Goal: Contribute content: Contribute content

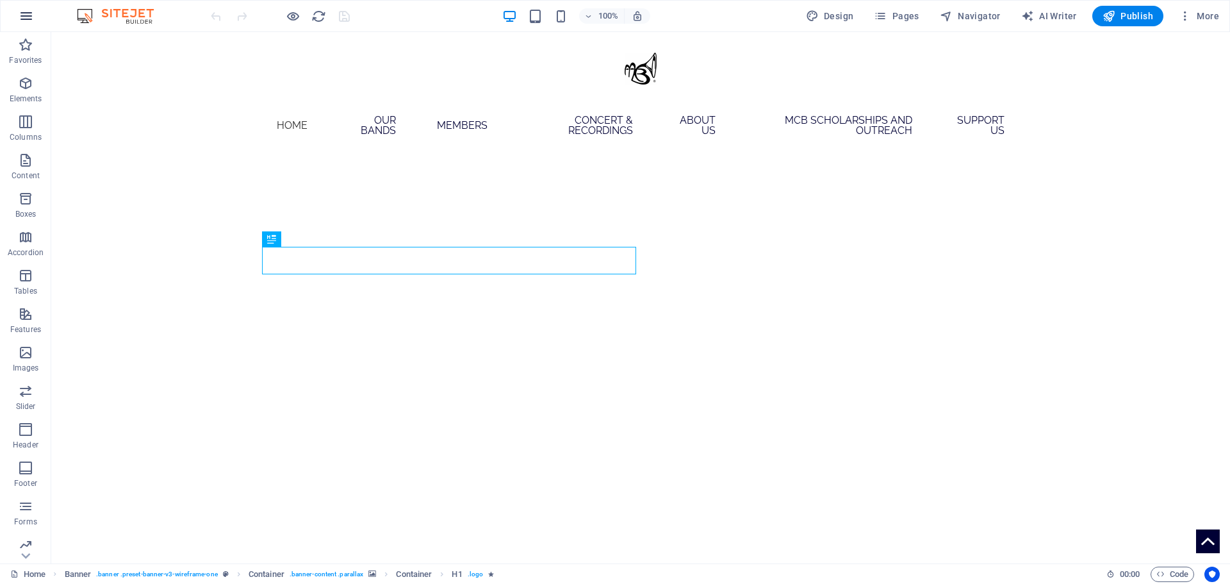
click at [28, 19] on icon "button" at bounding box center [26, 15] width 15 height 15
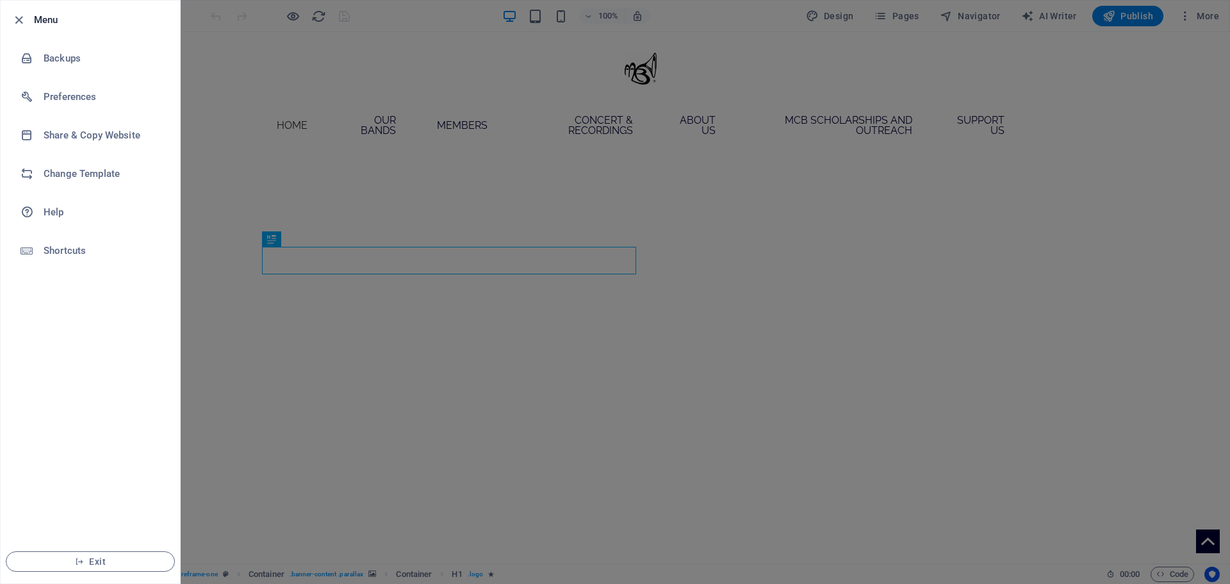
click at [28, 19] on div at bounding box center [22, 19] width 23 height 15
click at [15, 20] on icon "button" at bounding box center [19, 20] width 15 height 15
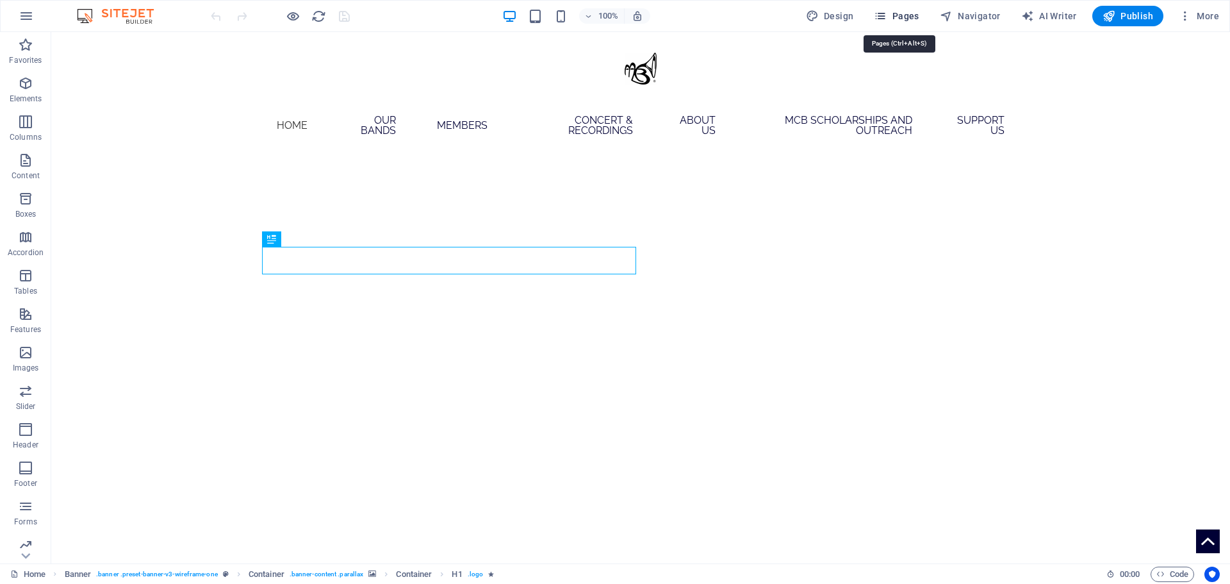
click at [909, 10] on span "Pages" at bounding box center [896, 16] width 45 height 13
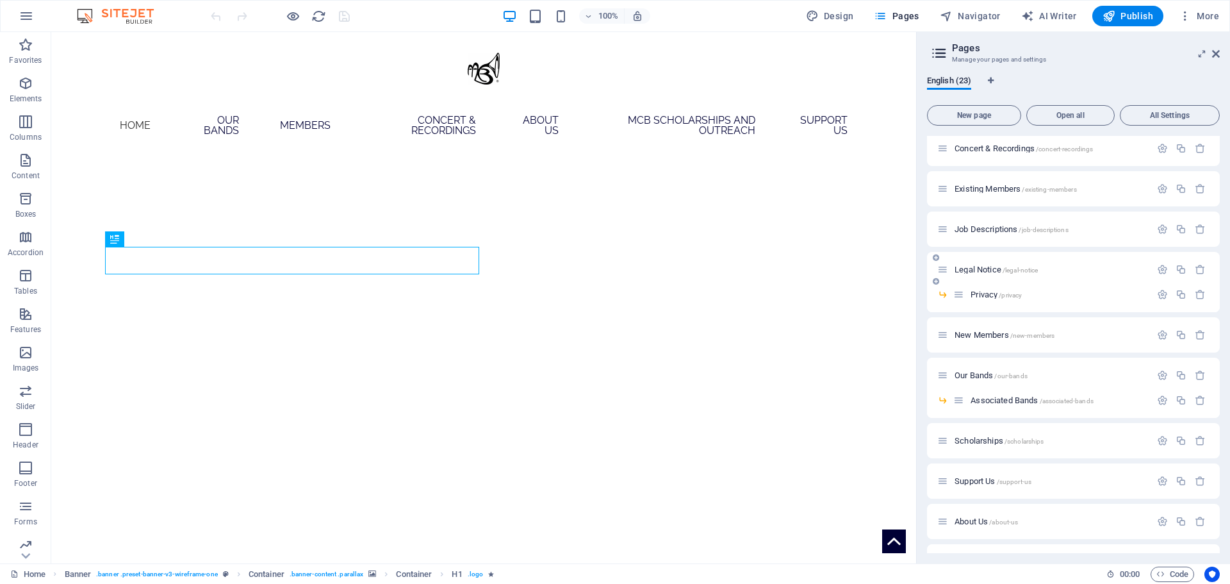
scroll to position [96, 0]
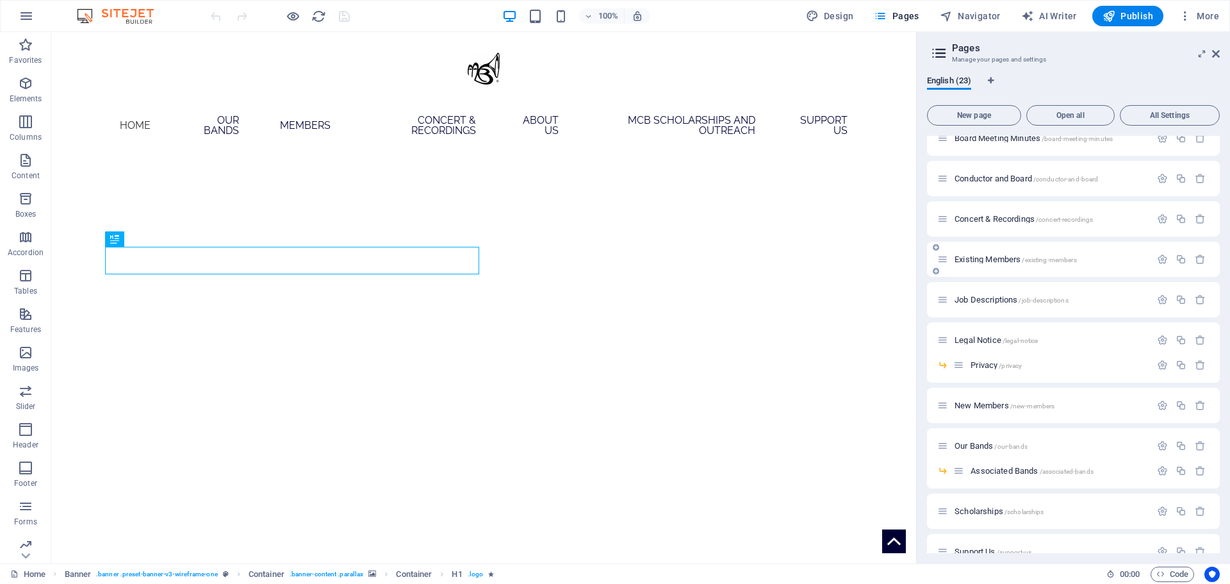
click at [995, 263] on div "Existing Members /existing-members" at bounding box center [1043, 259] width 213 height 15
click at [989, 254] on div "Existing Members /existing-members" at bounding box center [1043, 259] width 213 height 15
click at [993, 259] on span "Existing Members /existing-members" at bounding box center [1016, 259] width 122 height 10
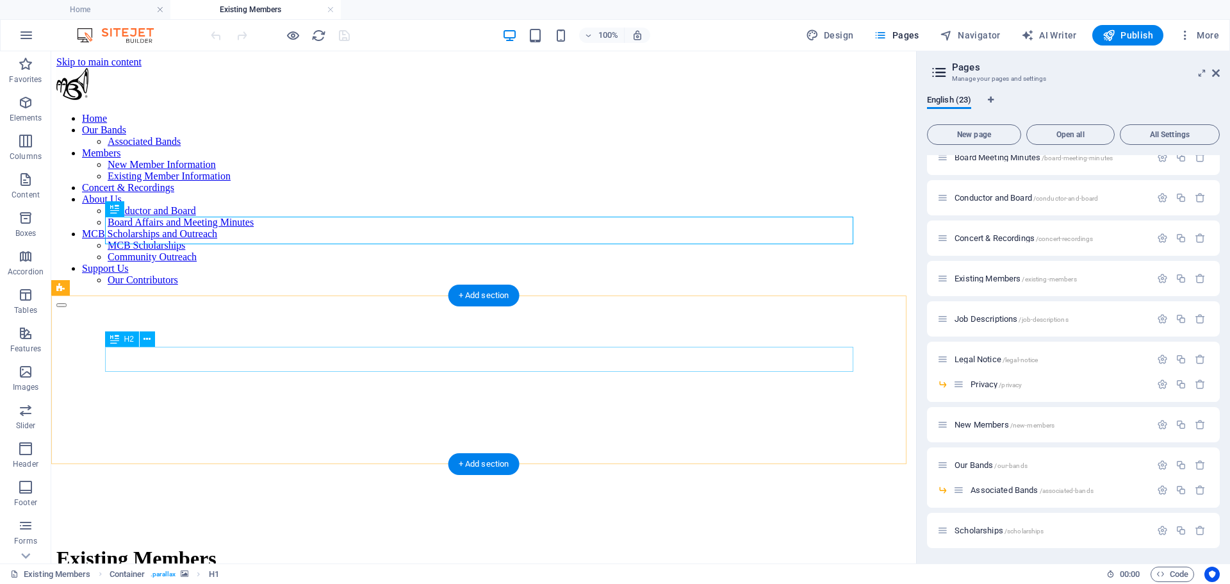
scroll to position [320, 0]
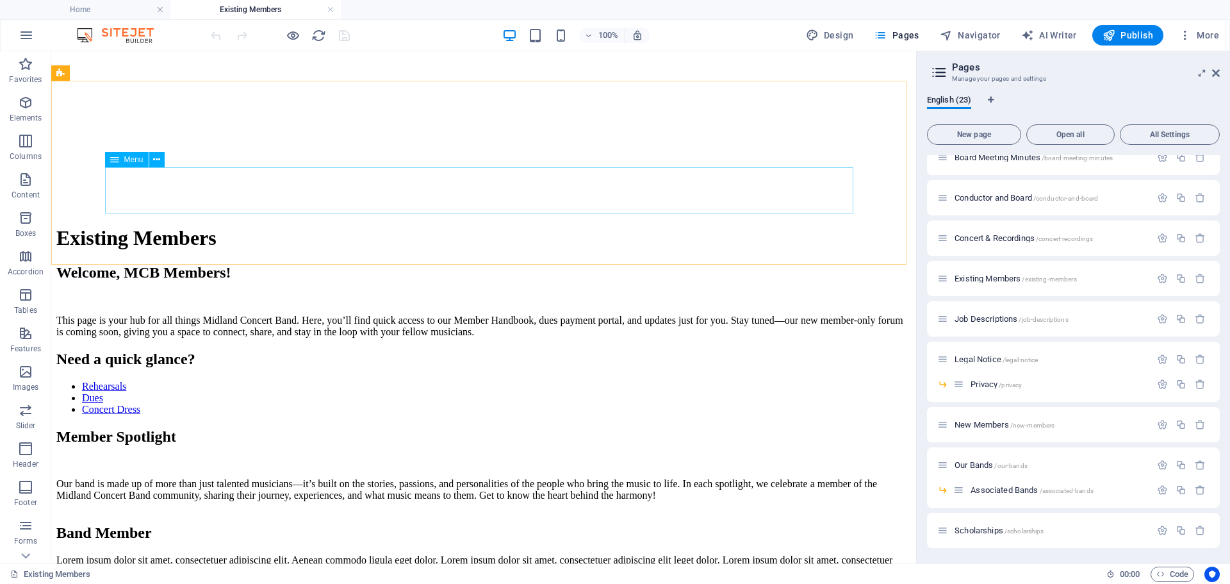
click at [128, 160] on span "Menu" at bounding box center [133, 160] width 19 height 8
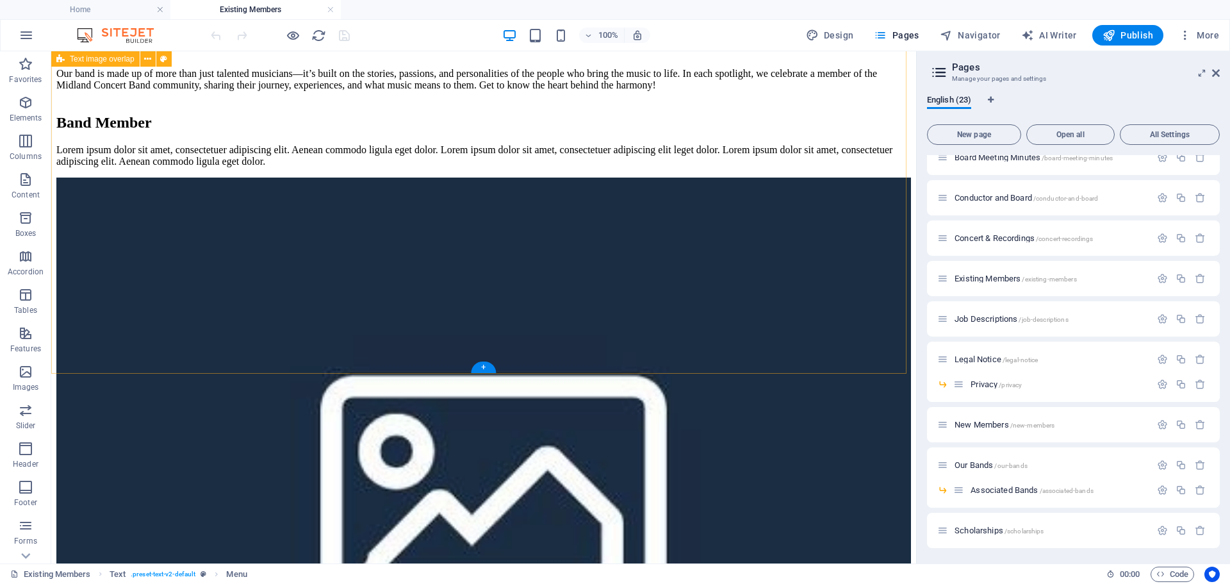
scroll to position [833, 0]
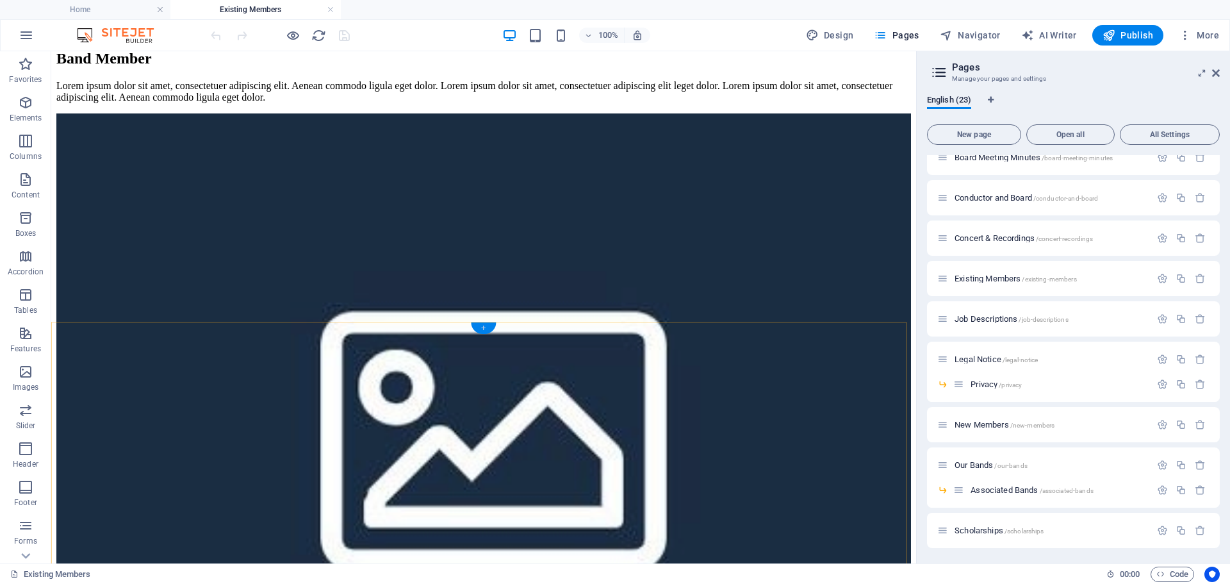
click at [489, 327] on div "+" at bounding box center [483, 328] width 25 height 12
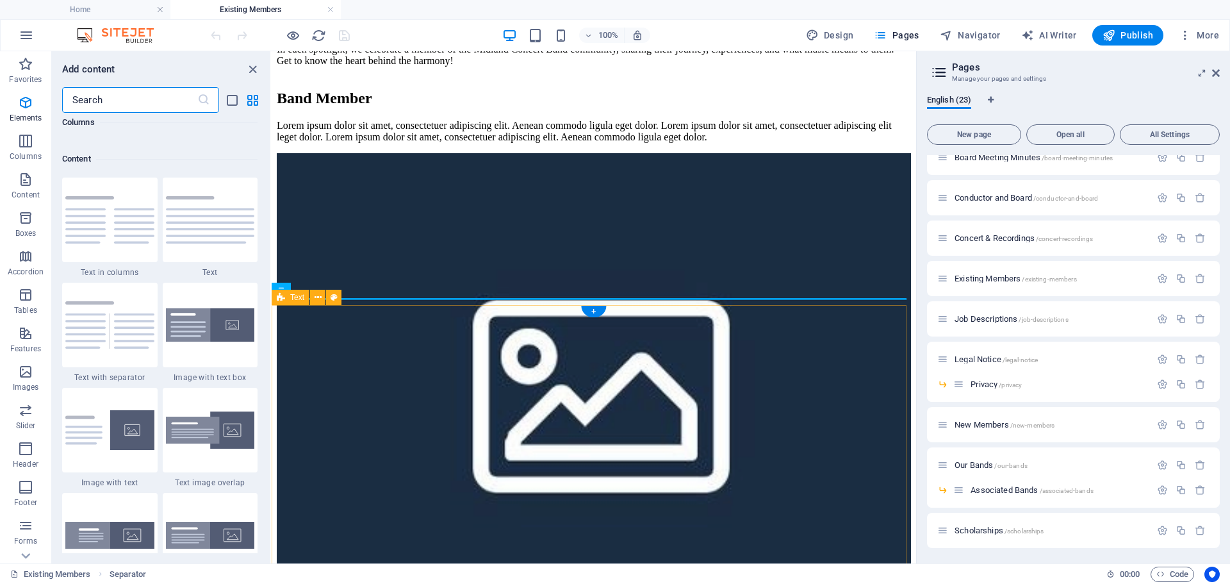
scroll to position [2242, 0]
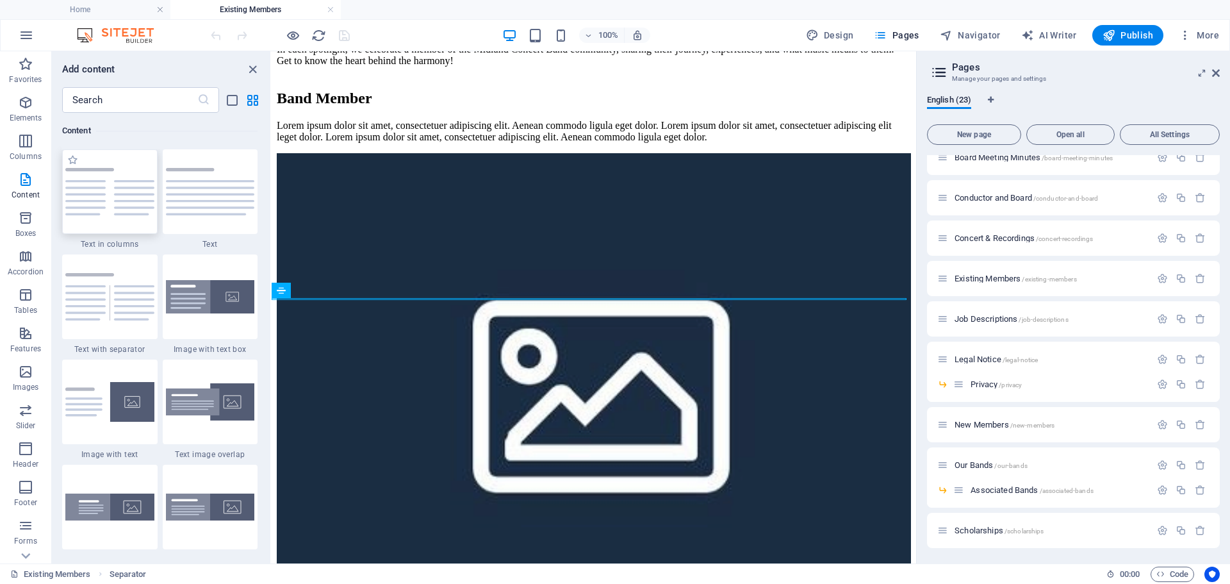
click at [122, 215] on img at bounding box center [109, 191] width 89 height 47
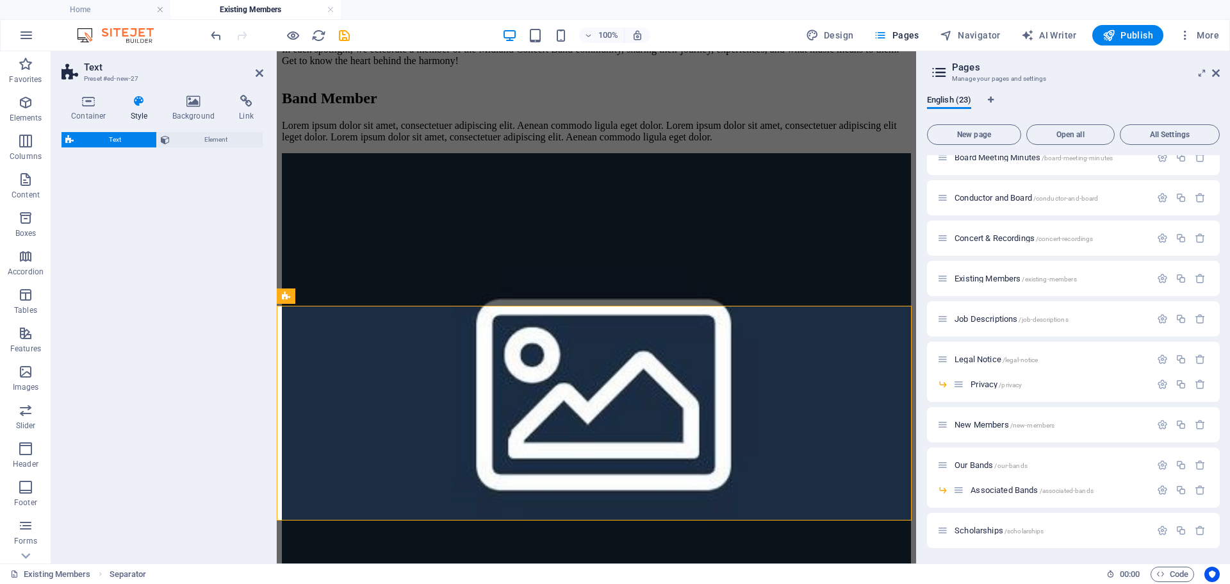
select select "rem"
select select "preset-text-v2-columns"
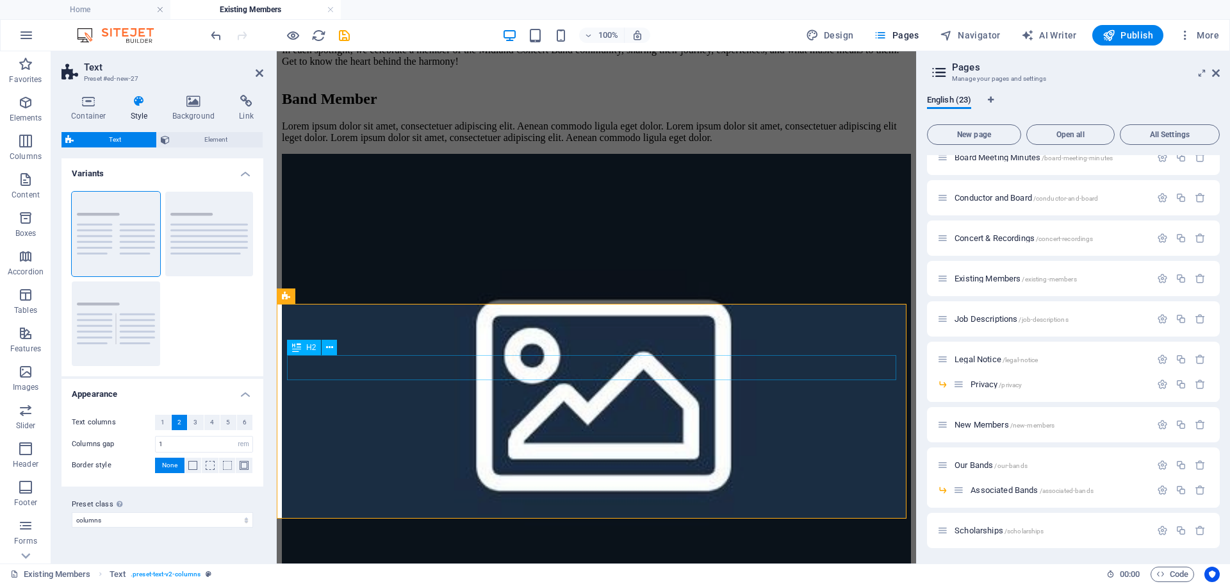
scroll to position [1008, 0]
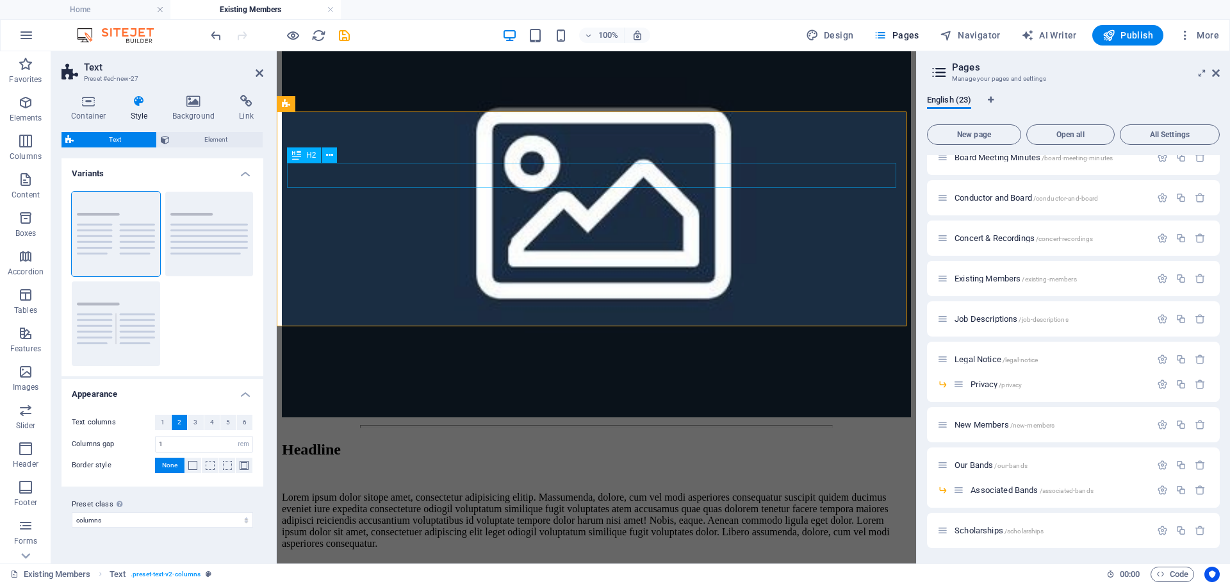
click at [351, 441] on div "Headline" at bounding box center [596, 449] width 629 height 17
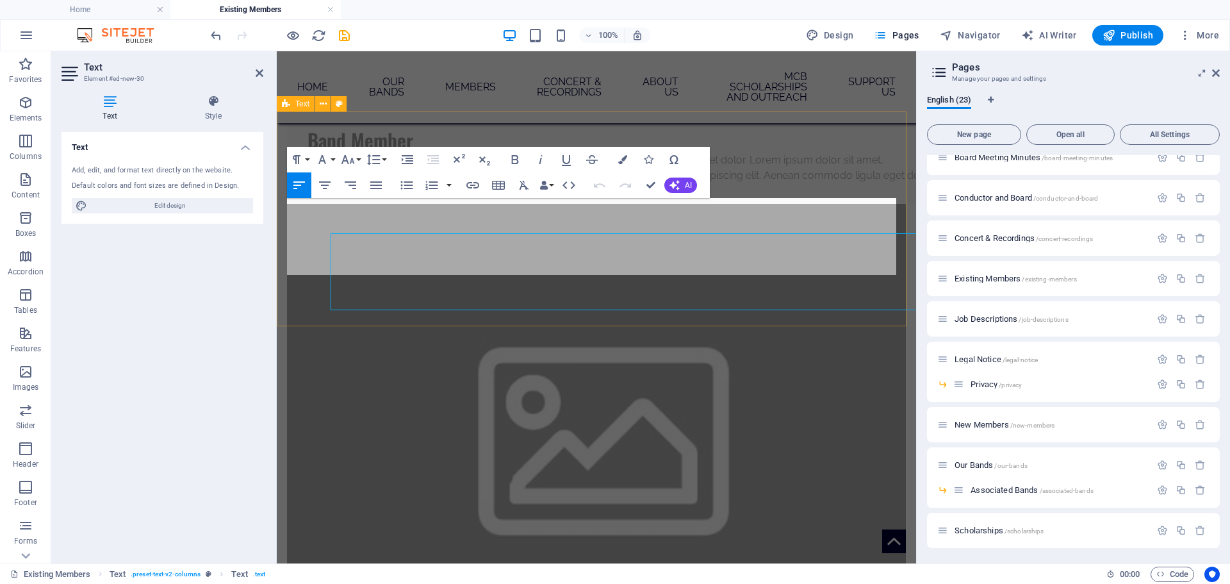
scroll to position [1008, 0]
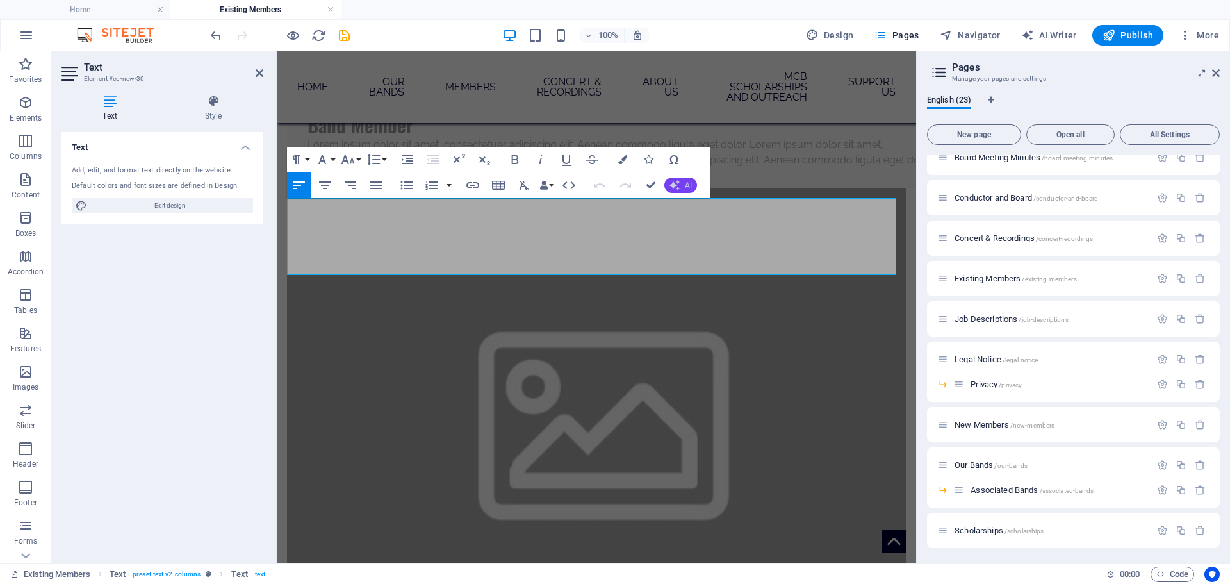
click at [682, 187] on button "AI" at bounding box center [680, 184] width 33 height 15
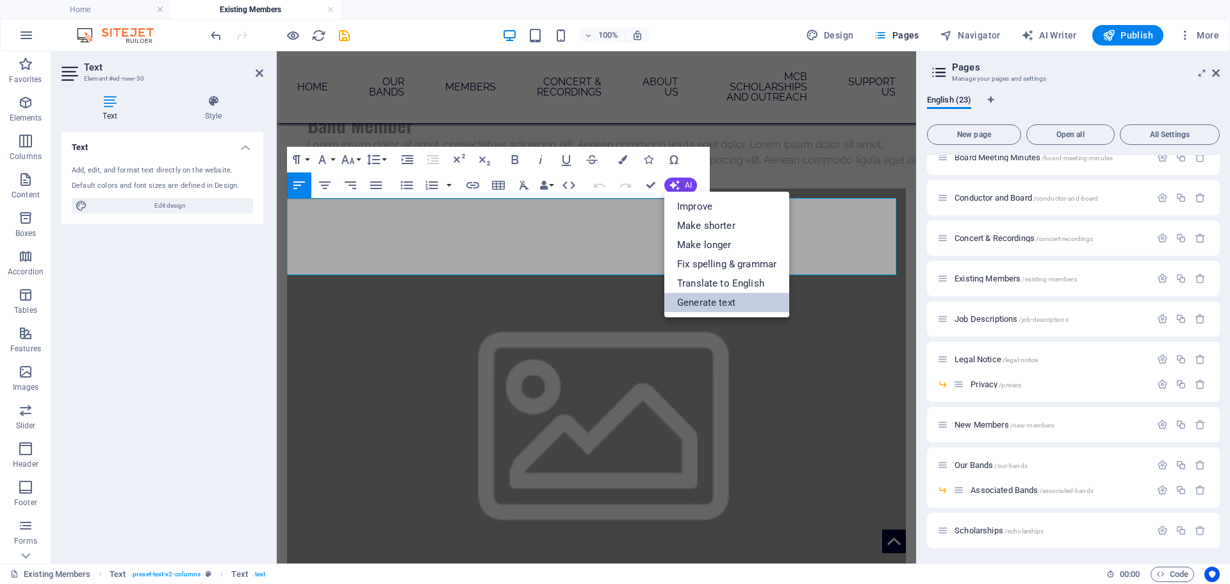
click at [696, 307] on link "Generate text" at bounding box center [726, 302] width 125 height 19
select select "English"
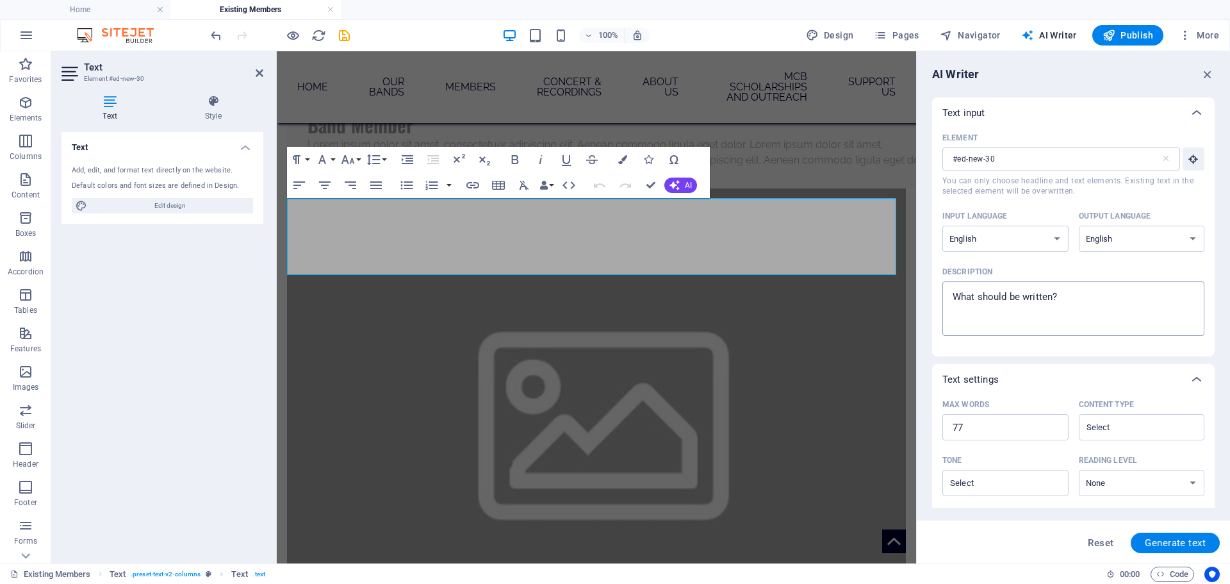
type textarea "x"
click at [1041, 311] on textarea "Description x ​" at bounding box center [1073, 309] width 249 height 42
type textarea "L"
type textarea "x"
type textarea "Lo"
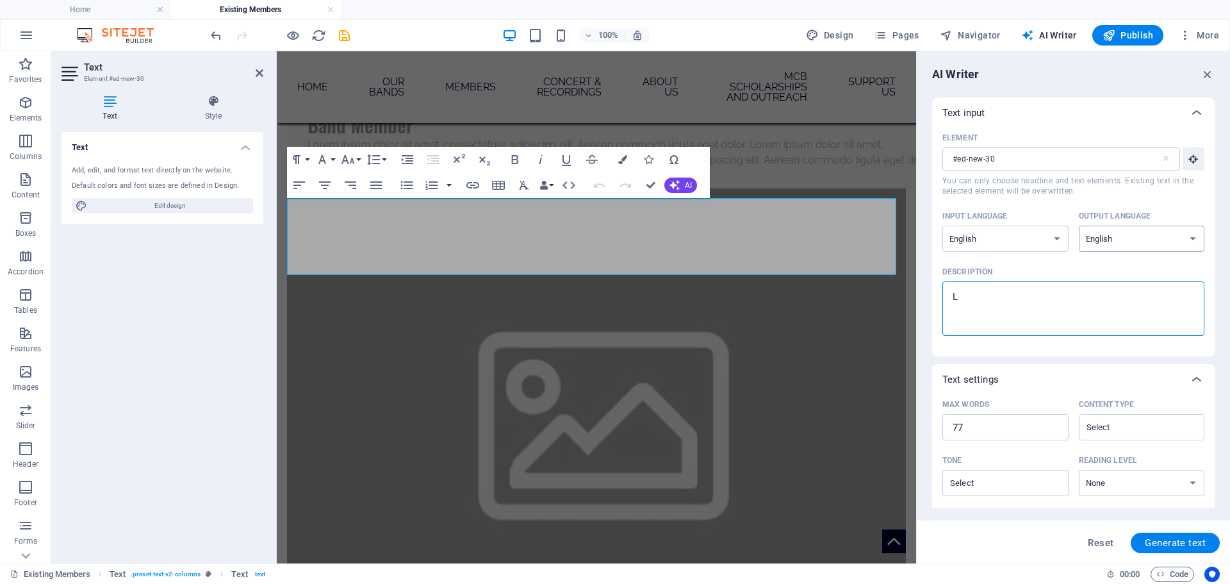
type textarea "x"
type textarea "Log"
type textarea "x"
type textarea "Log"
type textarea "x"
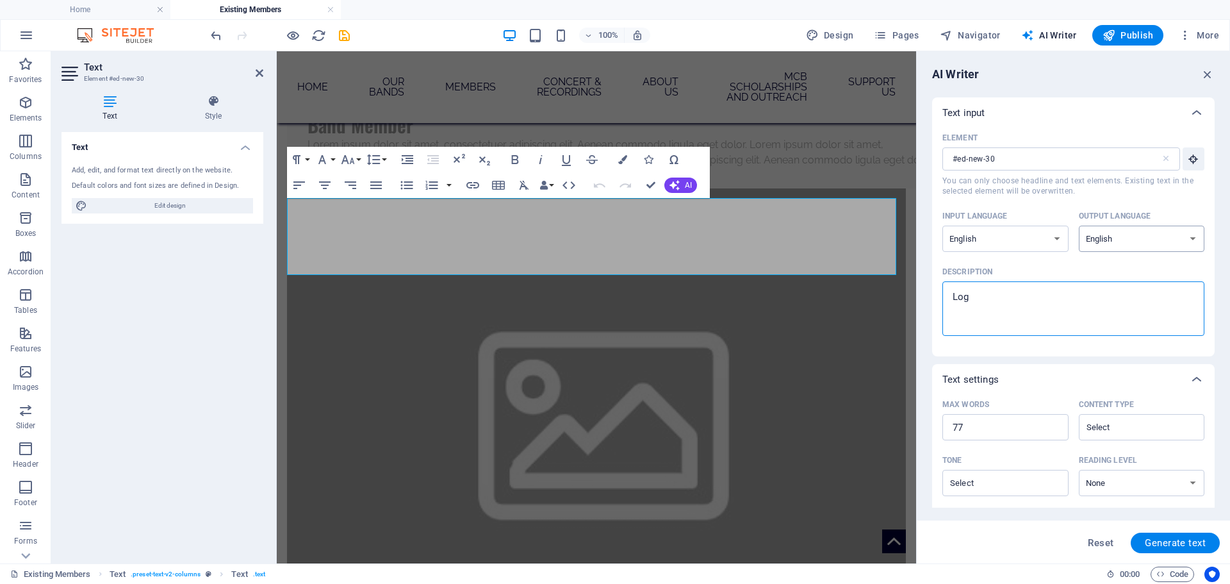
type textarea "Log i"
type textarea "x"
type textarea "Log in"
type textarea "x"
type textarea "Log int"
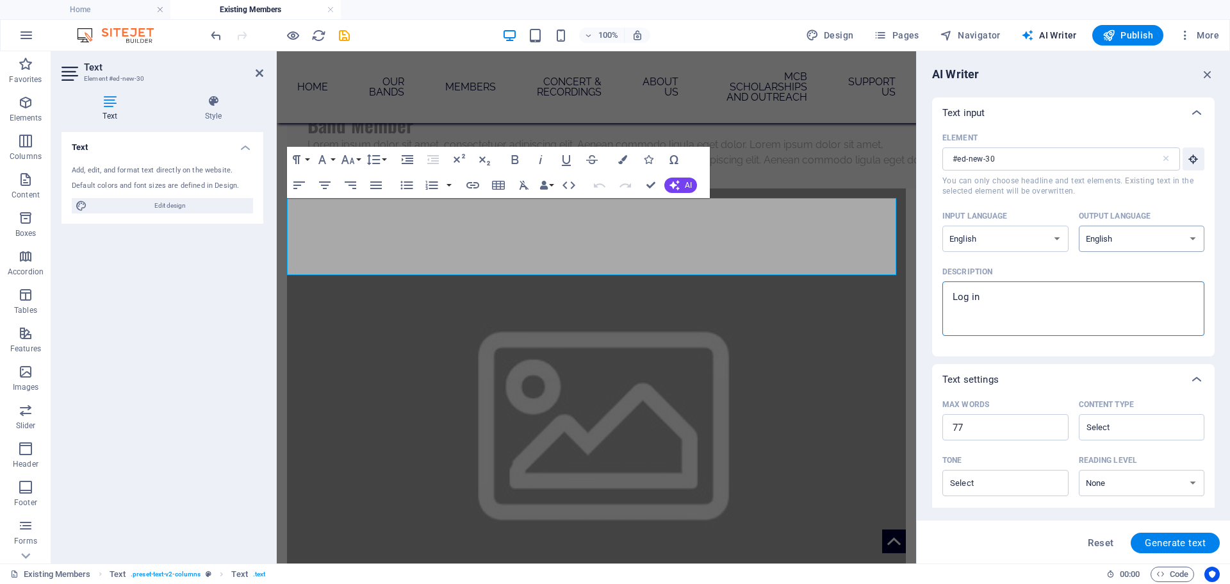
type textarea "x"
type textarea "Log into"
type textarea "x"
type textarea "Log into"
type textarea "x"
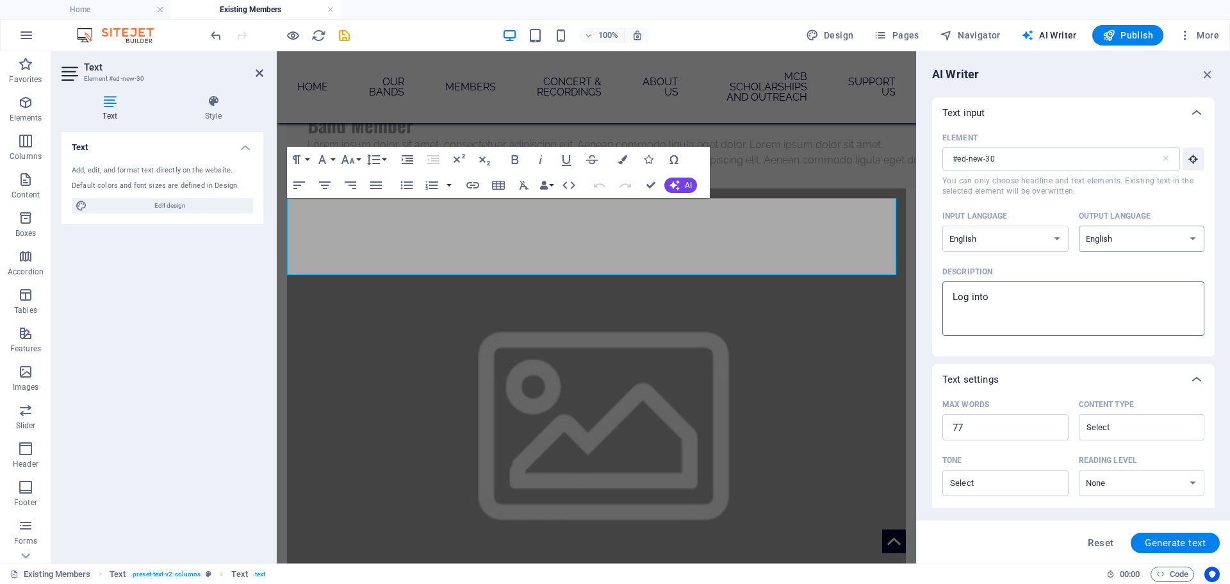
type textarea "Log into t"
type textarea "x"
type textarea "Log into th"
type textarea "x"
type textarea "Log into the"
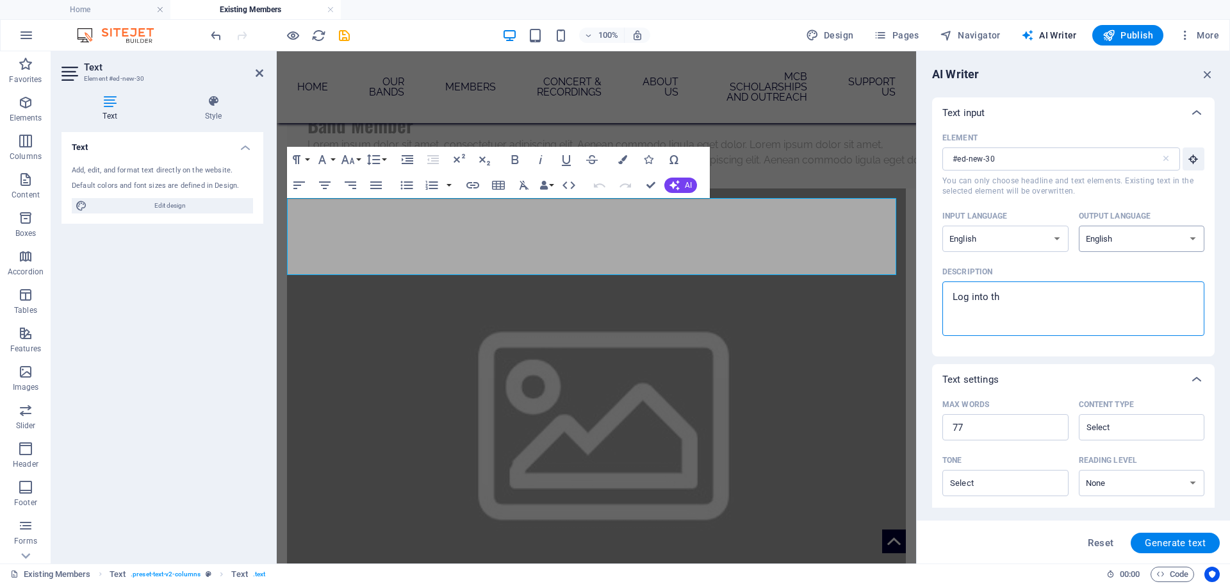
type textarea "x"
type textarea "Log into the"
type textarea "x"
type textarea "Log into the n"
type textarea "x"
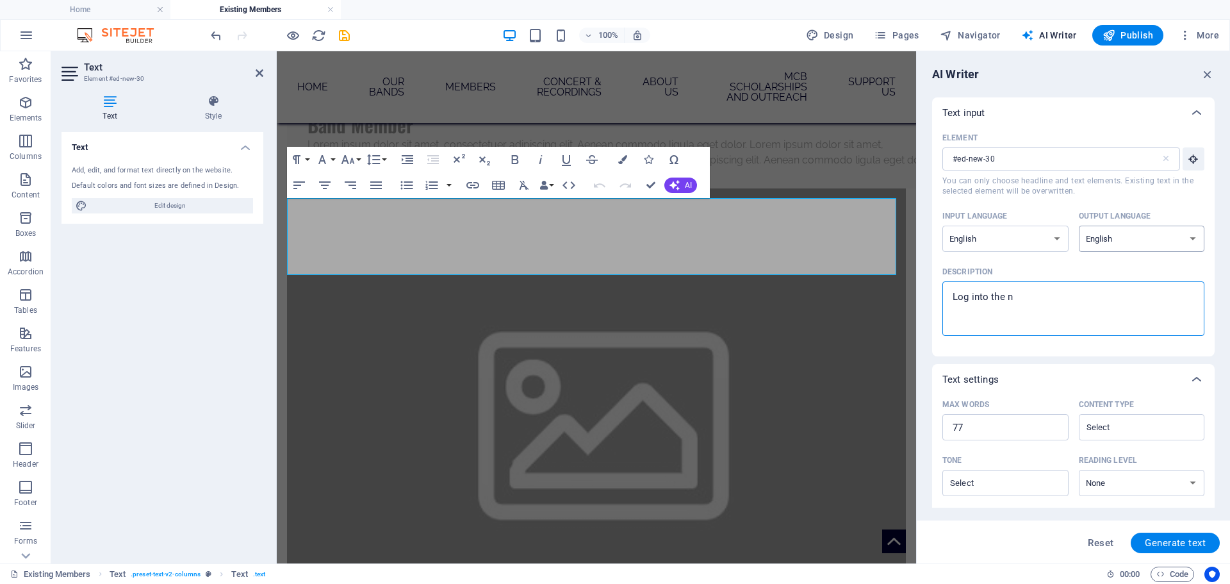
type textarea "Log into the ne"
type textarea "x"
type textarea "Log into the new"
type textarea "x"
type textarea "Log into the new"
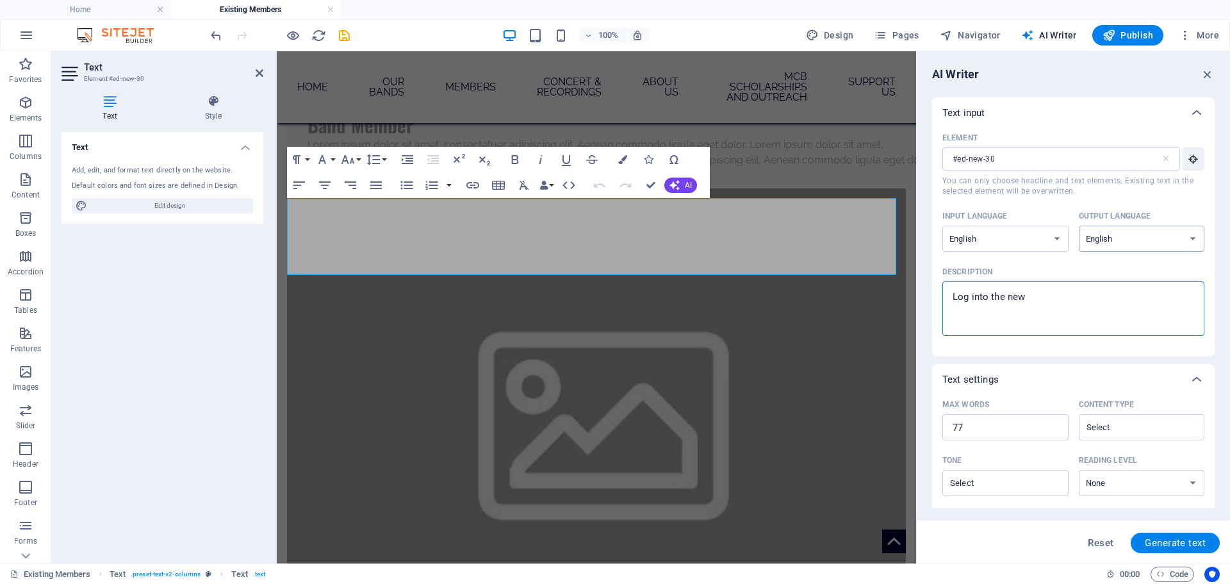
type textarea "x"
type textarea "Log into the new m"
type textarea "x"
type textarea "Log into the new me"
type textarea "x"
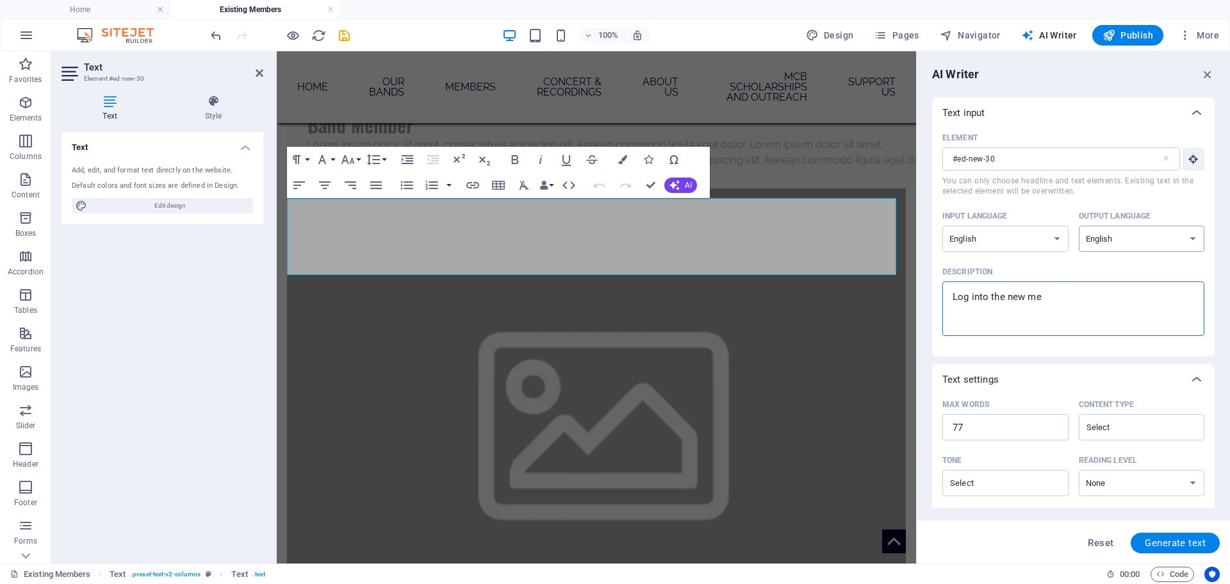
type textarea "Log into the new mem"
type textarea "x"
type textarea "Log into the new memb"
type textarea "x"
type textarea "Log into the new membe"
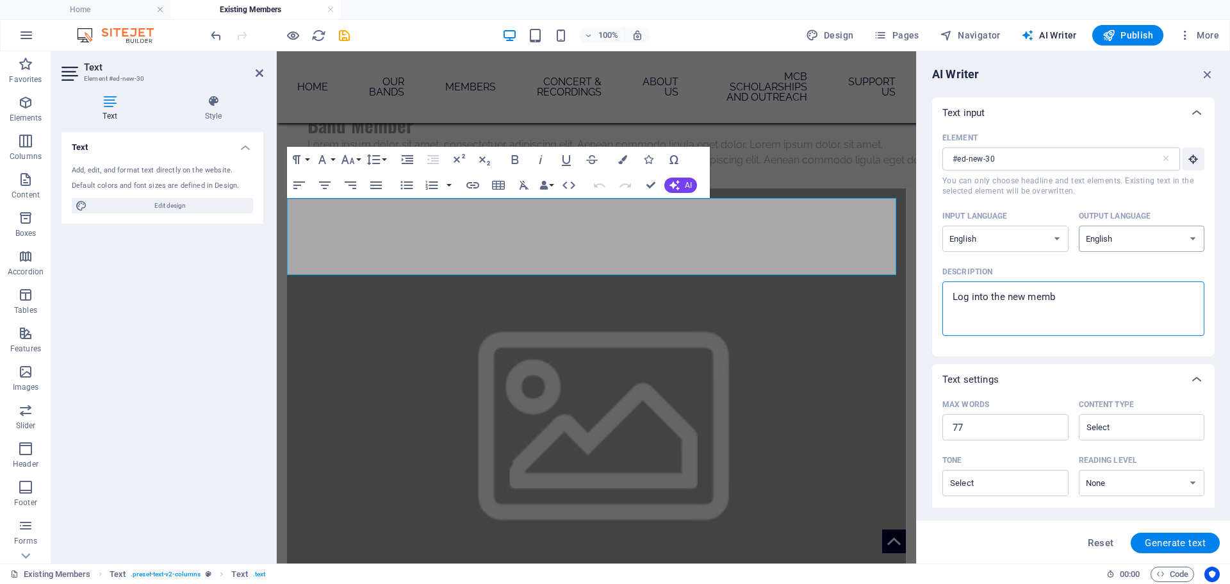
type textarea "x"
type textarea "Log into the new member"
type textarea "x"
type textarea "Log into the new members"
type textarea "x"
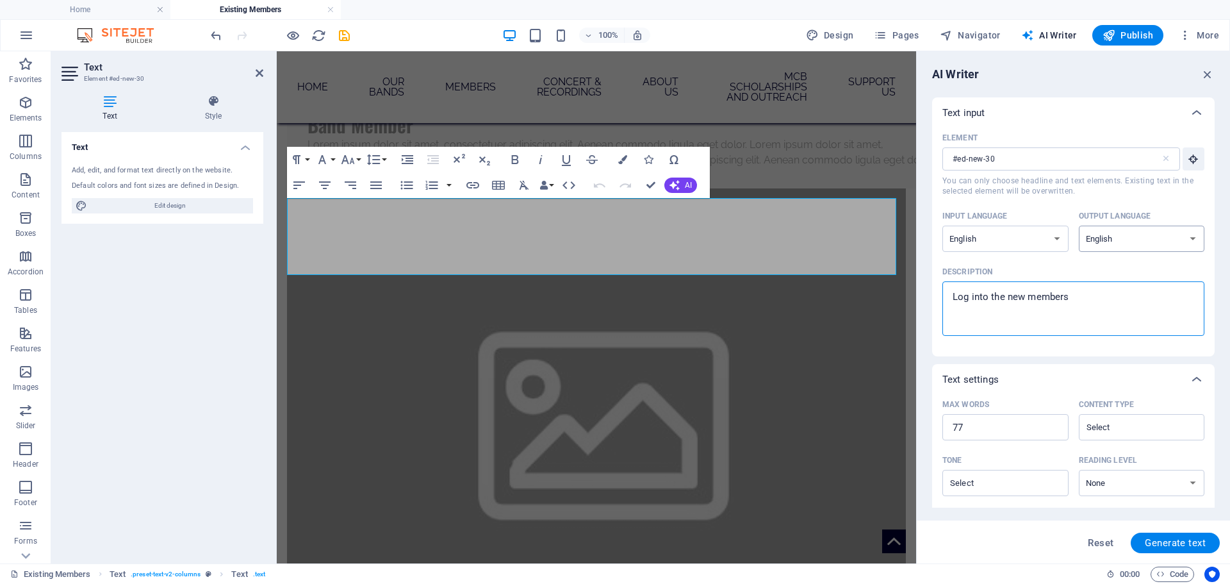
type textarea "Log into the new membersh"
type textarea "x"
type textarea "Log into the new membershi"
type textarea "x"
type textarea "Log into the new membership"
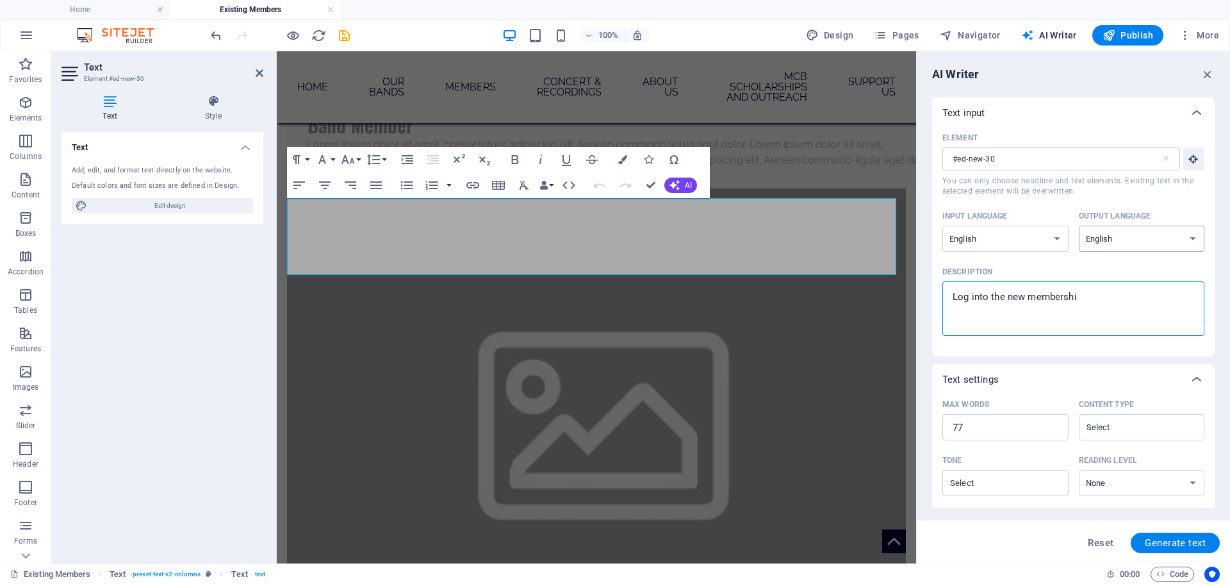
type textarea "x"
type textarea "Log into the new membership"
type textarea "x"
type textarea "Log into the new membership p"
type textarea "x"
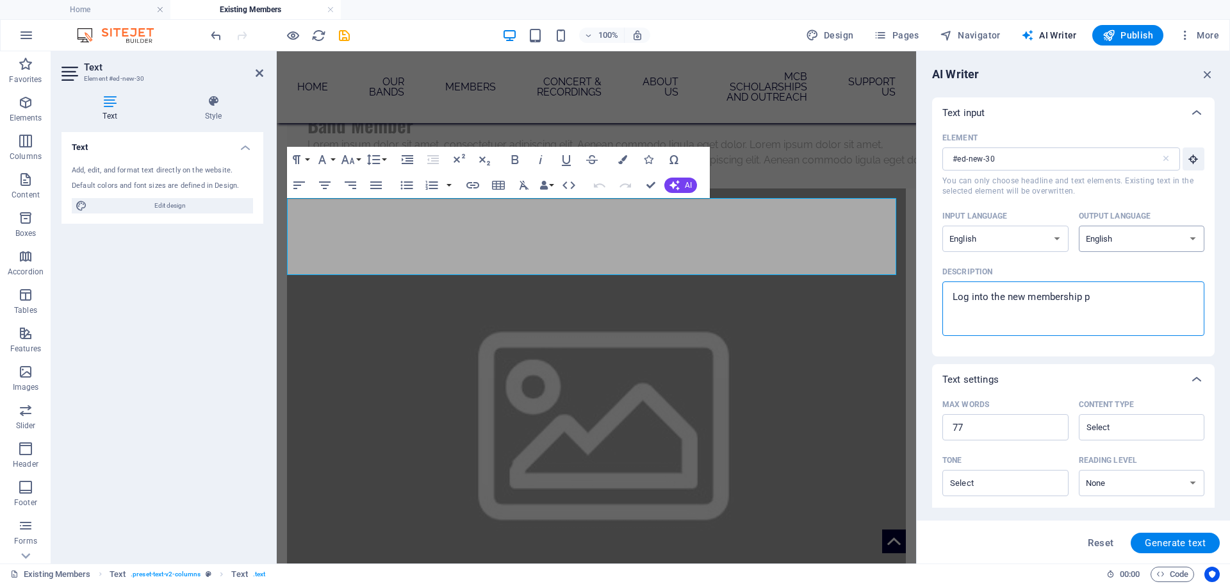
type textarea "Log into the new membership po"
type textarea "x"
type textarea "Log into the new membership por"
type textarea "x"
type textarea "Log into the new membership port"
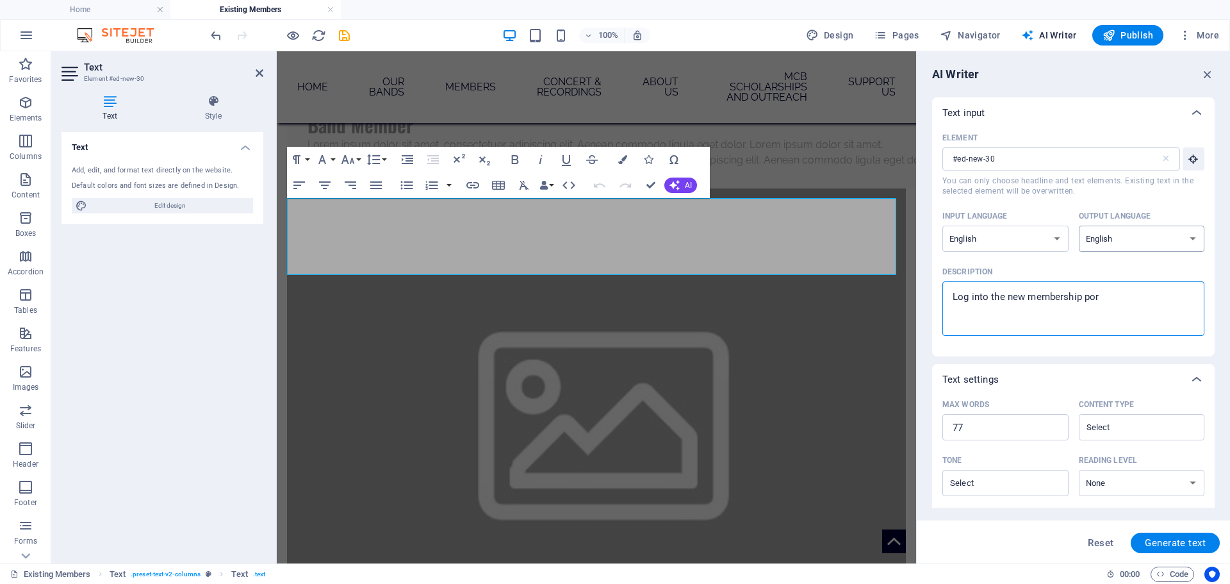
type textarea "x"
type textarea "Log into the new membership porta"
type textarea "x"
type textarea "Log into the new membership portal"
type textarea "x"
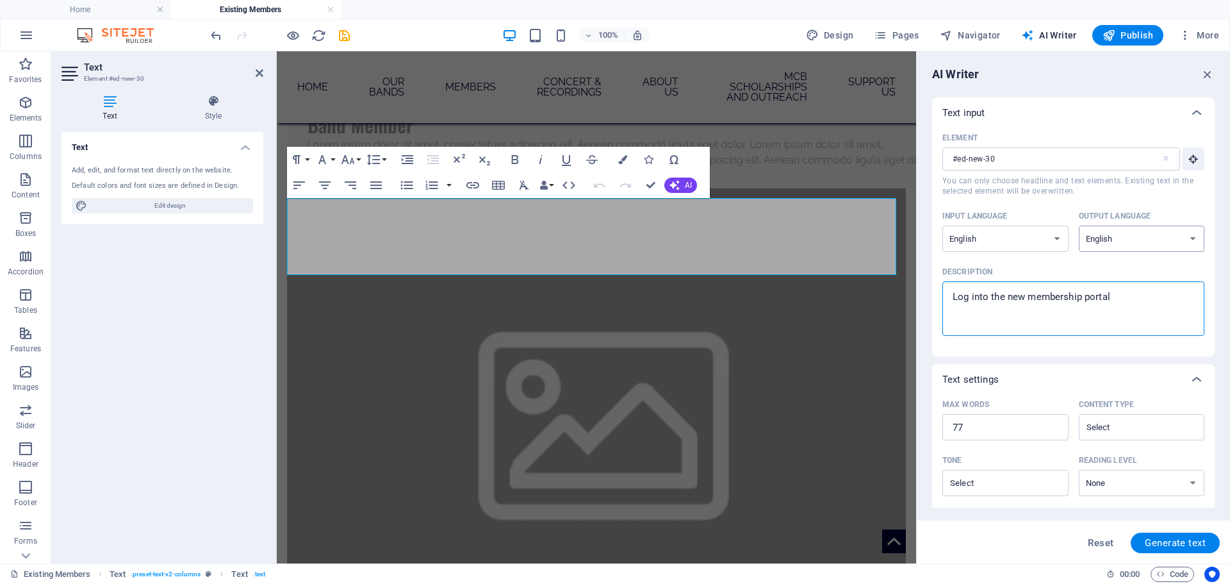
type textarea "Log into the new membership portal"
type textarea "x"
type textarea "Log into the new membership portal t"
type textarea "x"
type textarea "Log into the new membership portal th"
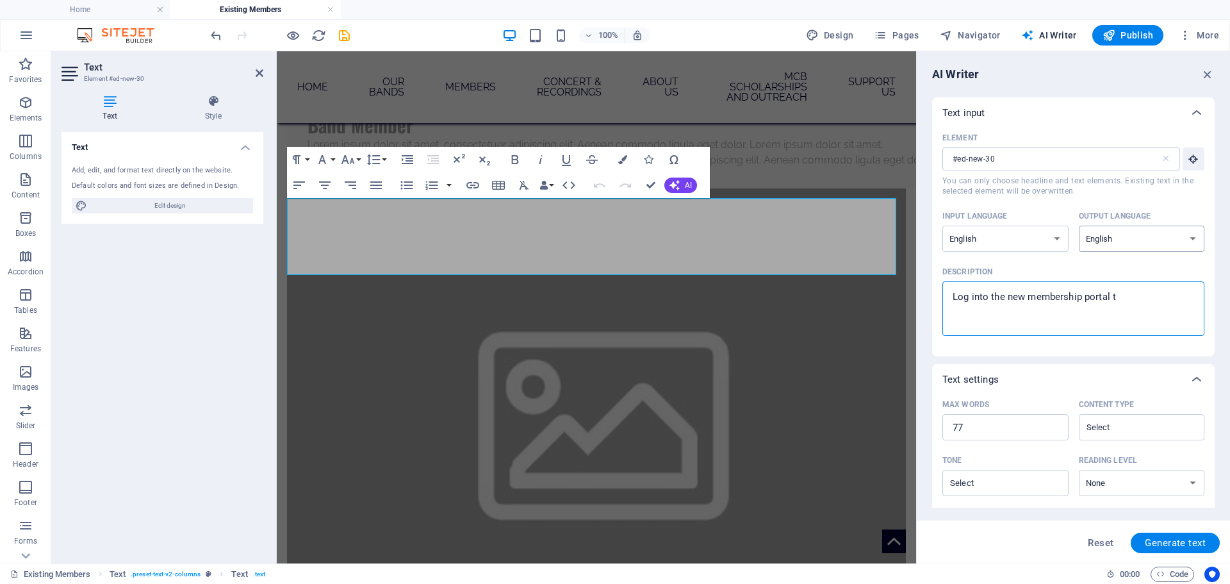
type textarea "x"
type textarea "Log into the new membership portal tha"
type textarea "x"
type textarea "Log into the new membership portal that"
type textarea "x"
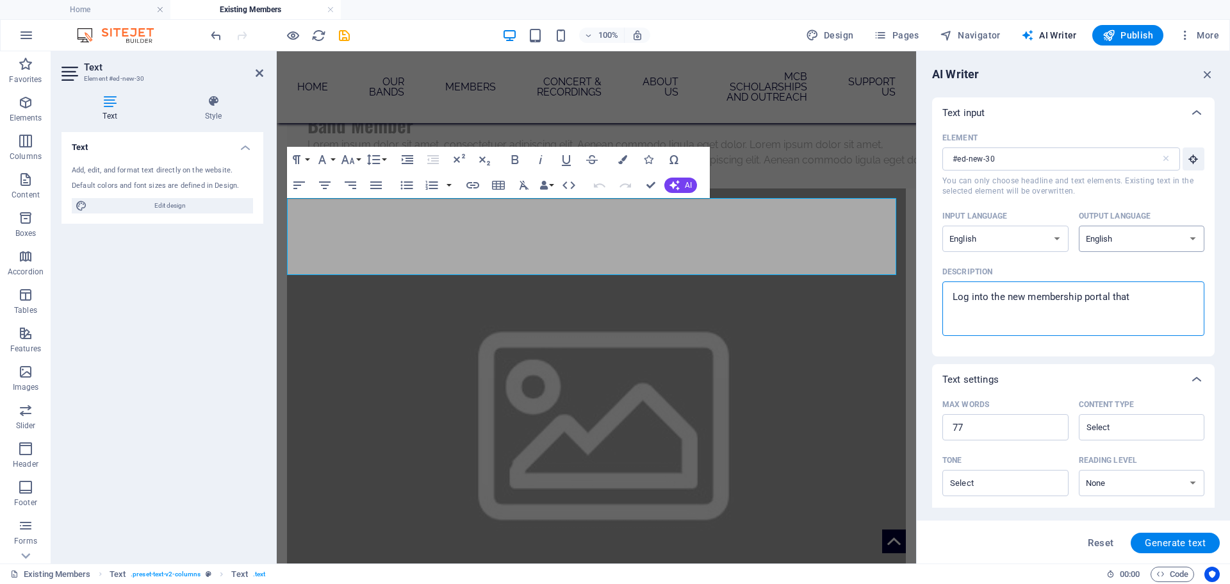
type textarea "Log into the new membership portal that"
type textarea "x"
type textarea "Log into the new membership portal that o"
type textarea "x"
type textarea "Log into the new membership portal that of"
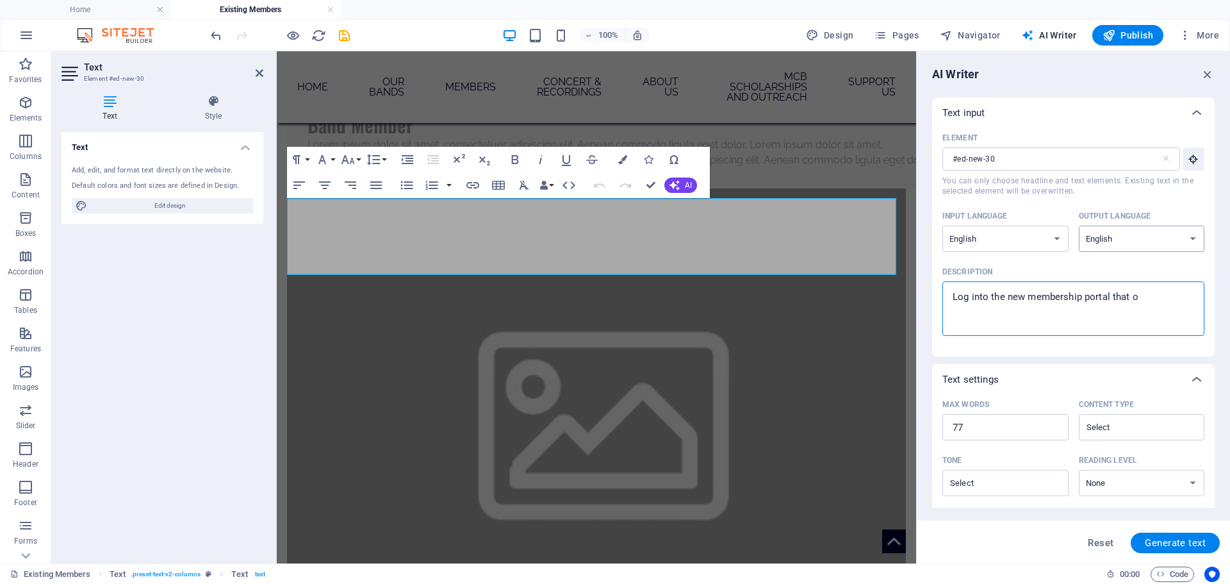
type textarea "x"
type textarea "Log into the new membership portal that off"
type textarea "x"
type textarea "Log into the new membership portal that offe"
type textarea "x"
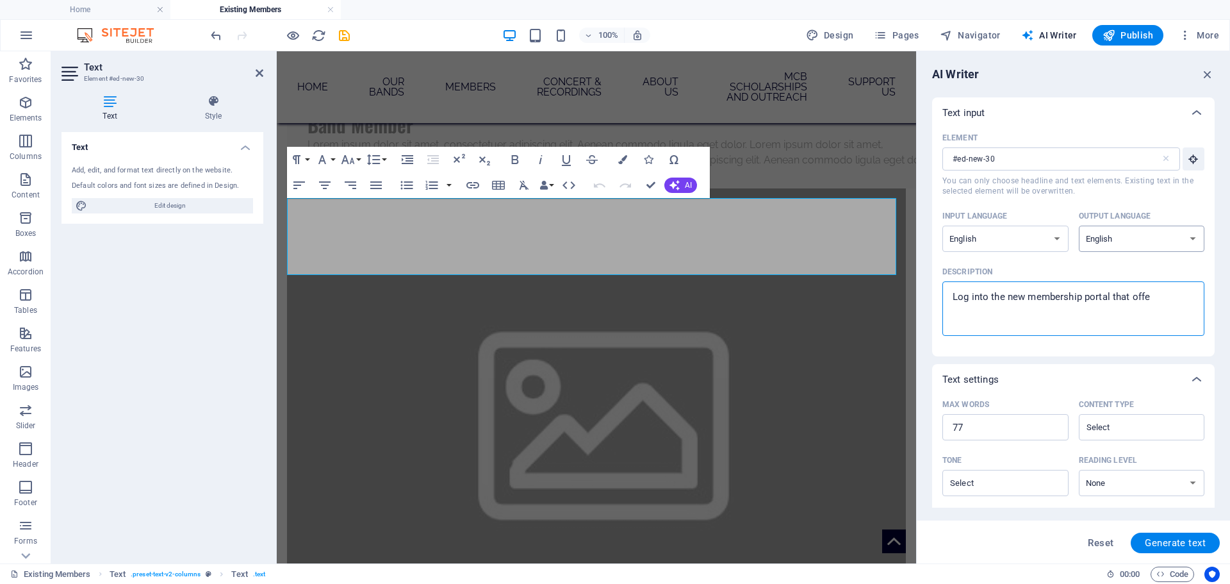
type textarea "Log into the new membership portal that offer"
type textarea "x"
type textarea "Log into the new membership portal that offers"
type textarea "x"
type textarea "Log into the new membership portal that offers"
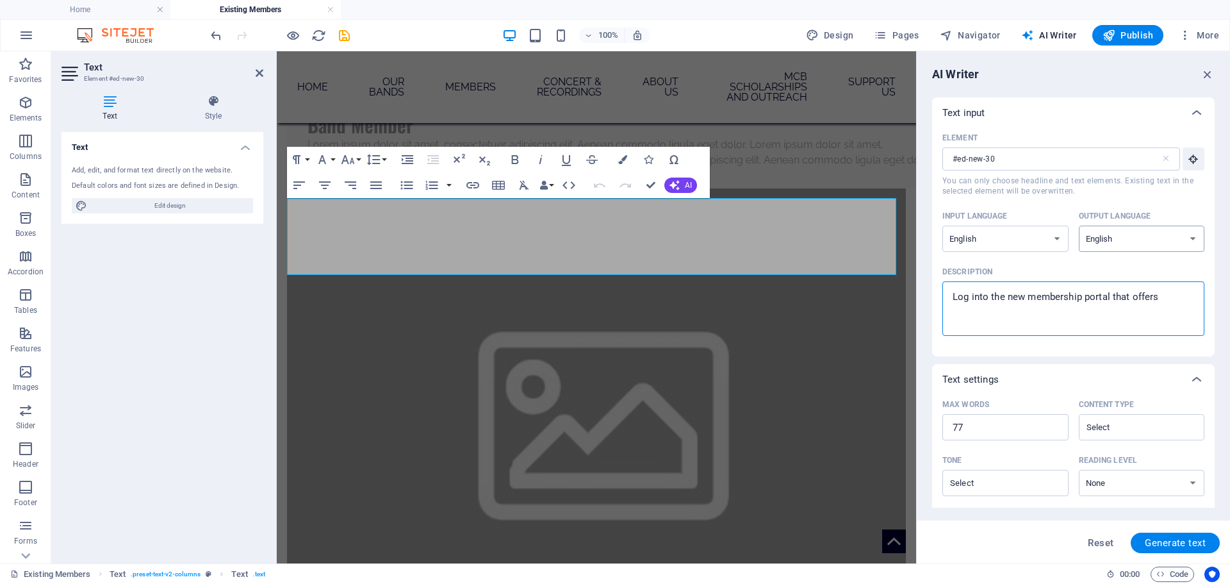
type textarea "x"
type textarea "Log into the new membership portal that offers a"
type textarea "x"
type textarea "Log into the new membership portal that offers a"
type textarea "x"
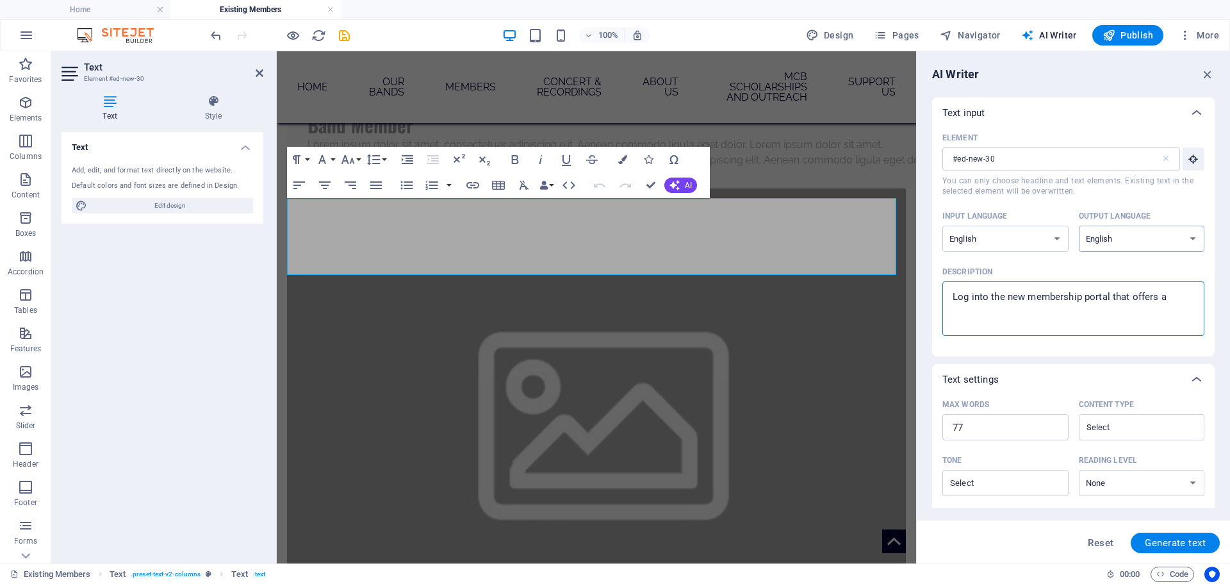
type textarea "Log into the new membership portal that offers a b"
type textarea "x"
type textarea "Log into the new membership portal that offers a be"
type textarea "x"
type textarea "Log into the new membership portal that offers a ben"
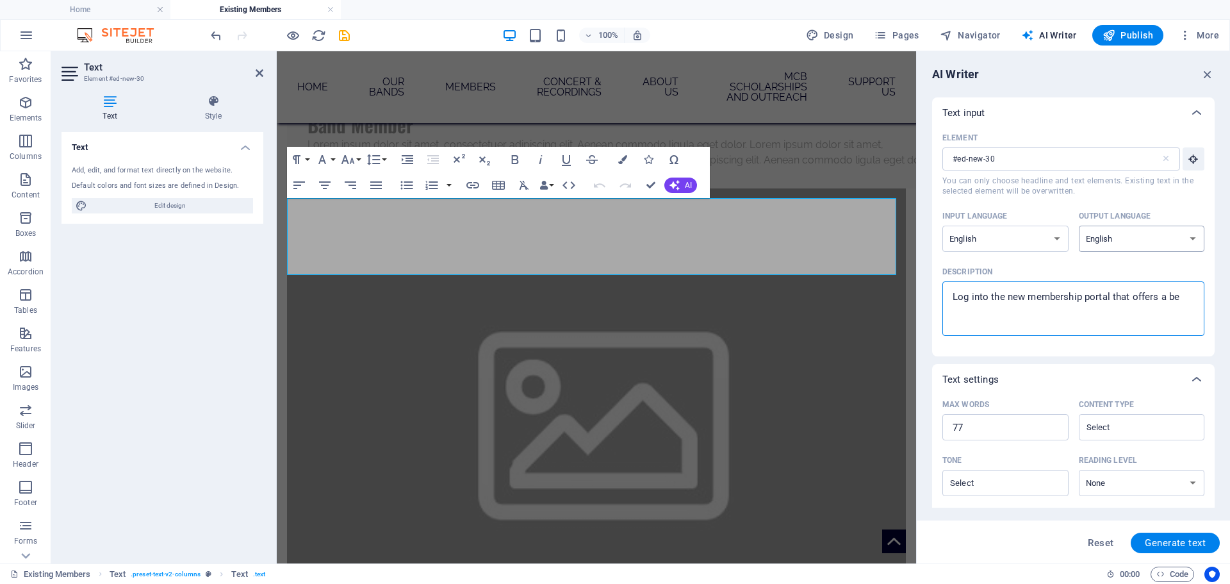
type textarea "x"
type textarea "Log into the new membership portal that offers a bene"
type textarea "x"
type textarea "Log into the new membership portal that offers a benef"
type textarea "x"
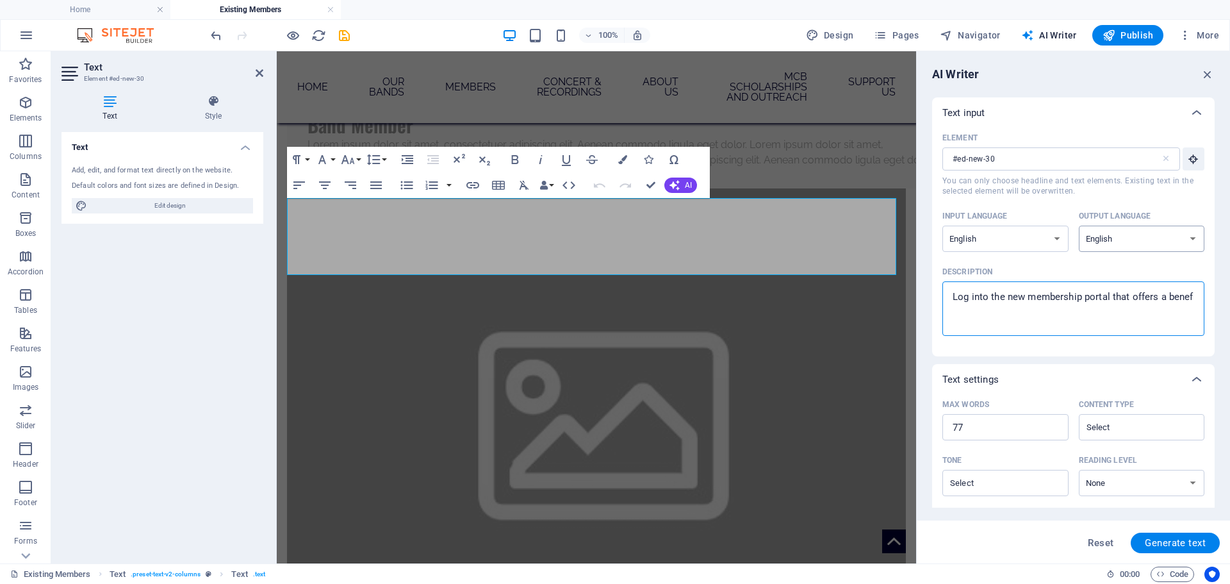
type textarea "Log into the new membership portal that offers a benefi"
type textarea "x"
type textarea "Log into the new membership portal that offers a benefit"
type textarea "x"
type textarea "Log into the new membership portal that offers a benefits"
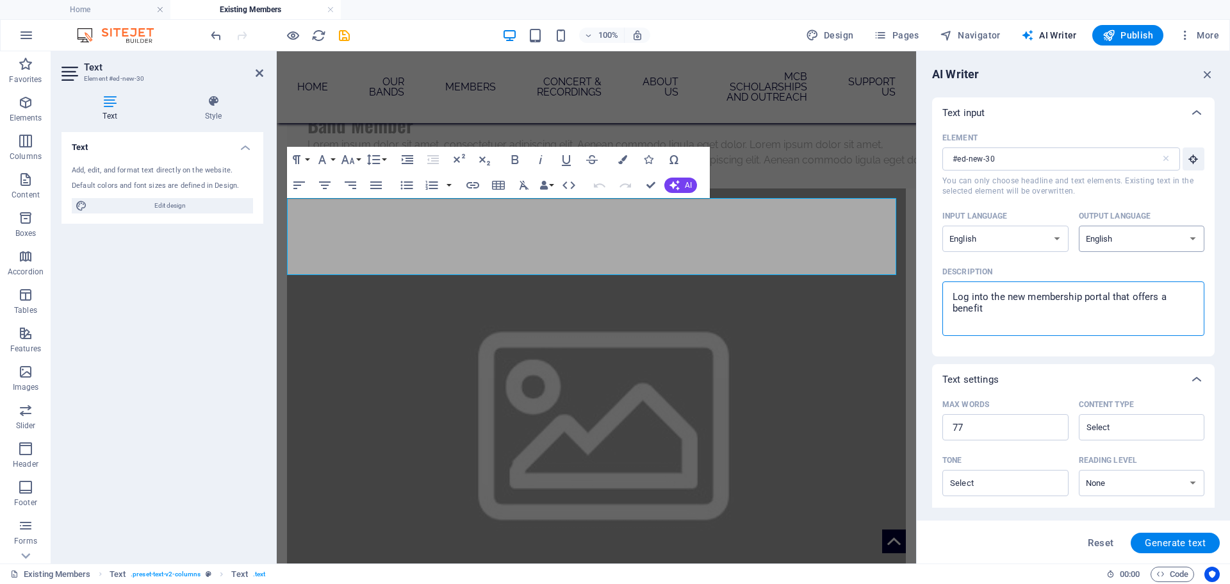
type textarea "x"
type textarea "Log into the new membership portal that offers a benefits"
type textarea "x"
type textarea "Log into the new membership portal that offers a benefits o"
type textarea "x"
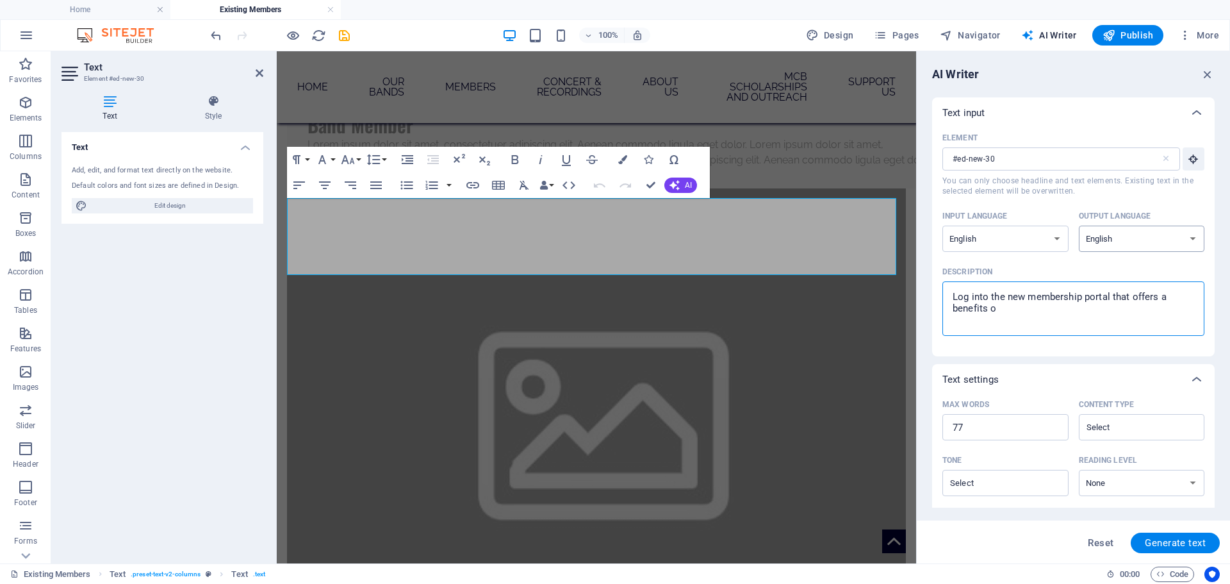
type textarea "Log into the new membership portal that offers a benefits of"
type textarea "x"
type textarea "Log into the new membership portal that offers a benefits of"
type textarea "x"
type textarea "Log into the new membership portal that offers a benefits of c"
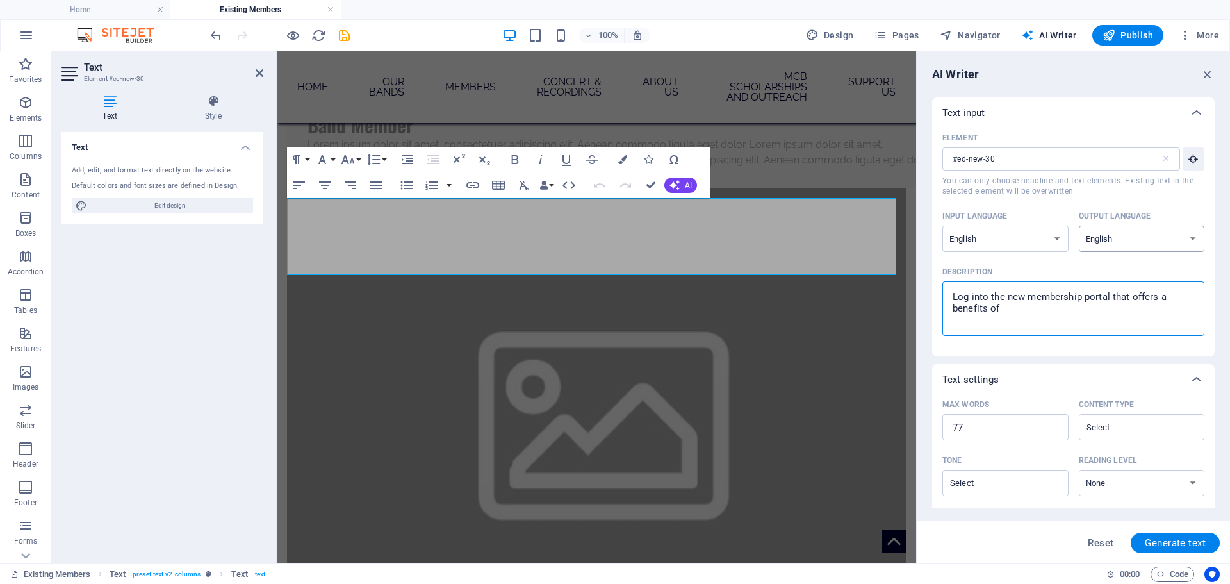
type textarea "x"
type textarea "Log into the new membership portal that offers a benefits of ch"
type textarea "x"
type textarea "Log into the new membership portal that offers a benefits of che"
type textarea "x"
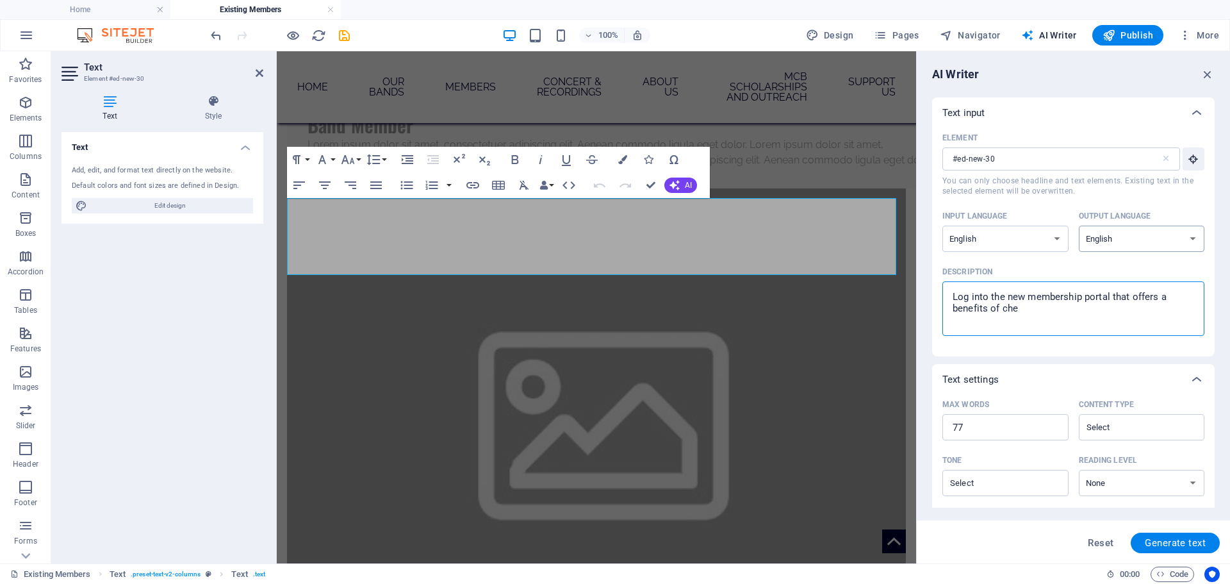
type textarea "Log into the new membership portal that offers a benefits of chec"
type textarea "x"
type textarea "Log into the new membership portal that offers a benefits of check"
type textarea "x"
type textarea "Log into the new membership portal that offers a benefits of [PERSON_NAME]"
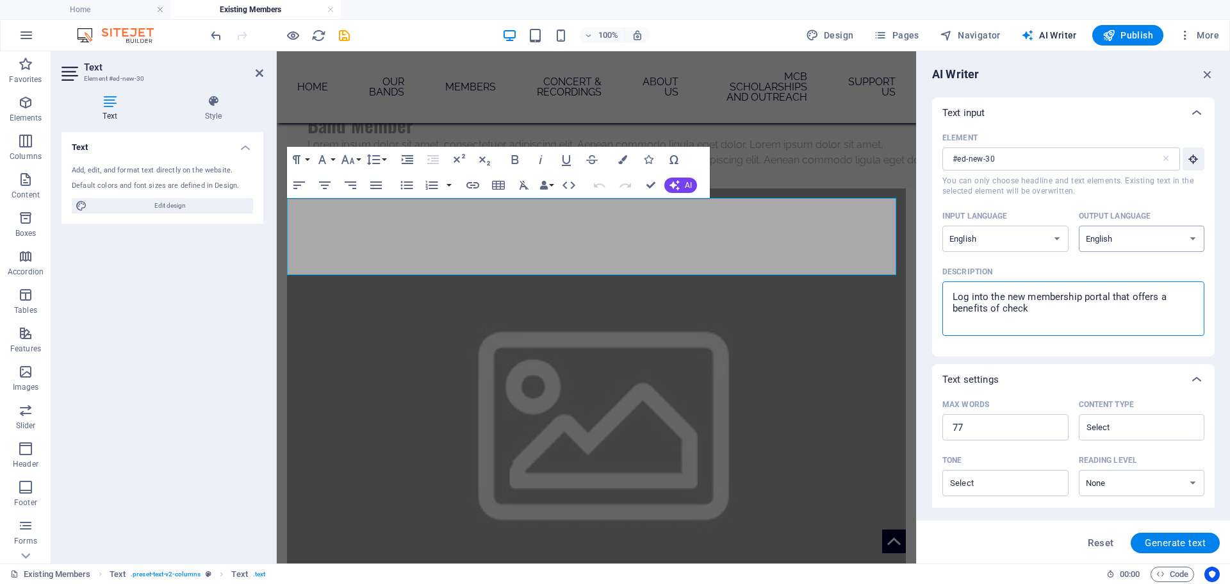
type textarea "x"
type textarea "Log into the new membership portal that offers a benefits of checkin"
type textarea "x"
type textarea "Log into the new membership portal that offers a benefits of checking"
type textarea "x"
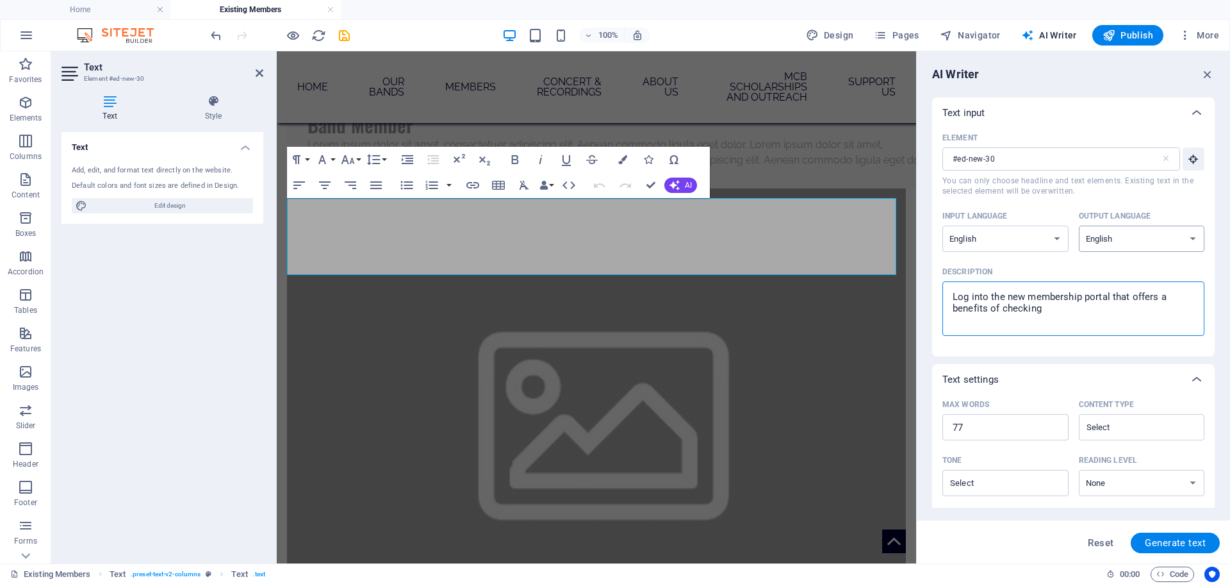
type textarea "Log into the new membership portal that offers a benefits of checking"
type textarea "x"
type textarea "Log into the new membership portal that offers a benefits of checking d"
type textarea "x"
type textarea "Log into the new membership portal that offers a benefits of checking du"
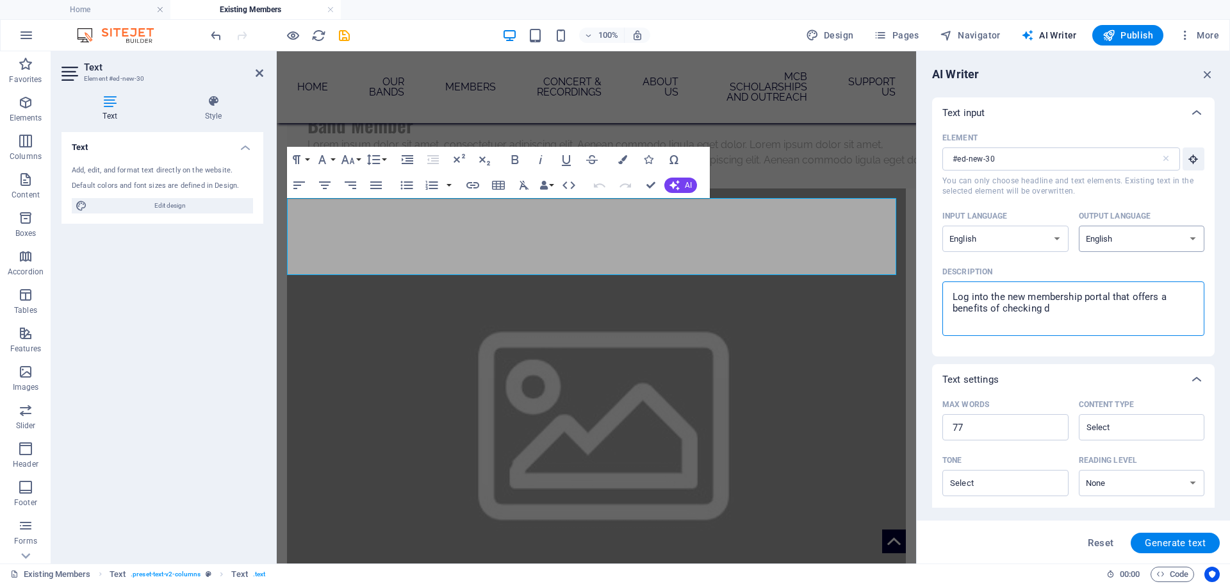
type textarea "x"
type textarea "Log into the new membership portal that offers a benefits of checking due"
type textarea "x"
type textarea "Log into the new membership portal that offers a benefits of checking dues"
type textarea "x"
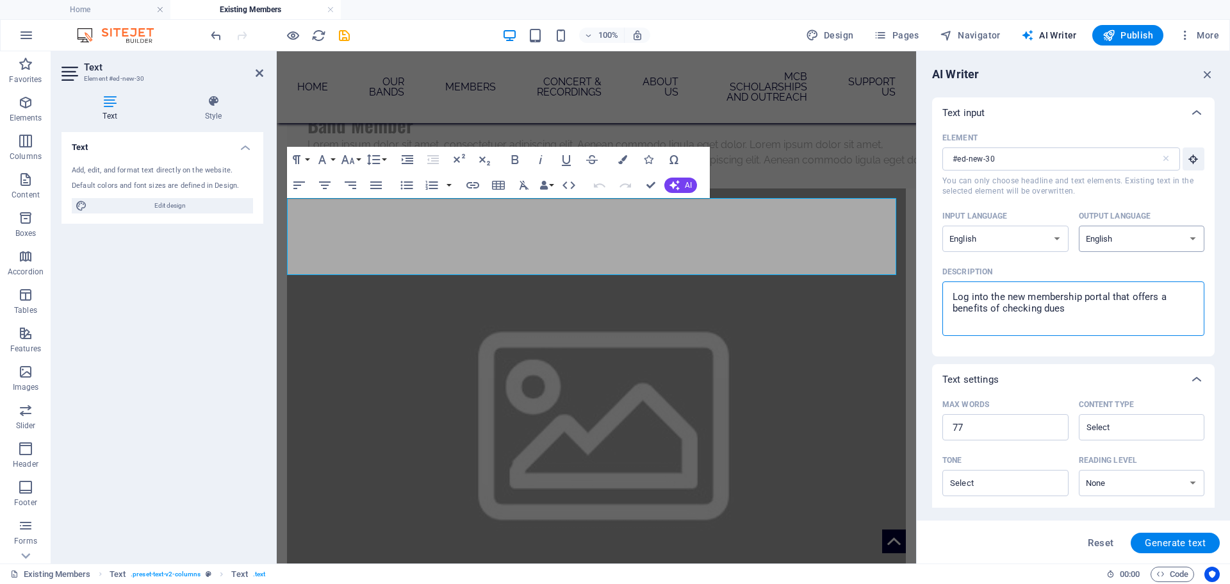
type textarea "Log into the new membership portal that offers a benefits of checking dues"
type textarea "x"
type textarea "Log into the new membership portal that offers a benefits of checking dues s"
type textarea "x"
type textarea "Log into the new membership portal that offers a benefits of checking dues st"
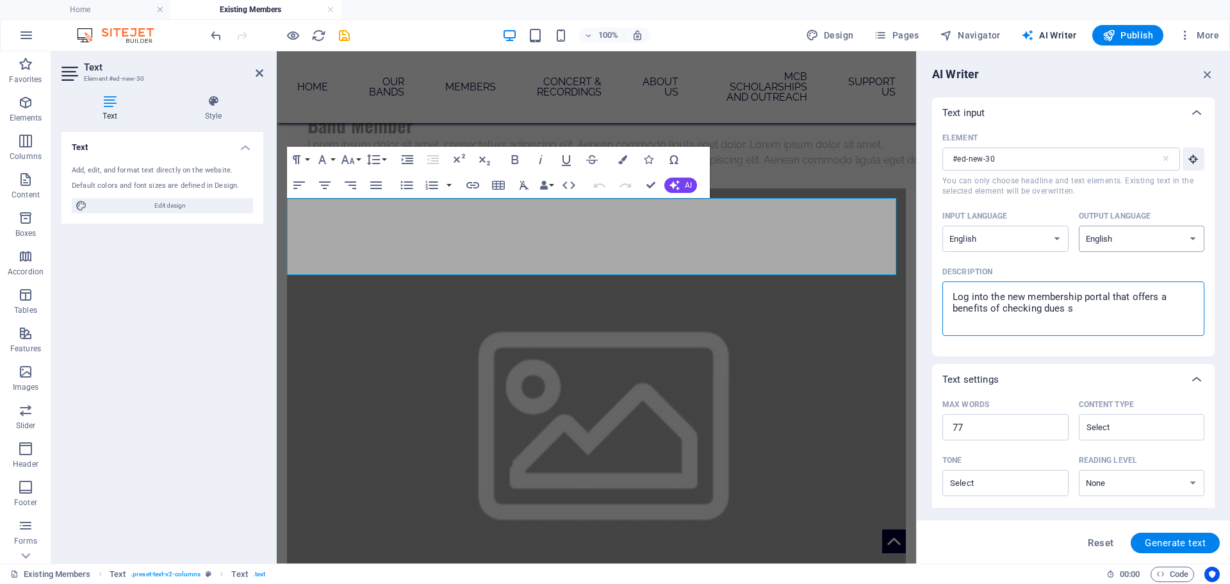
type textarea "x"
type textarea "Log into the new membership portal that offers a benefits of checking dues sta"
type textarea "x"
type textarea "Log into the new membership portal that offers a benefits of checking dues stat"
type textarea "x"
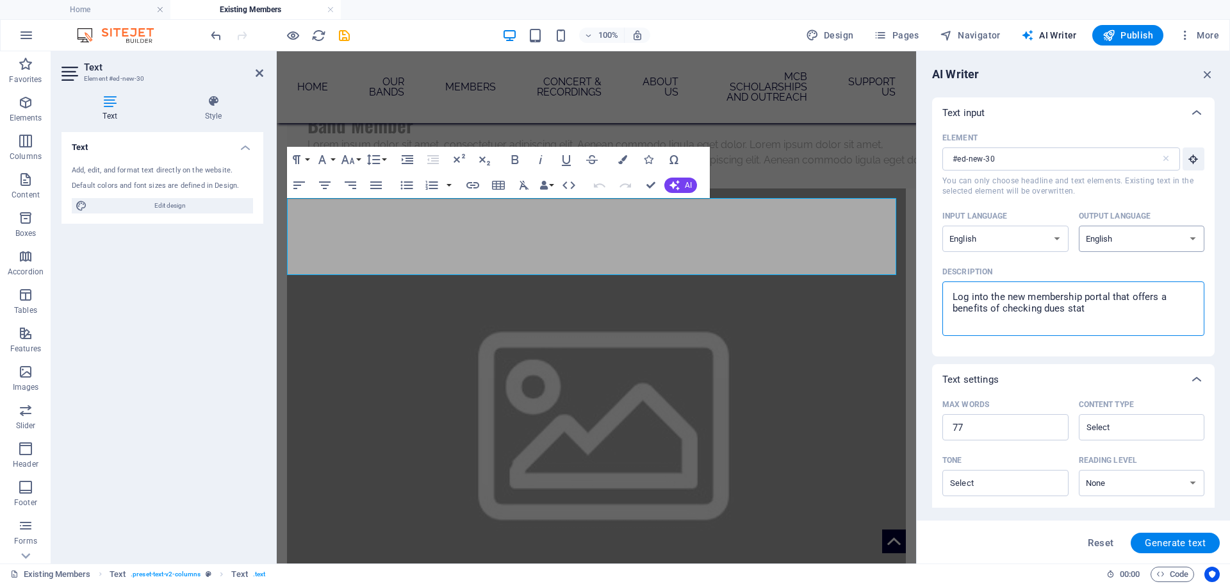
type textarea "Log into the new membership portal that offers a benefits of checking dues statu"
type textarea "x"
type textarea "Log into the new membership portal that offers a benefits of checking dues stat…"
type textarea "x"
type textarea "Log into the new membership portal that offers a benefits of checking dues stat…"
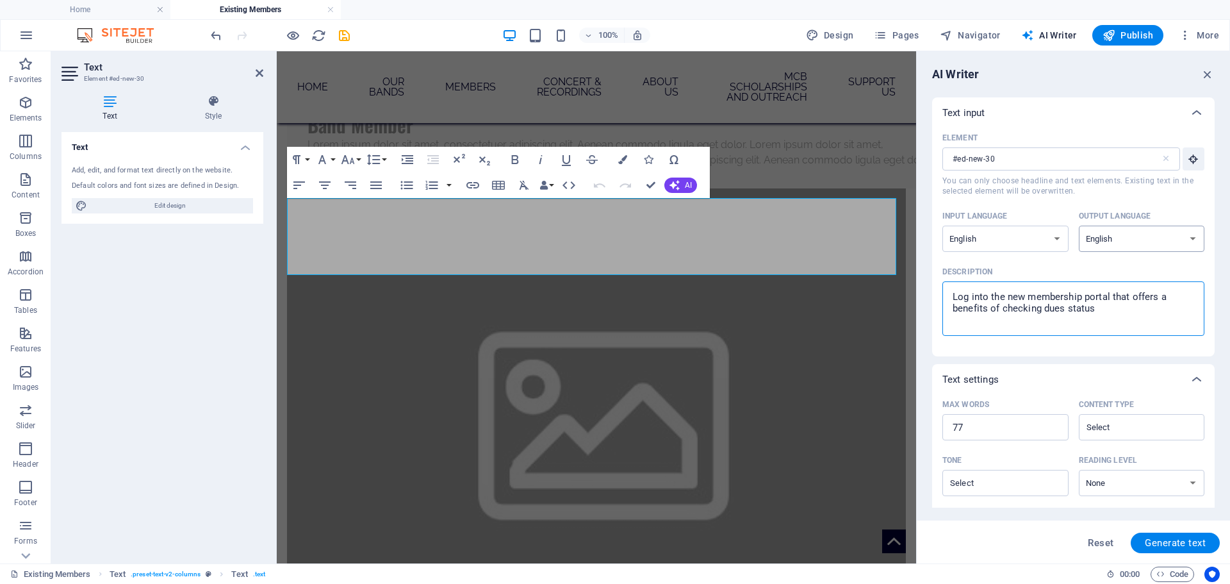
type textarea "x"
type textarea "Log into the new membership portal that offers a benefits of checking dues stat…"
type textarea "x"
type textarea "Log into the new membership portal that offers a benefits of checking dues stat…"
type textarea "x"
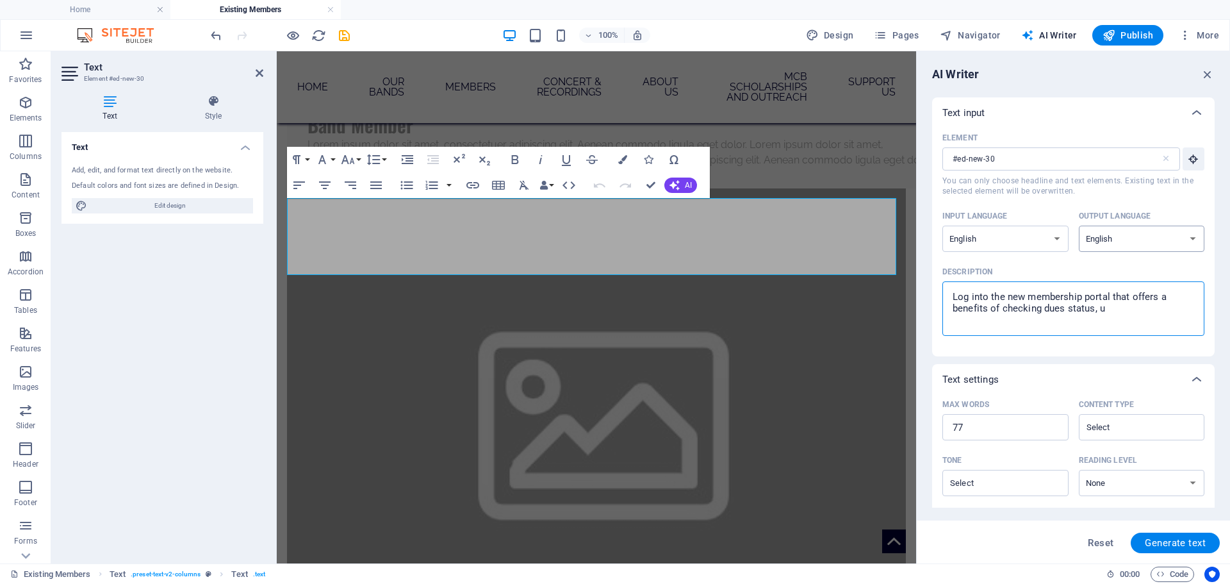
type textarea "Log into the new membership portal that offers a benefits of checking dues stat…"
type textarea "x"
type textarea "Log into the new membership portal that offers a benefits of checking dues stat…"
type textarea "x"
type textarea "Log into the new membership portal that offers a benefits of checking dues stat…"
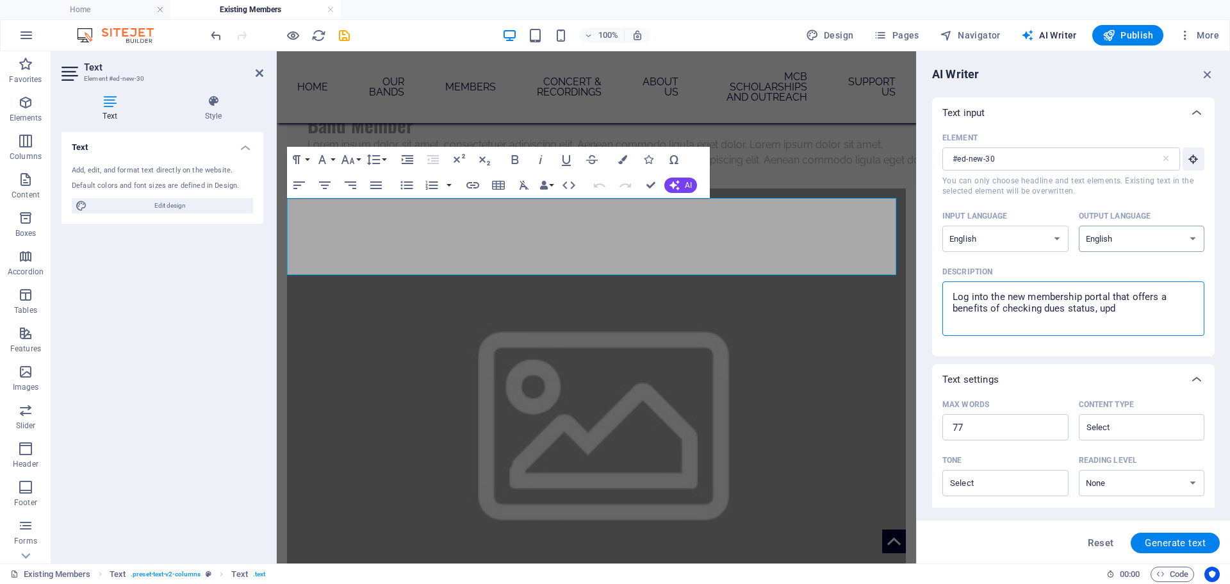
type textarea "x"
type textarea "Log into the new membership portal that offers a benefits of checking dues stat…"
type textarea "x"
type textarea "Log into the new membership portal that offers a benefits of checking dues stat…"
type textarea "x"
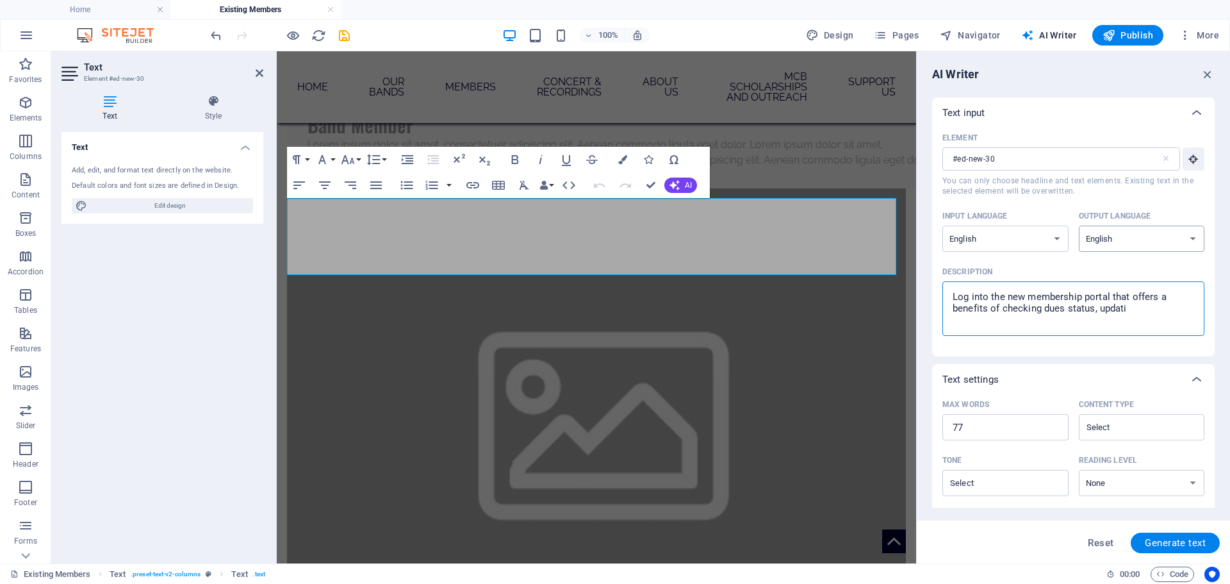
type textarea "Log into the new membership portal that offers a benefits of checking dues stat…"
type textarea "x"
type textarea "Log into the new membership portal that offers a benefits of checking dues stat…"
type textarea "x"
type textarea "Log into the new membership portal that offers a benefits of checking dues stat…"
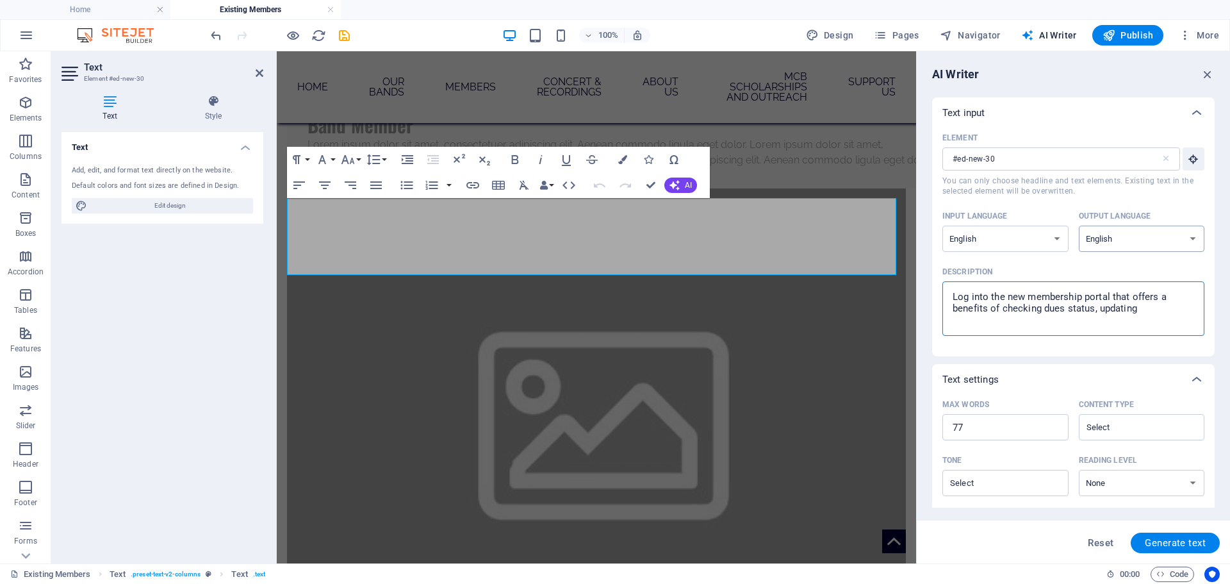
type textarea "x"
type textarea "Log into the new membership portal that offers a benefits of checking dues stat…"
type textarea "x"
type textarea "Log into the new membership portal that offers a benefits of checking dues stat…"
type textarea "x"
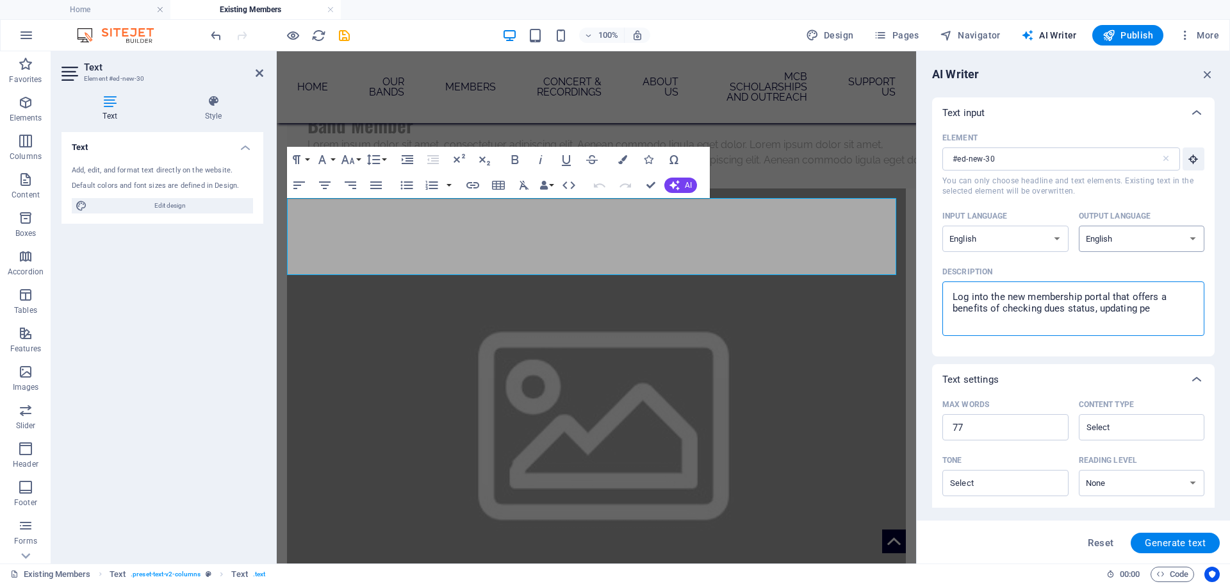
type textarea "Log into the new membership portal that offers a benefits of checking dues stat…"
type textarea "x"
type textarea "Log into the new membership portal that offers a benefits of checking dues stat…"
type textarea "x"
type textarea "Log into the new membership portal that offers a benefits of checking dues stat…"
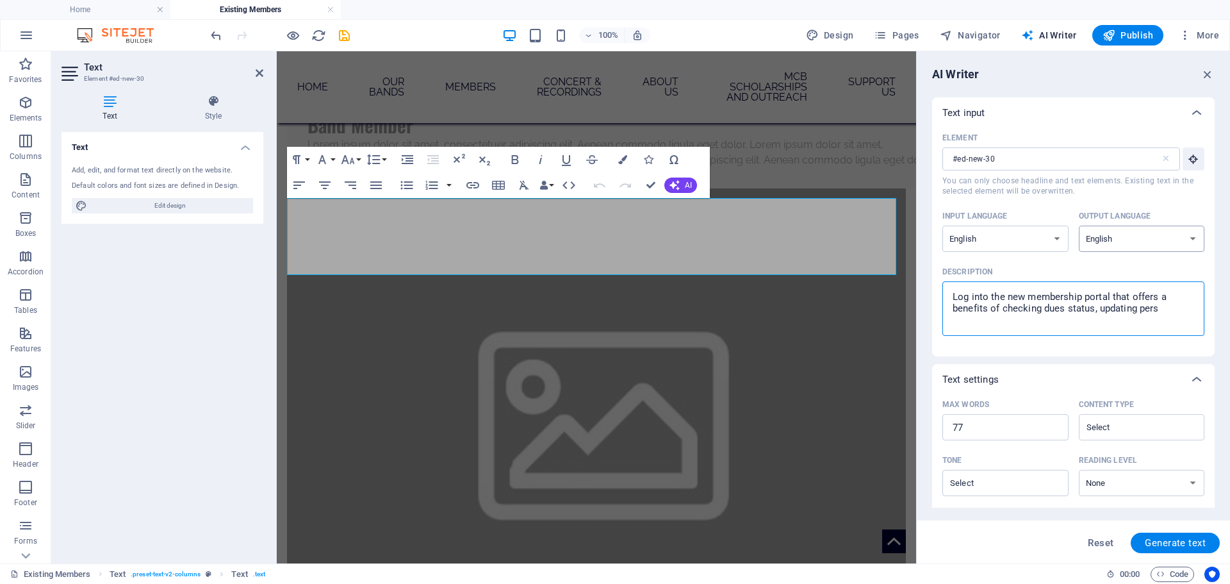
type textarea "x"
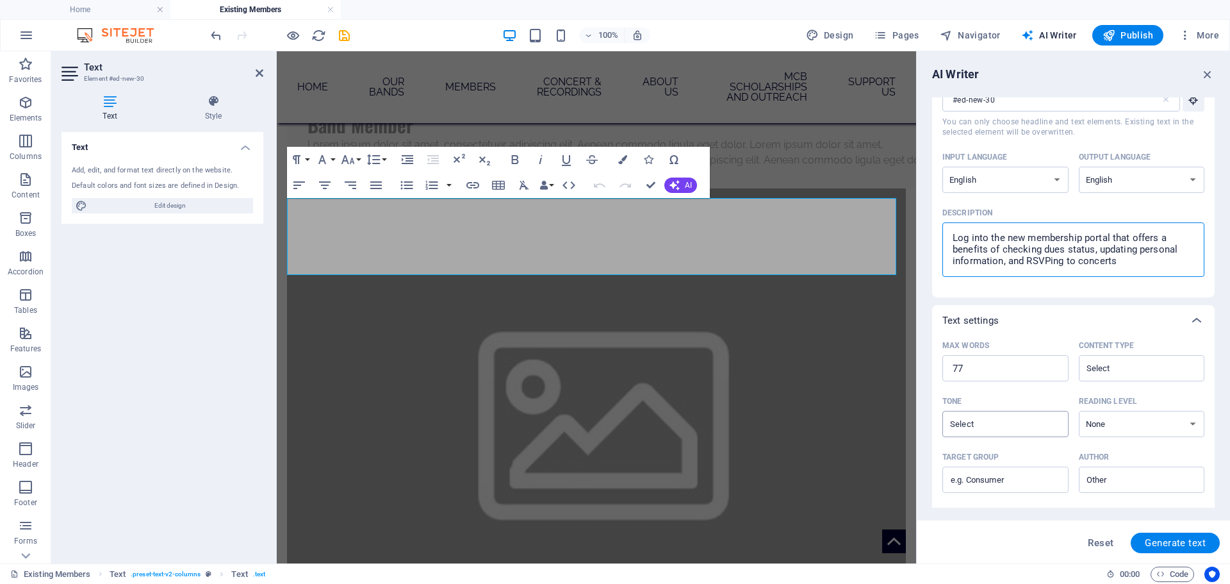
scroll to position [128, 0]
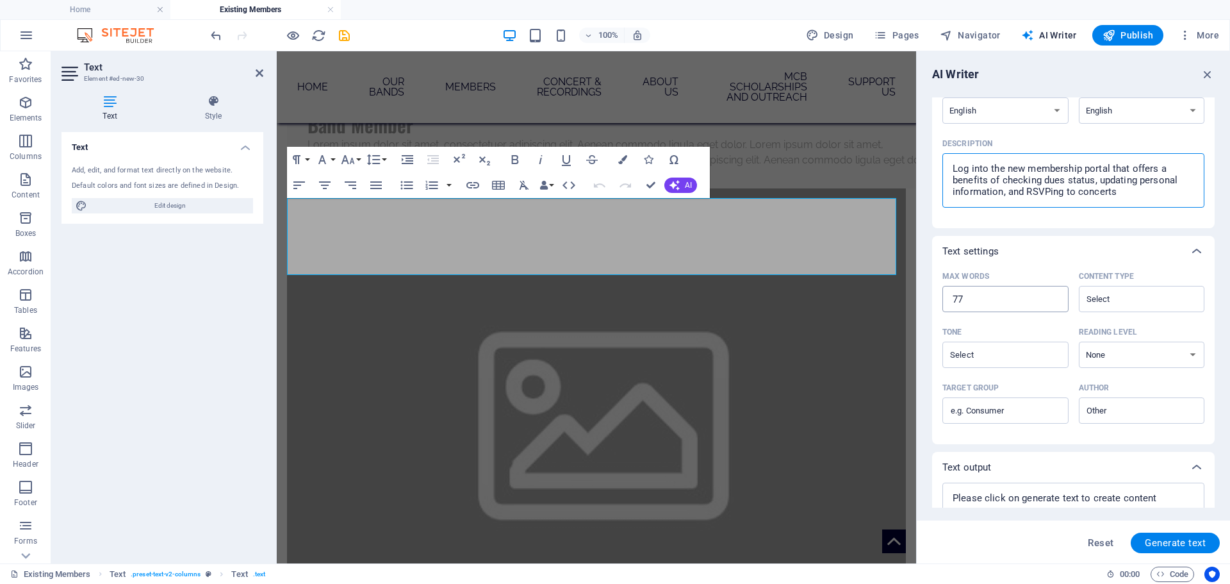
click at [982, 299] on input "77" at bounding box center [1006, 299] width 126 height 26
click at [1130, 293] on input "Content type ​" at bounding box center [1131, 299] width 97 height 19
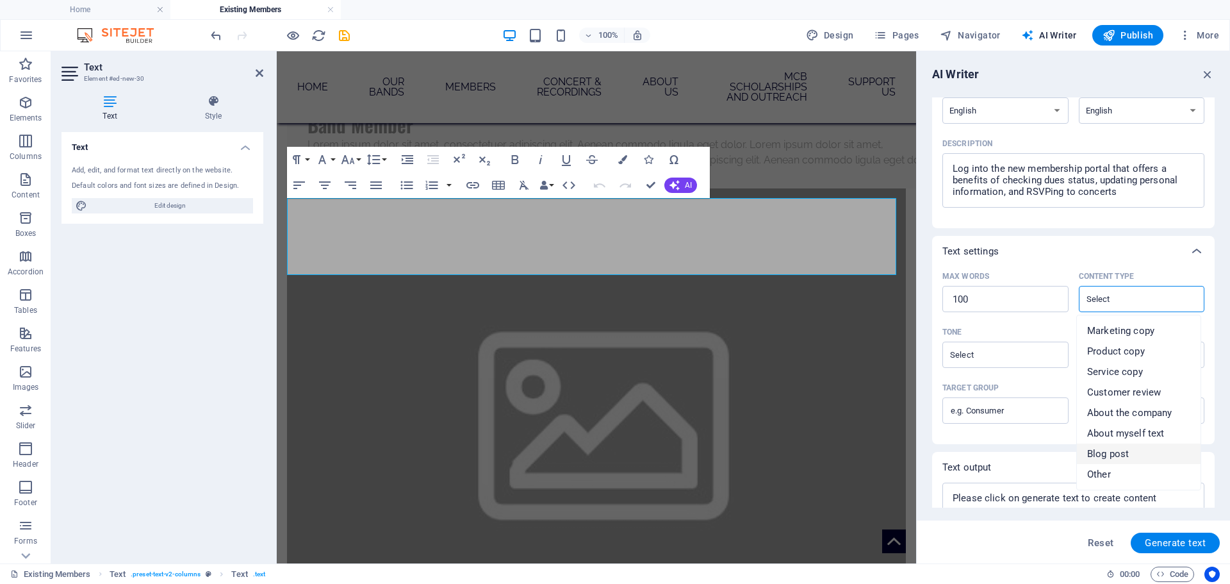
click at [1156, 455] on li "Blog post" at bounding box center [1139, 453] width 124 height 21
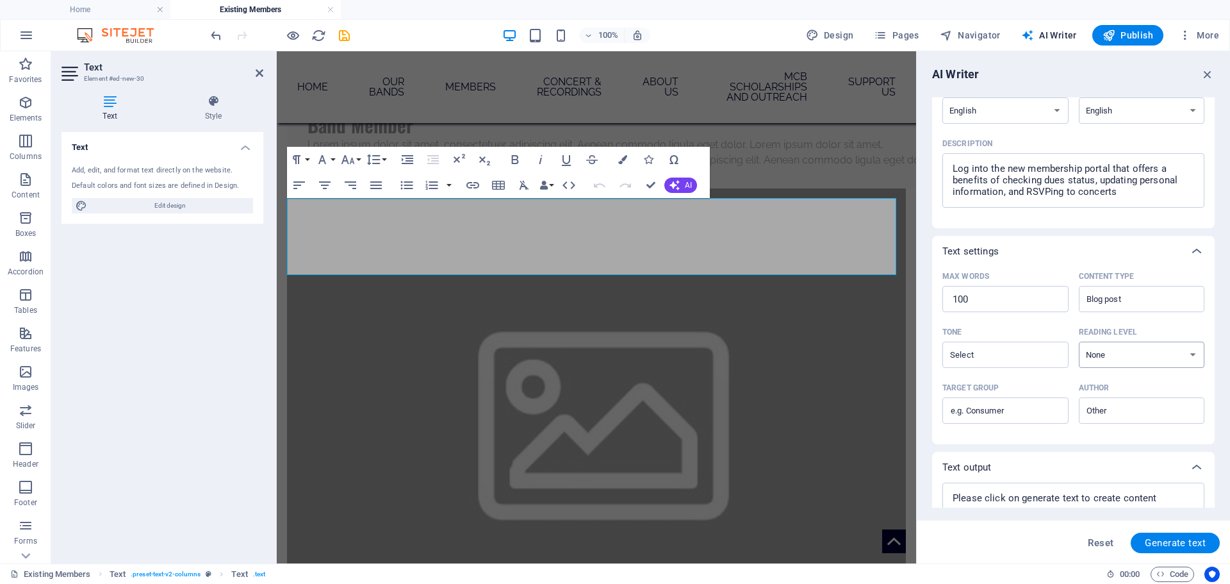
click at [1153, 356] on select "None Academic Adult Teen Child" at bounding box center [1142, 355] width 126 height 26
click at [1079, 342] on select "None Academic Adult Teen Child" at bounding box center [1142, 355] width 126 height 26
click at [986, 404] on input "Target group ​" at bounding box center [1006, 410] width 126 height 21
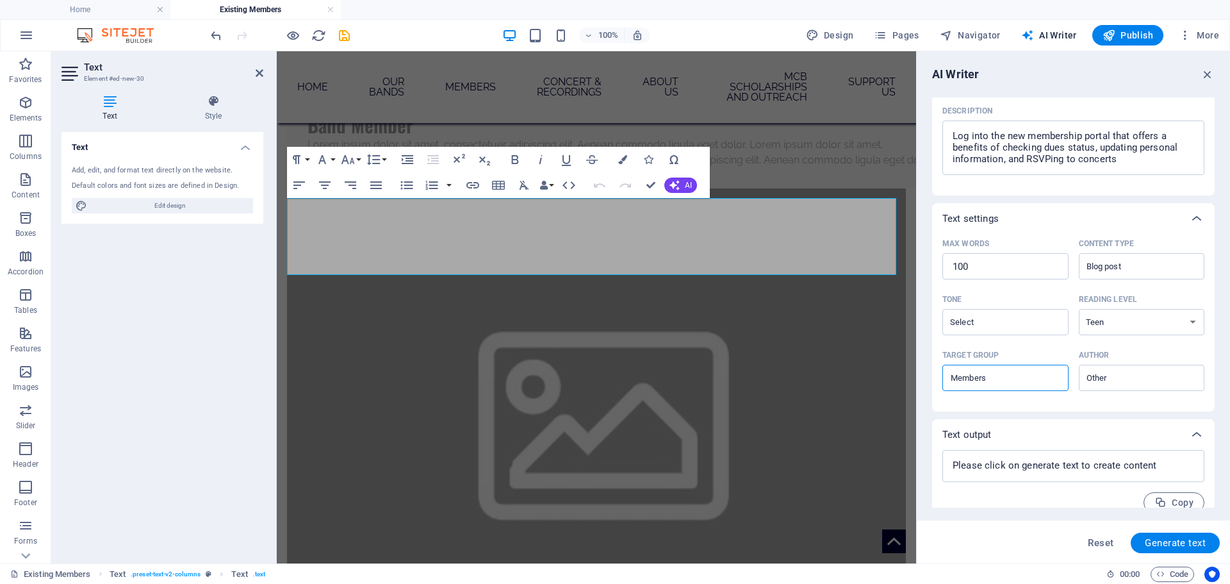
scroll to position [176, 0]
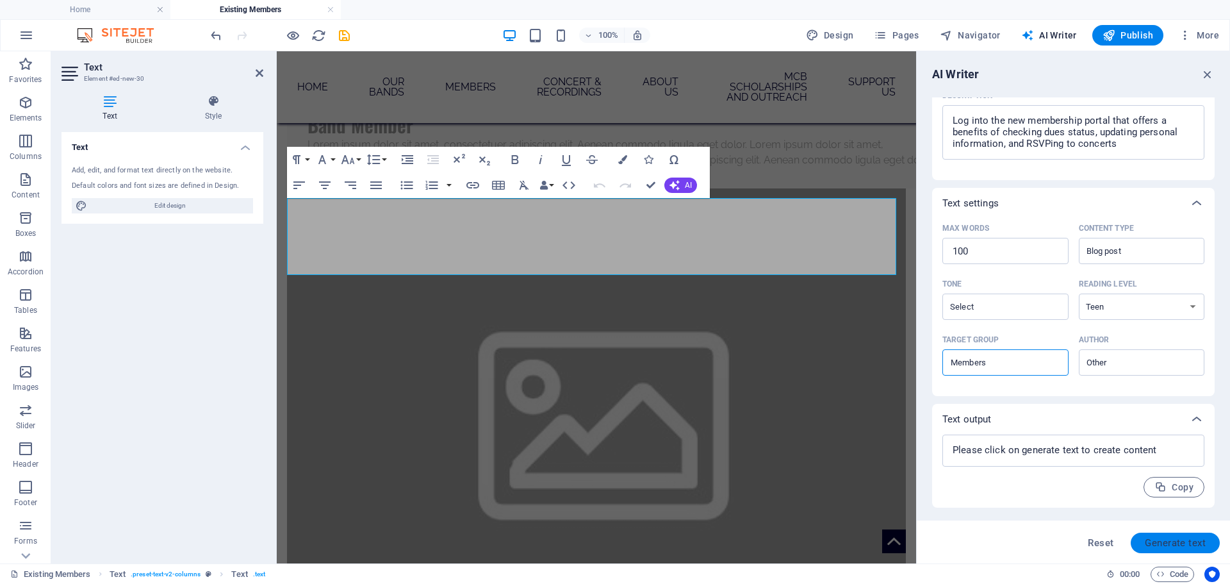
click at [1166, 547] on span "Generate text" at bounding box center [1175, 543] width 61 height 10
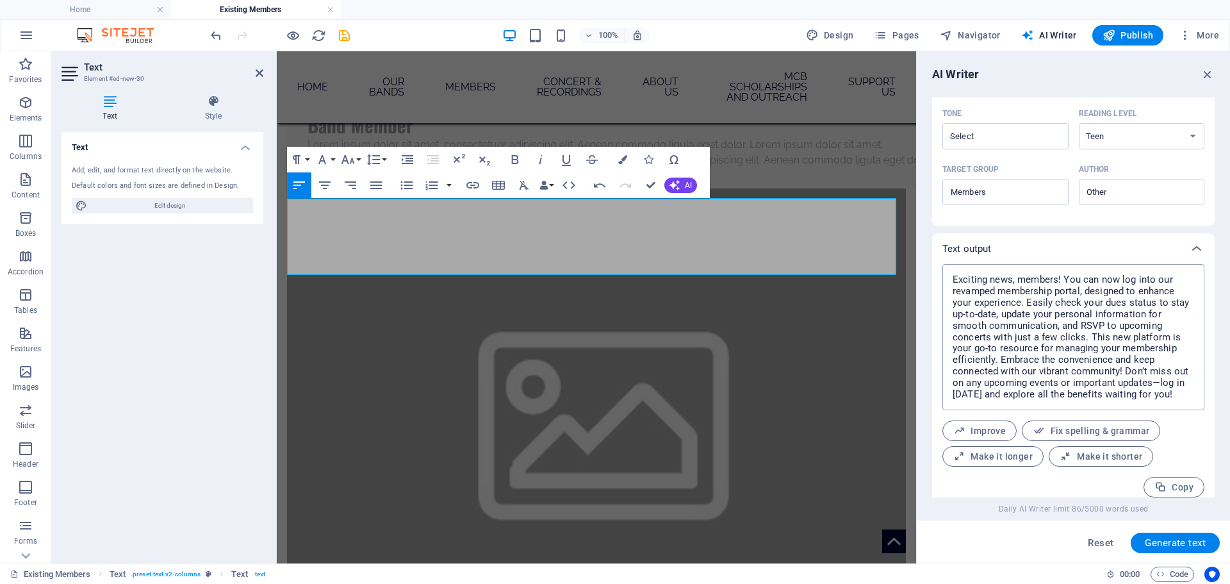
scroll to position [357, 0]
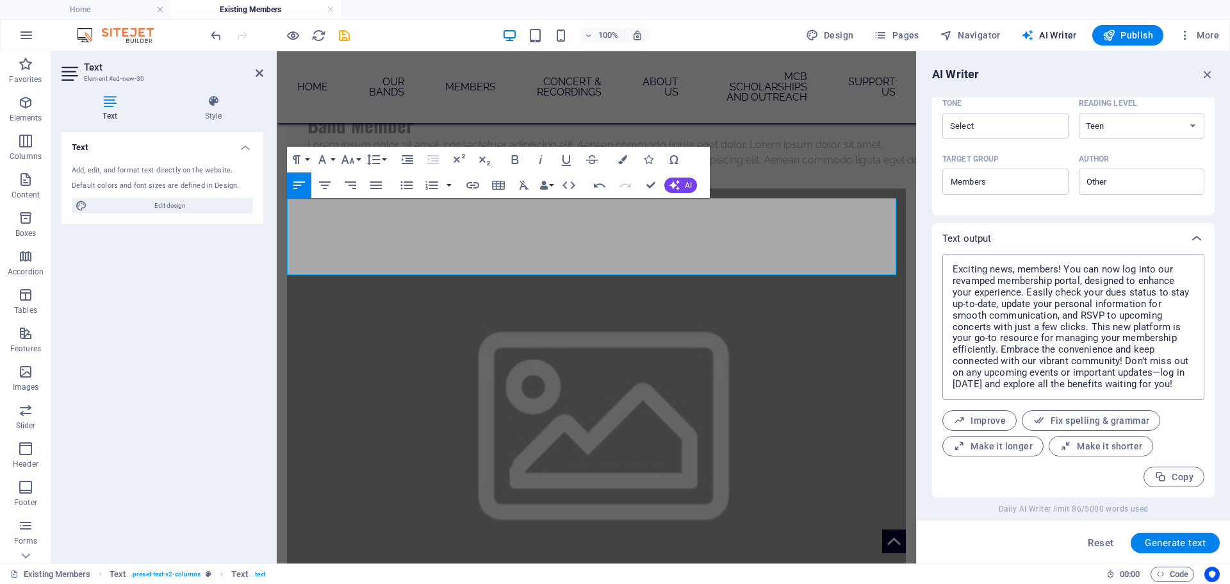
click at [1002, 367] on textarea "Exciting news, members! You can now log into our revamped membership portal, de…" at bounding box center [1073, 326] width 249 height 133
click at [1003, 367] on textarea "Exciting news, members! You can now log into our revamped membership portal, de…" at bounding box center [1073, 326] width 249 height 133
click at [1005, 367] on textarea "Exciting news, members! You can now log into our revamped membership portal, de…" at bounding box center [1073, 326] width 249 height 133
click at [1020, 349] on textarea "Exciting news, members! You can now log into our revamped membership portal, de…" at bounding box center [1073, 326] width 249 height 133
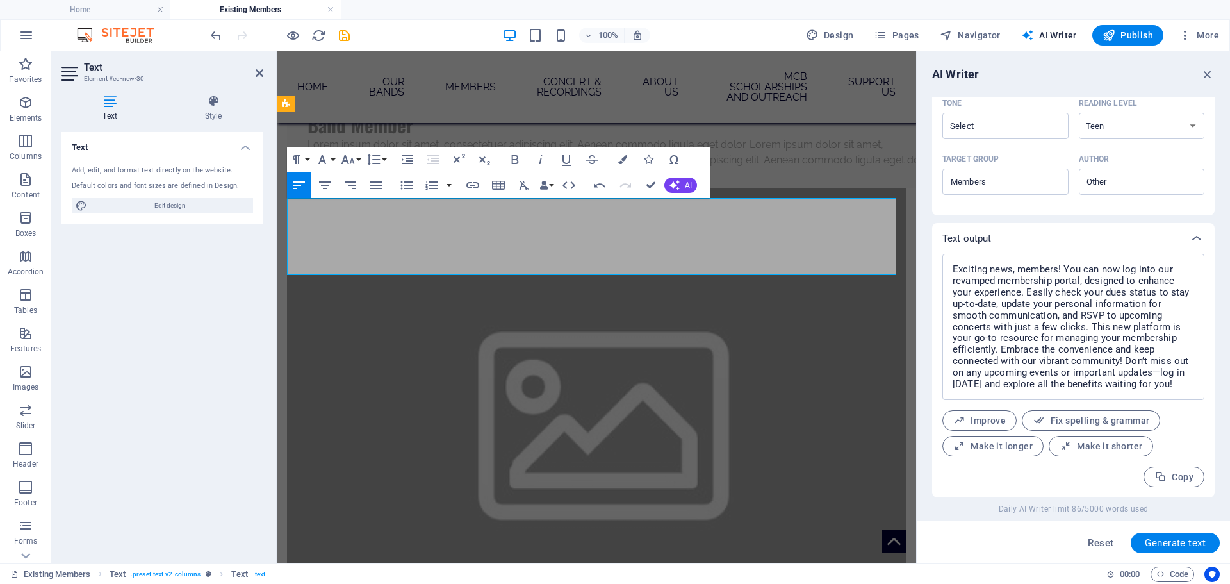
scroll to position [6149, 2]
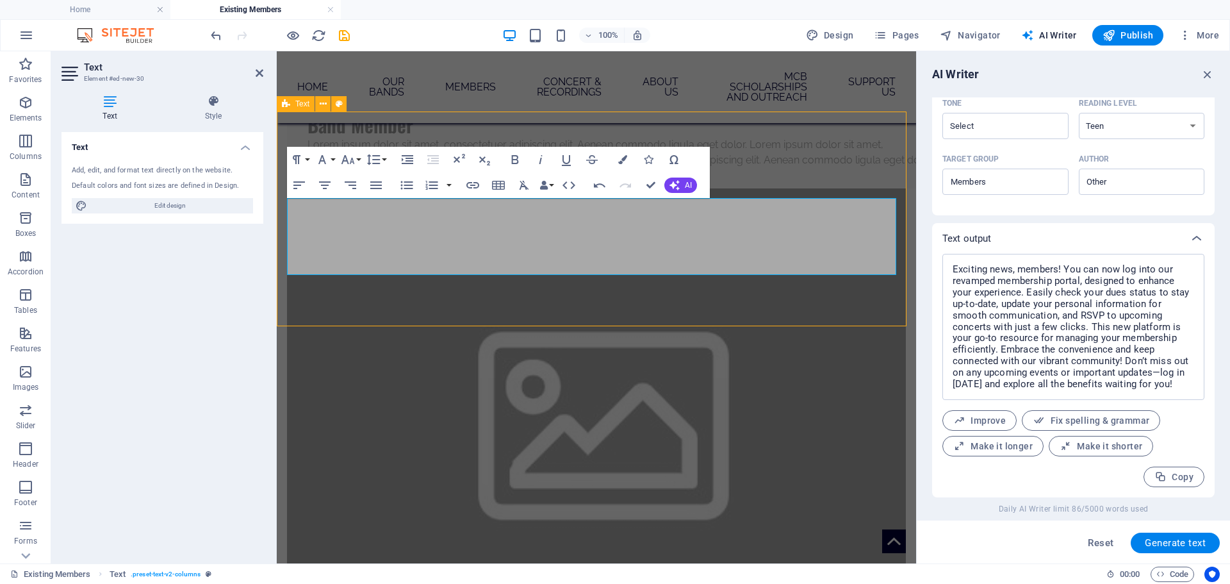
scroll to position [993, 0]
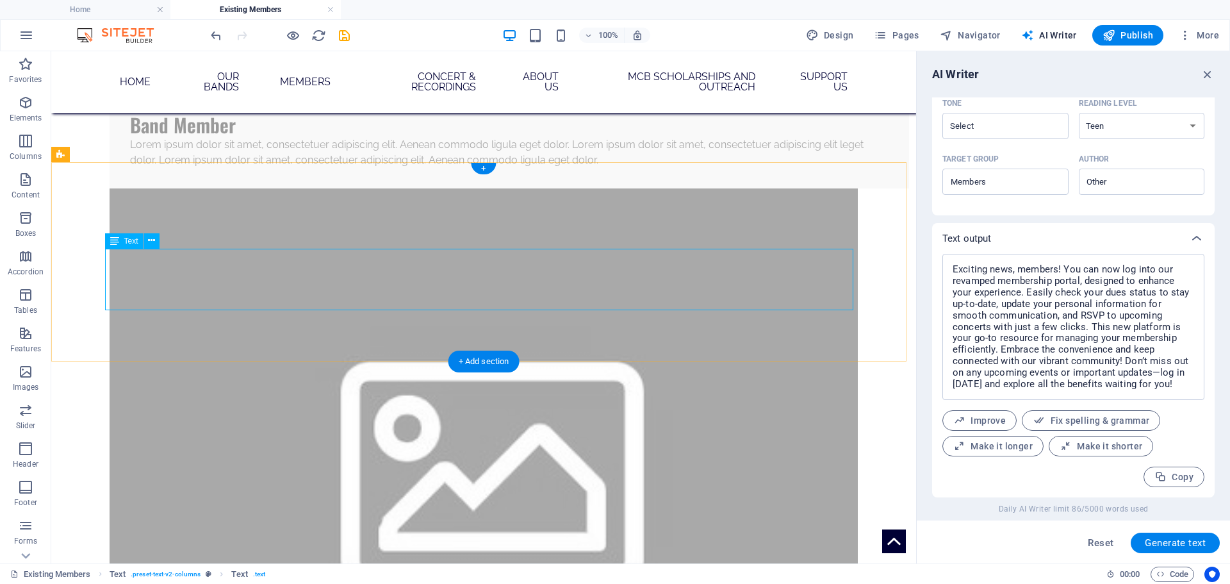
scroll to position [1008, 0]
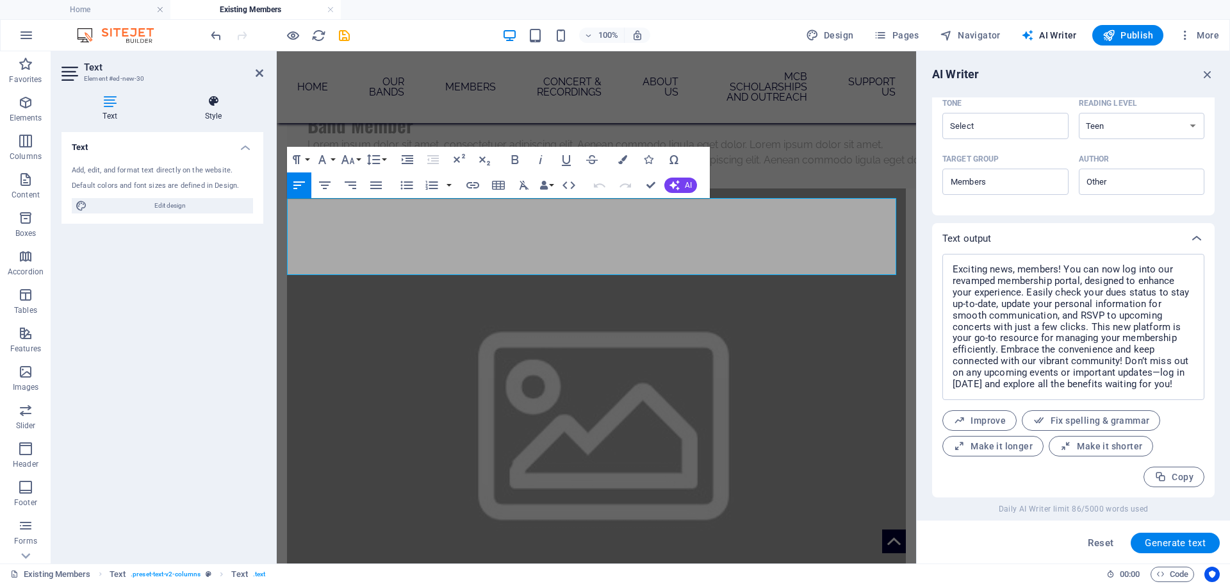
drag, startPoint x: 188, startPoint y: 108, endPoint x: 199, endPoint y: 106, distance: 10.3
click at [192, 106] on h4 "Style" at bounding box center [213, 108] width 100 height 27
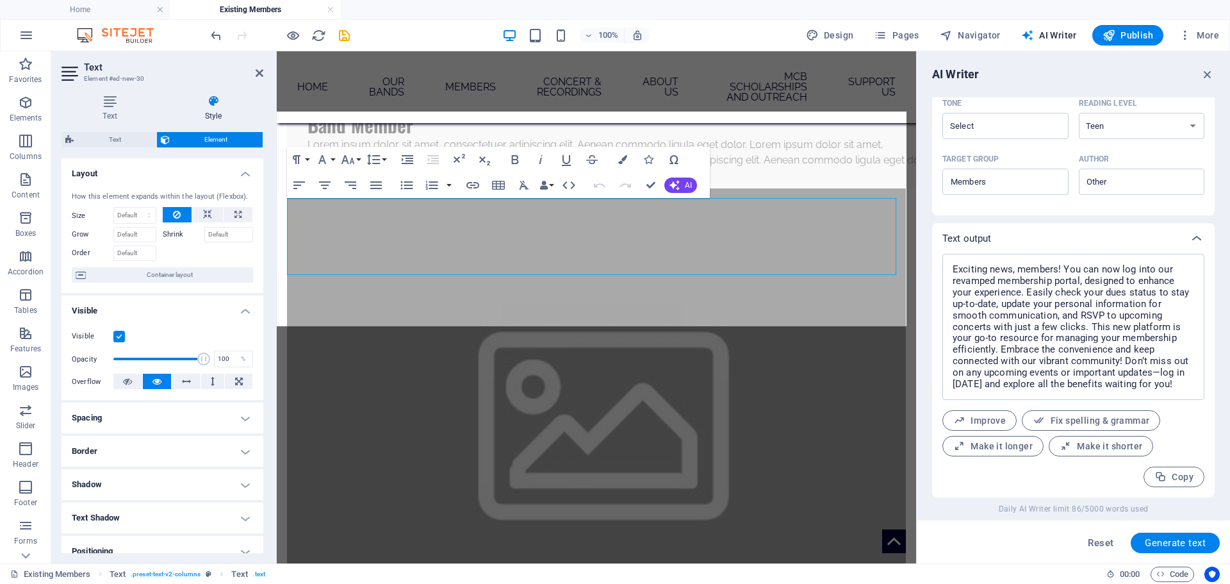
click at [115, 92] on div "Text Style Text Add, edit, and format text directly on the website. Default col…" at bounding box center [162, 324] width 222 height 479
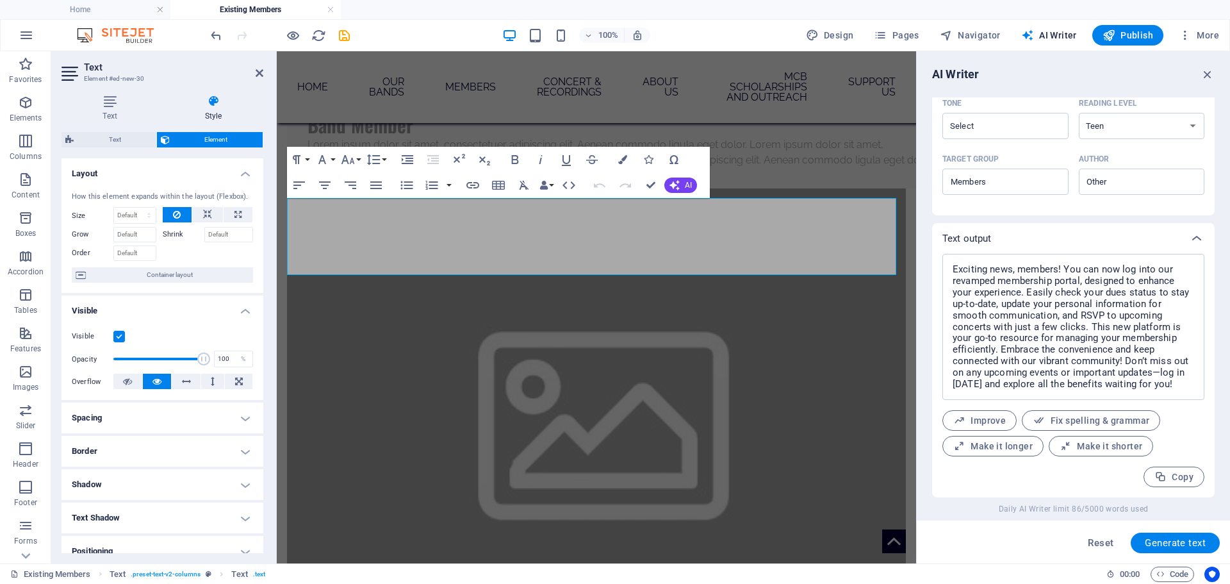
click at [94, 87] on div "Text Style Text Add, edit, and format text directly on the website. Default col…" at bounding box center [162, 324] width 222 height 479
click at [119, 118] on h4 "Text" at bounding box center [113, 108] width 102 height 27
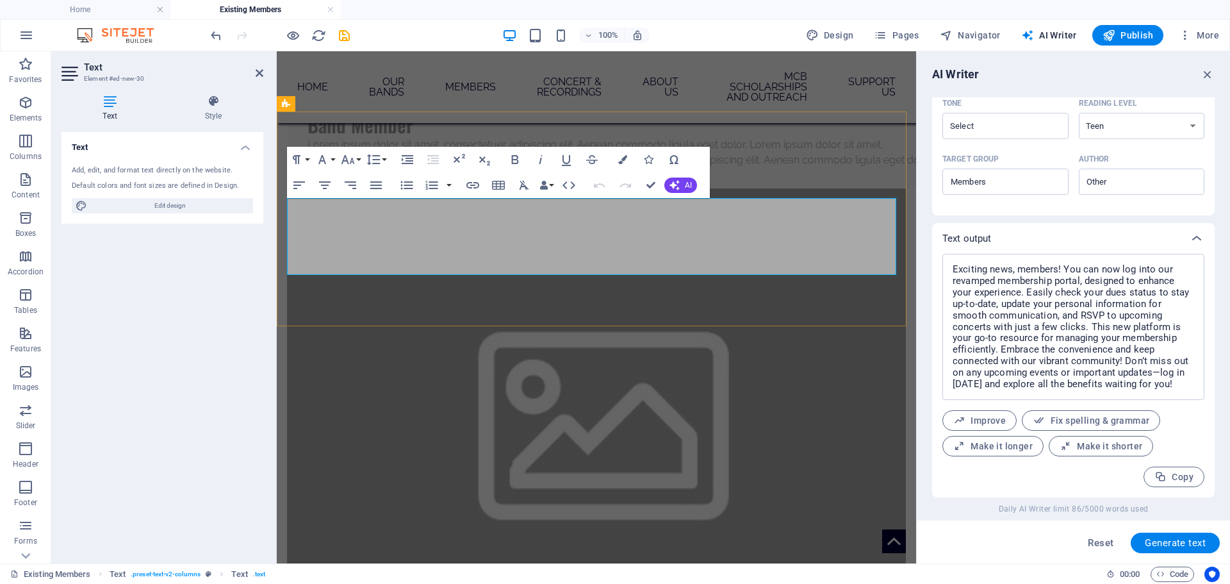
copy p "Exciting news, members! You can now log into our new membership portal, designe…"
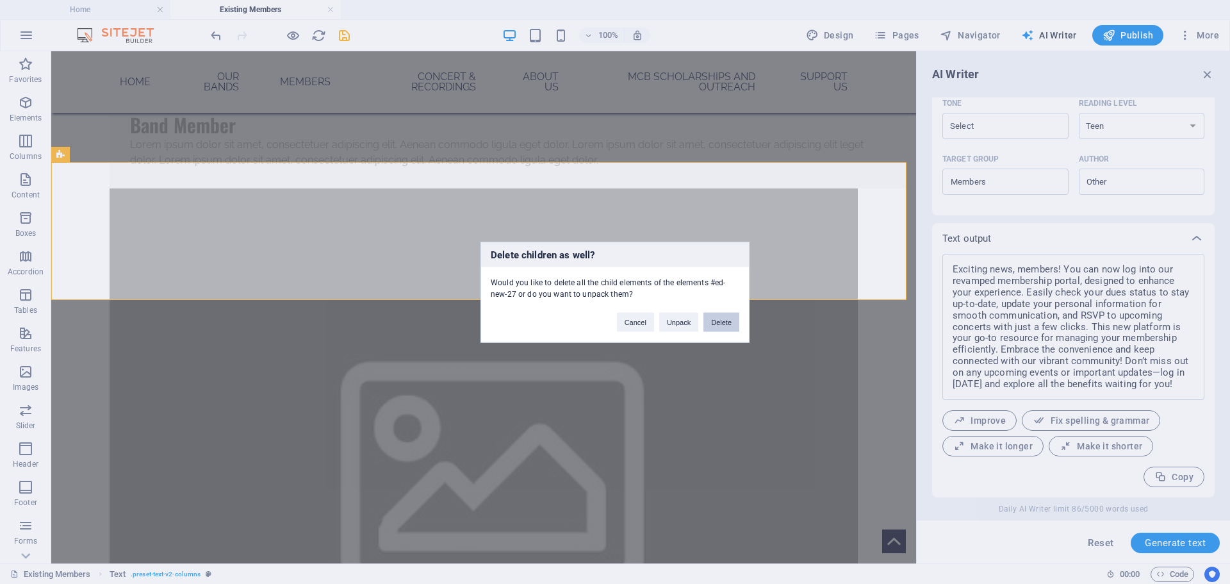
click at [720, 325] on button "Delete" at bounding box center [722, 321] width 36 height 19
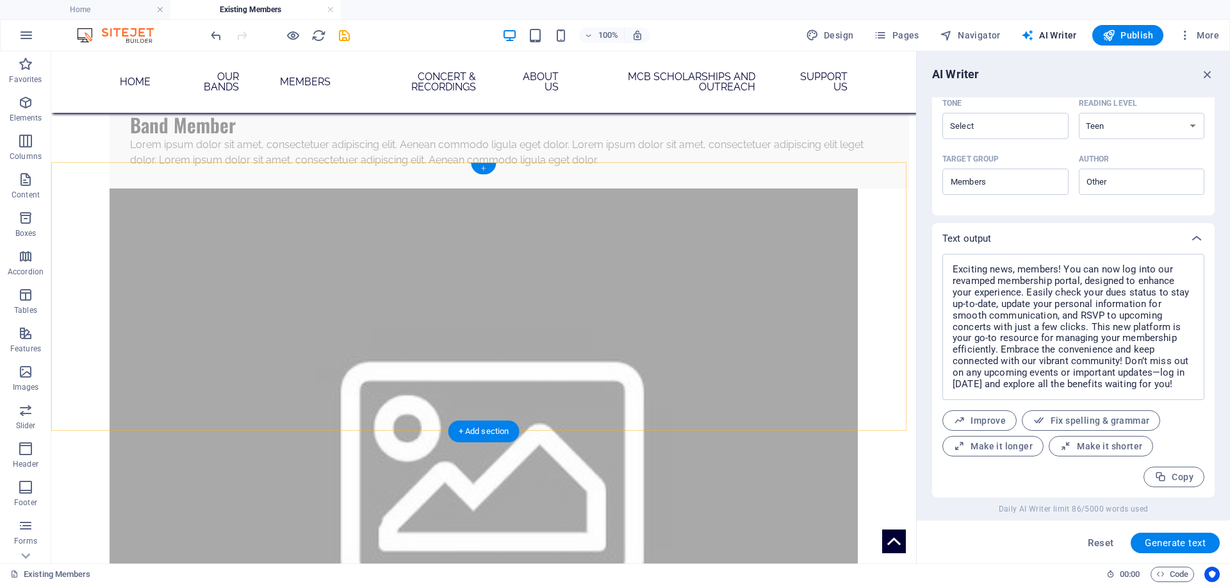
click at [482, 168] on div "+" at bounding box center [483, 169] width 25 height 12
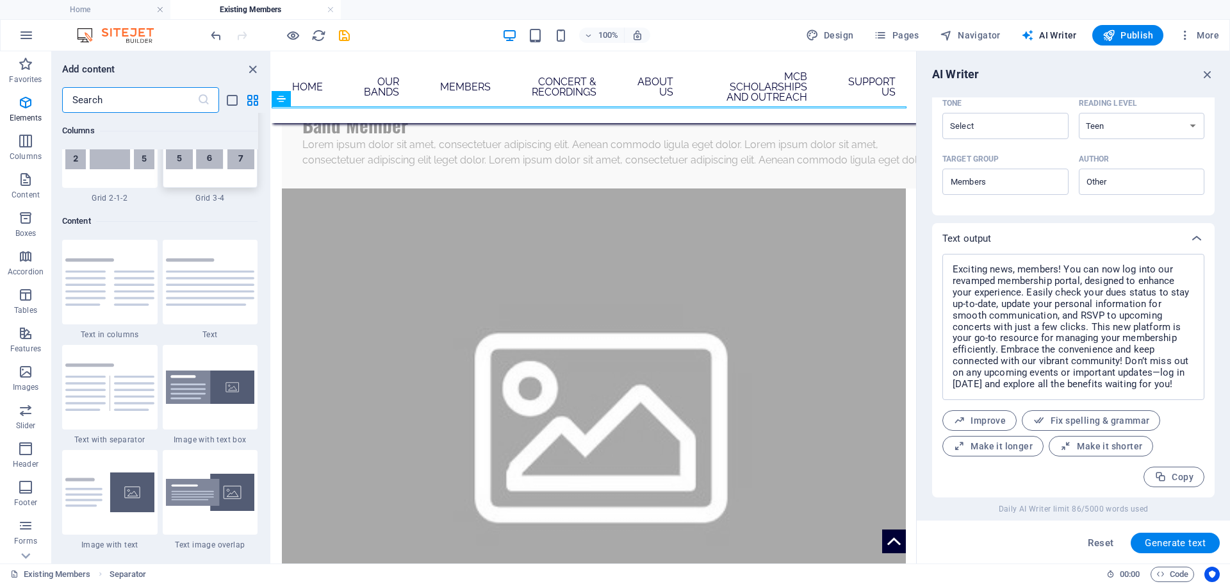
scroll to position [2242, 0]
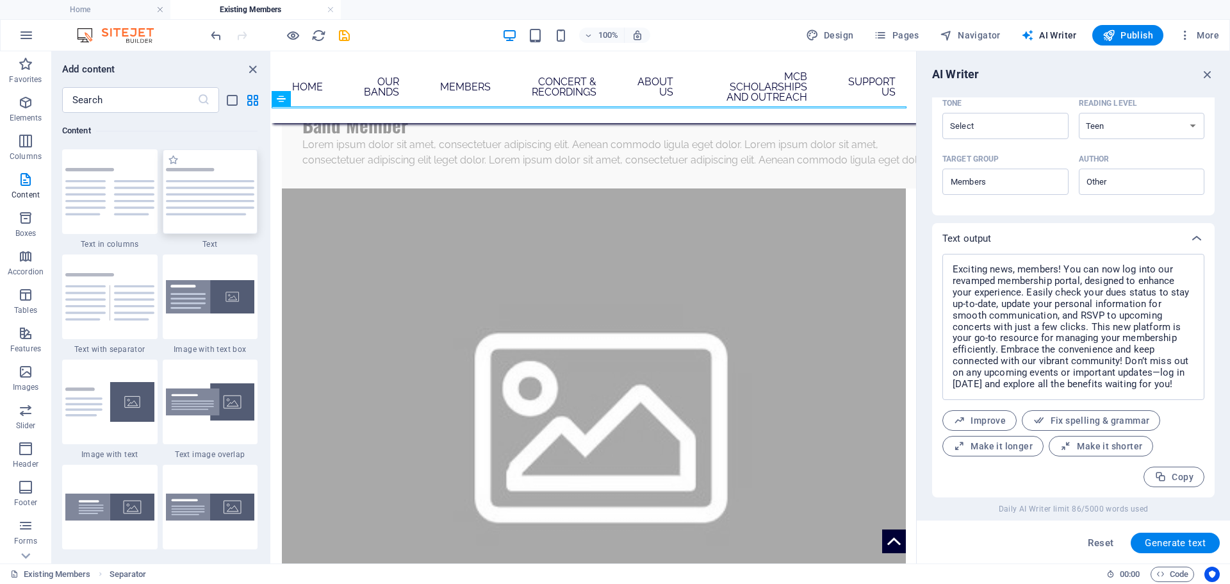
click at [188, 208] on img at bounding box center [210, 191] width 89 height 47
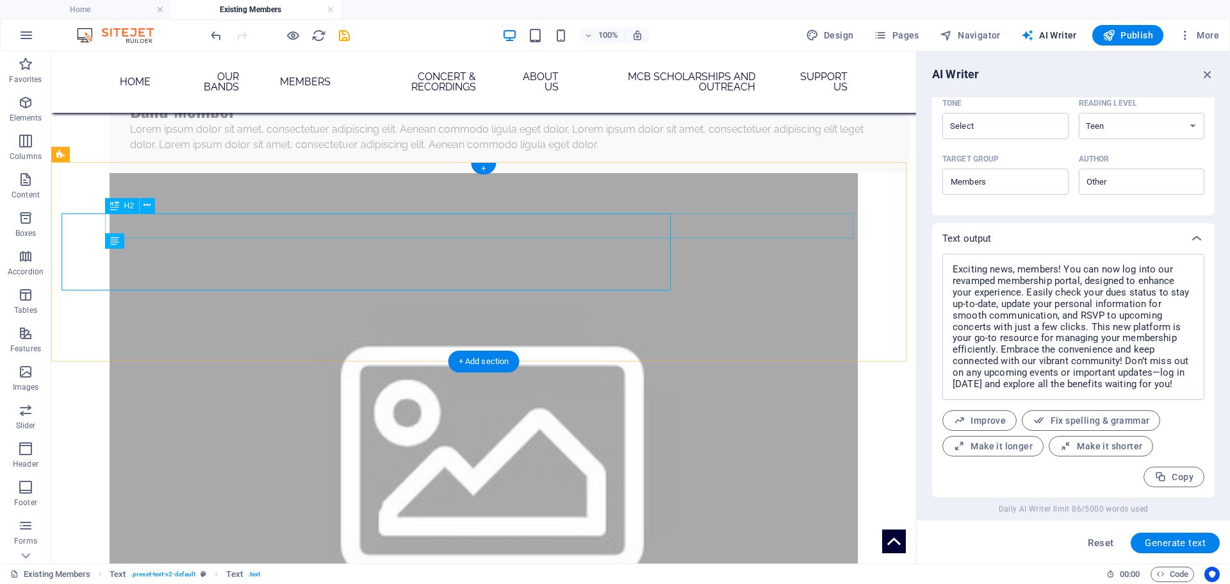
scroll to position [993, 0]
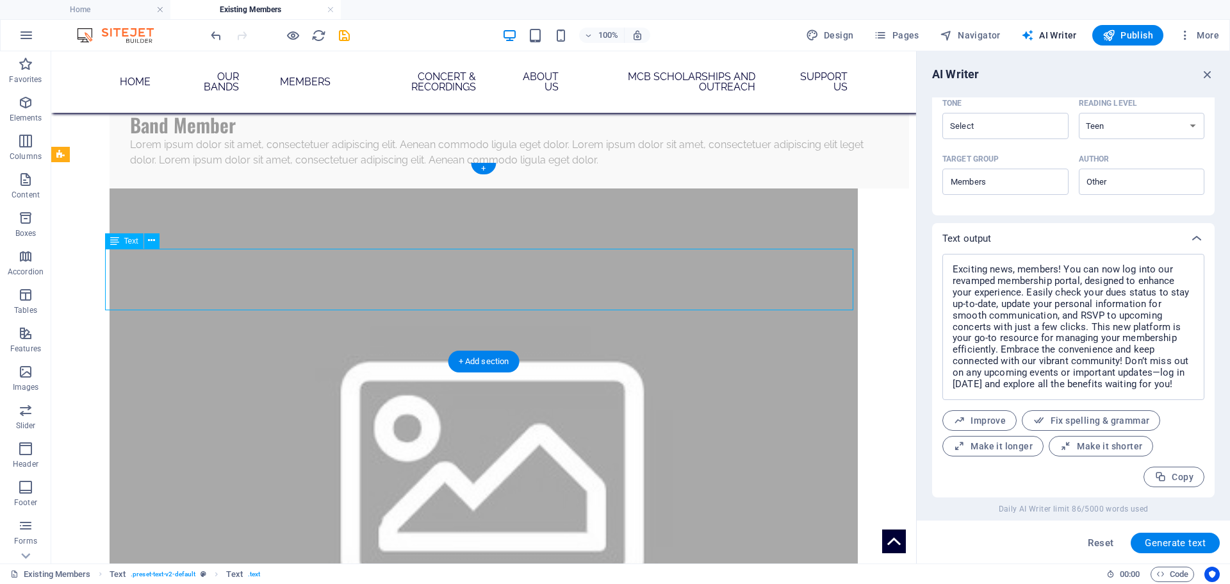
scroll to position [1008, 0]
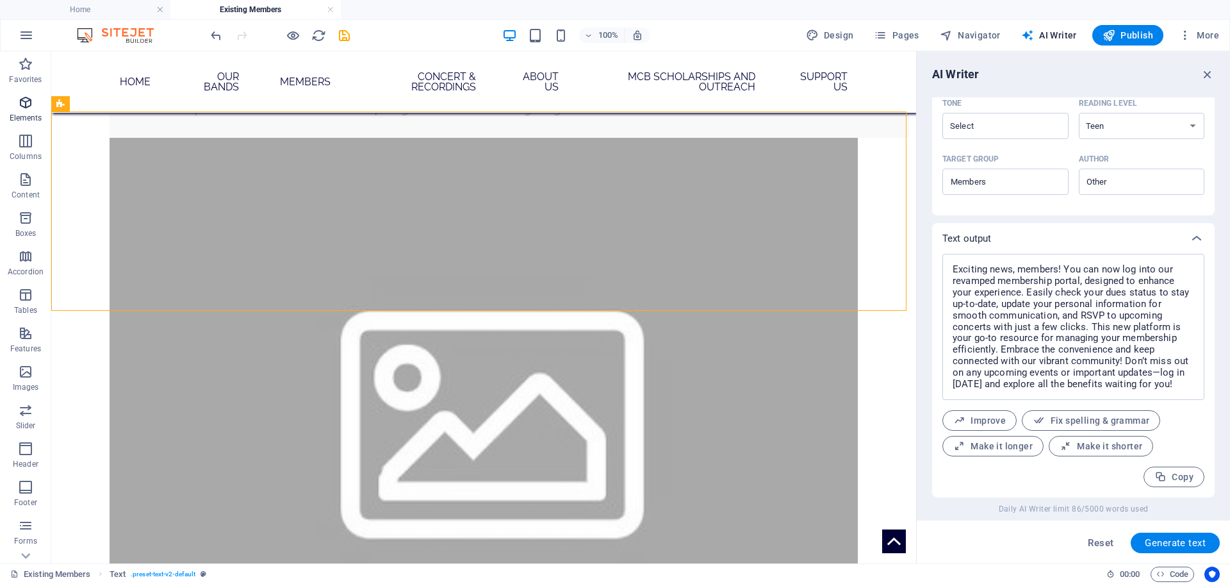
click at [22, 101] on icon "button" at bounding box center [25, 102] width 15 height 15
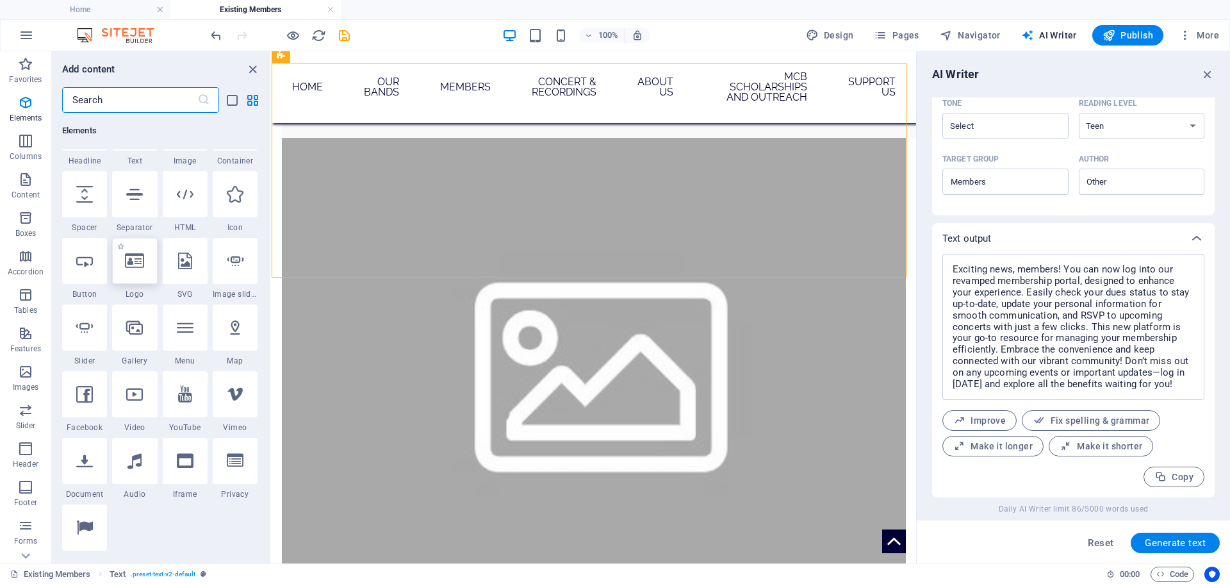
scroll to position [201, 0]
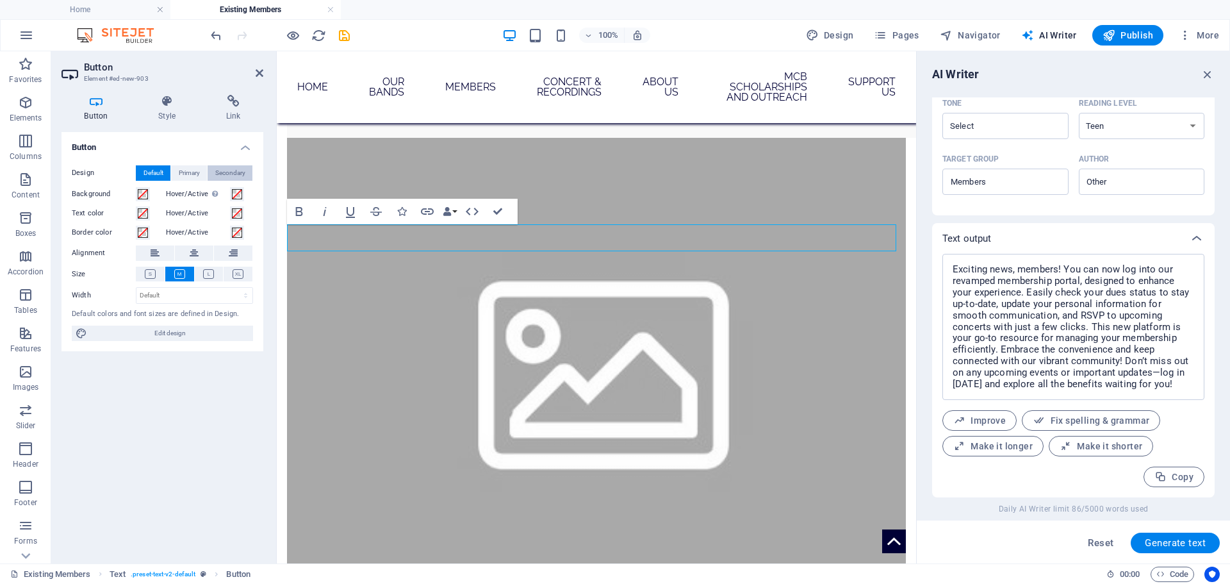
click at [226, 173] on span "Secondary" at bounding box center [230, 172] width 30 height 15
click at [185, 170] on span "Primary" at bounding box center [189, 172] width 21 height 15
click at [146, 169] on span "Default" at bounding box center [154, 172] width 20 height 15
click at [161, 112] on h4 "Style" at bounding box center [170, 108] width 68 height 27
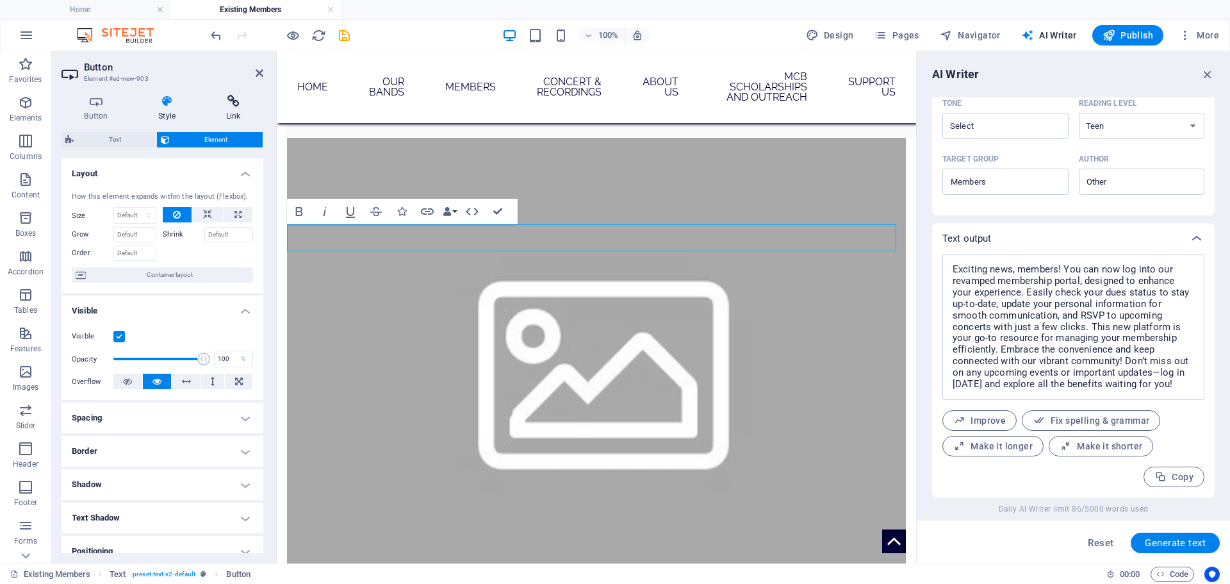
click at [210, 109] on h4 "Link" at bounding box center [233, 108] width 60 height 27
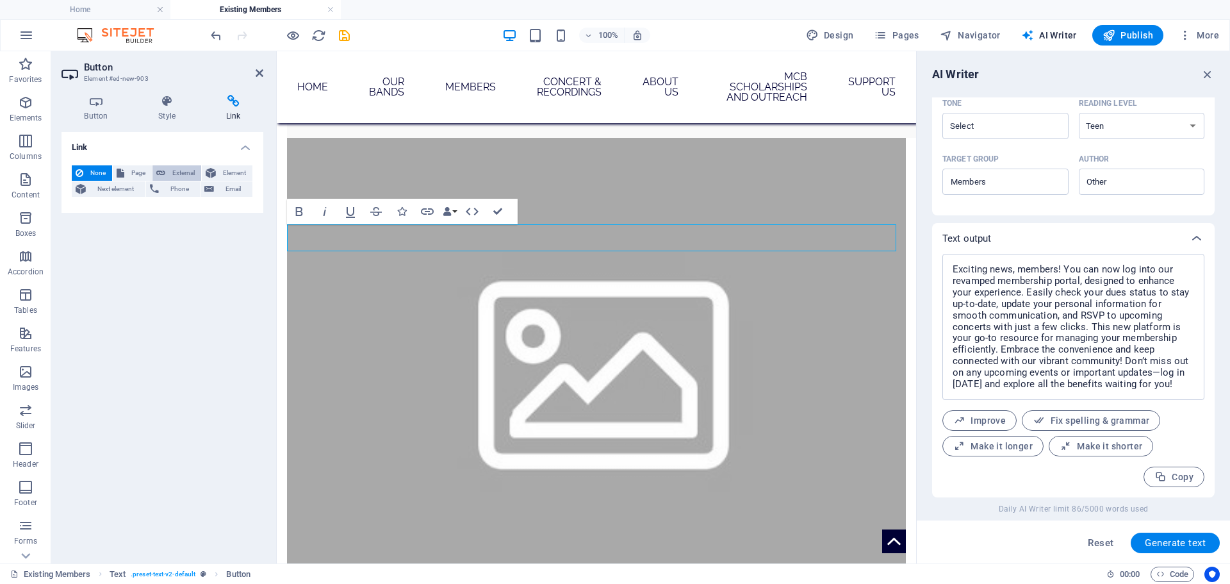
click at [167, 170] on button "External" at bounding box center [177, 172] width 49 height 15
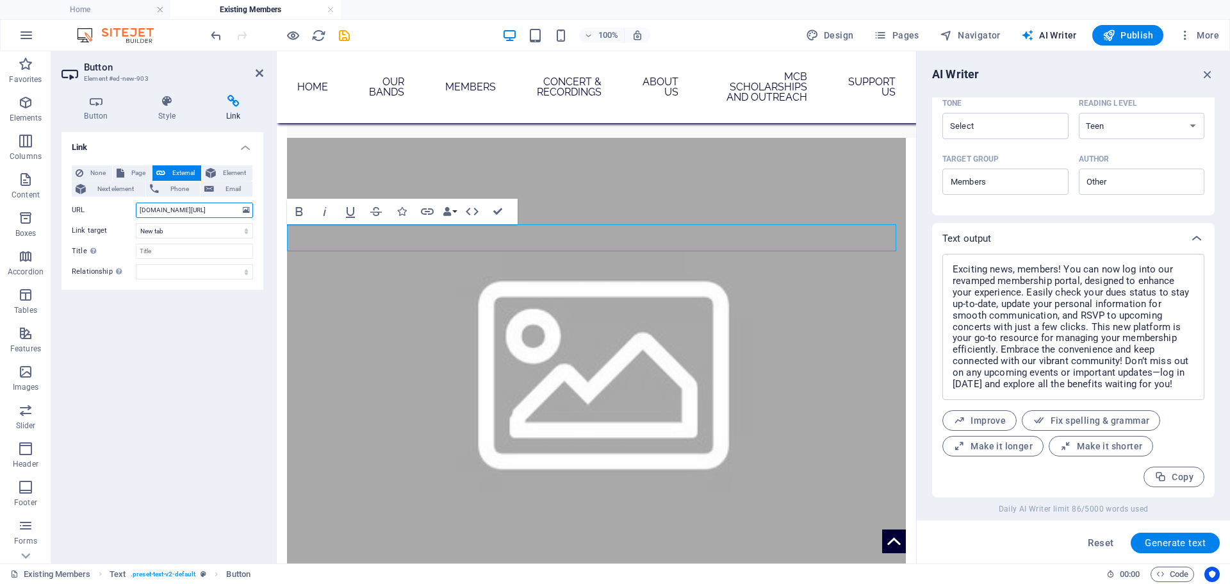
scroll to position [0, 15]
click at [77, 439] on div "Link None Page External Element Next element Phone Email Page Home Board Affair…" at bounding box center [163, 342] width 202 height 421
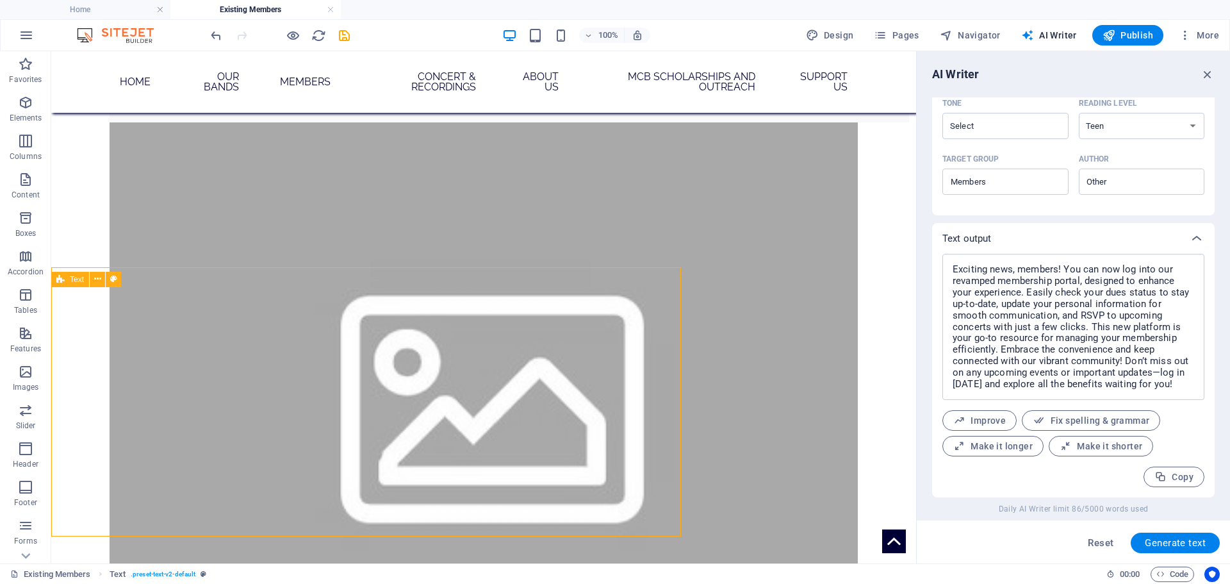
scroll to position [1094, 0]
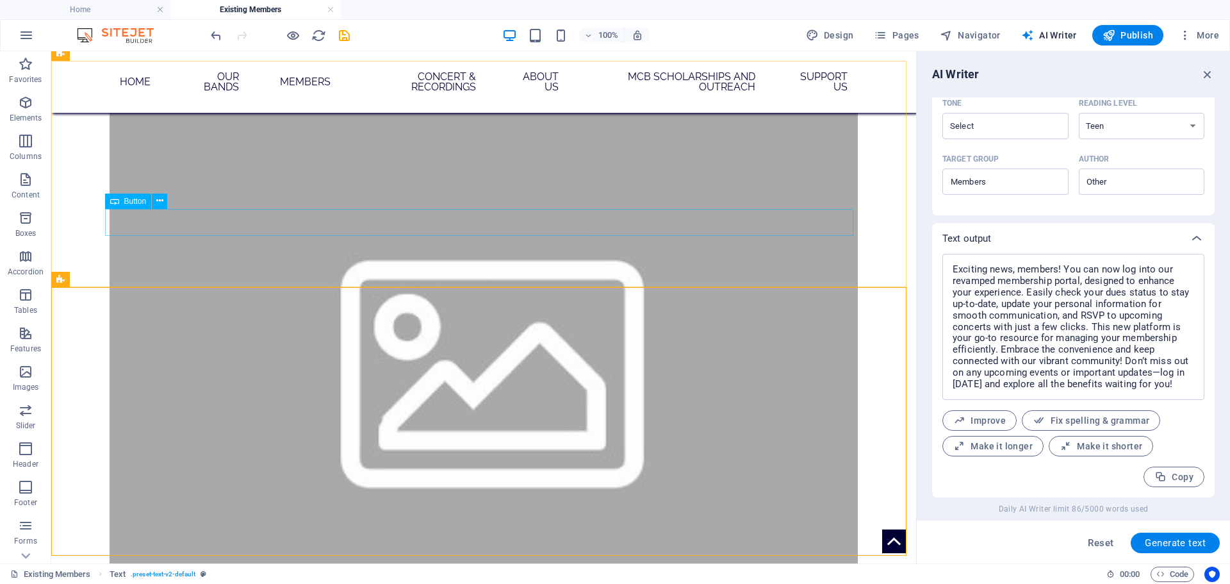
click at [136, 198] on span "Button" at bounding box center [135, 201] width 22 height 8
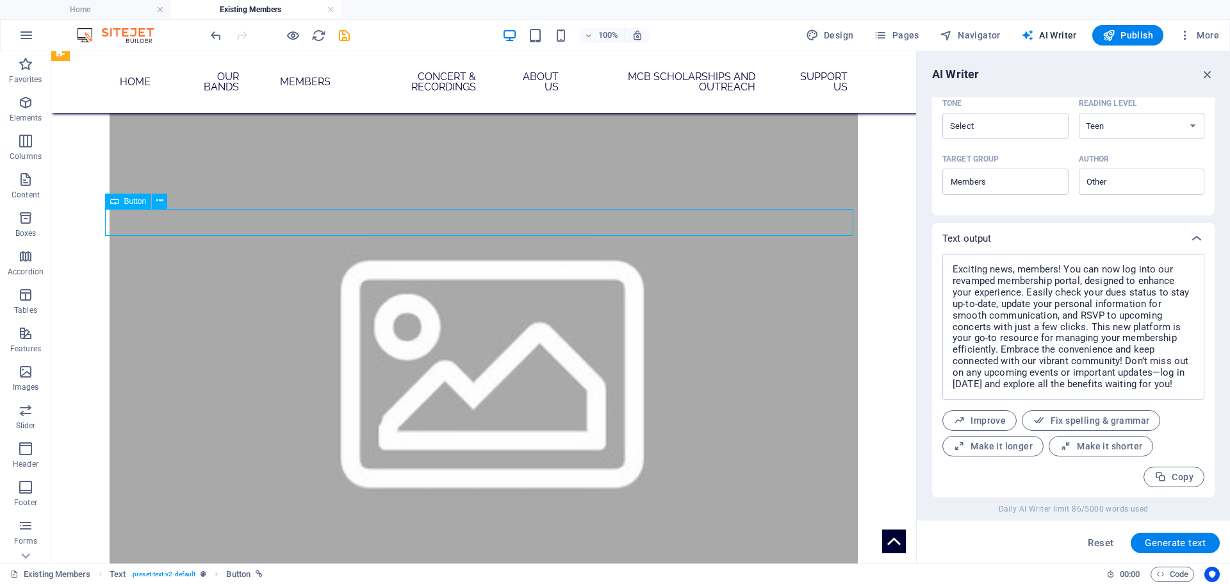
click at [136, 198] on span "Button" at bounding box center [135, 201] width 22 height 8
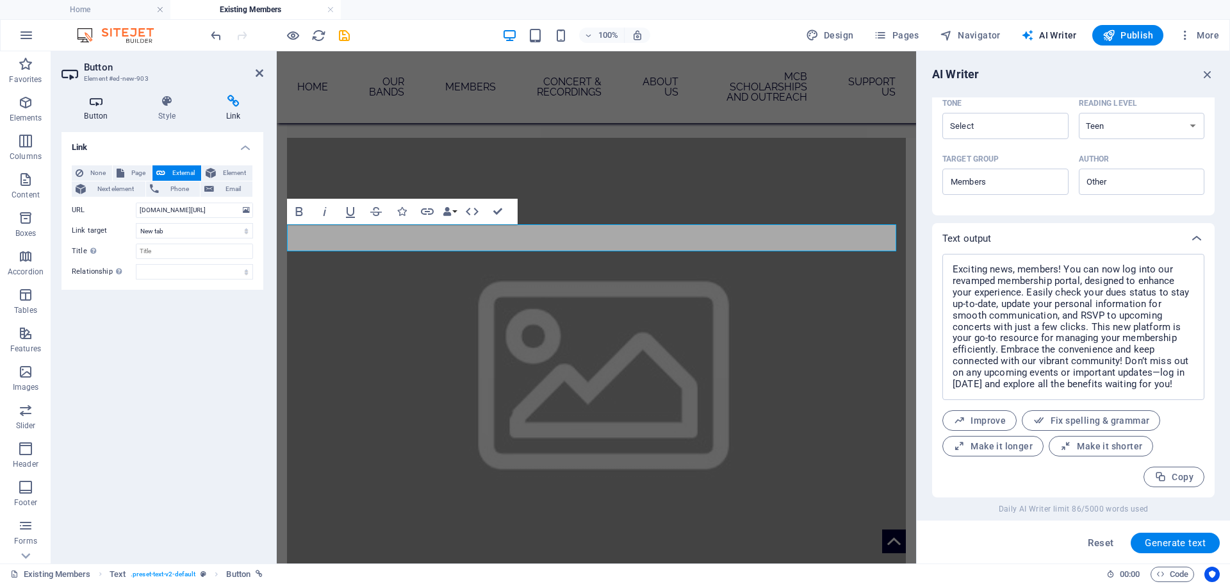
click at [96, 103] on icon at bounding box center [96, 101] width 69 height 13
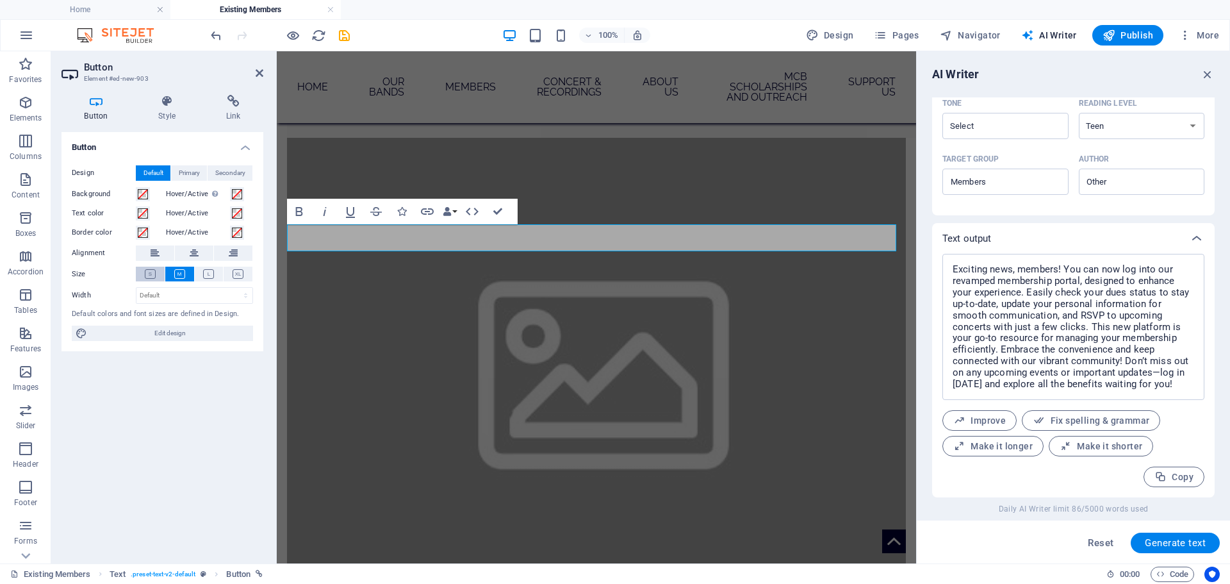
click at [156, 272] on button at bounding box center [150, 274] width 29 height 15
click at [229, 110] on h4 "Link" at bounding box center [233, 108] width 60 height 27
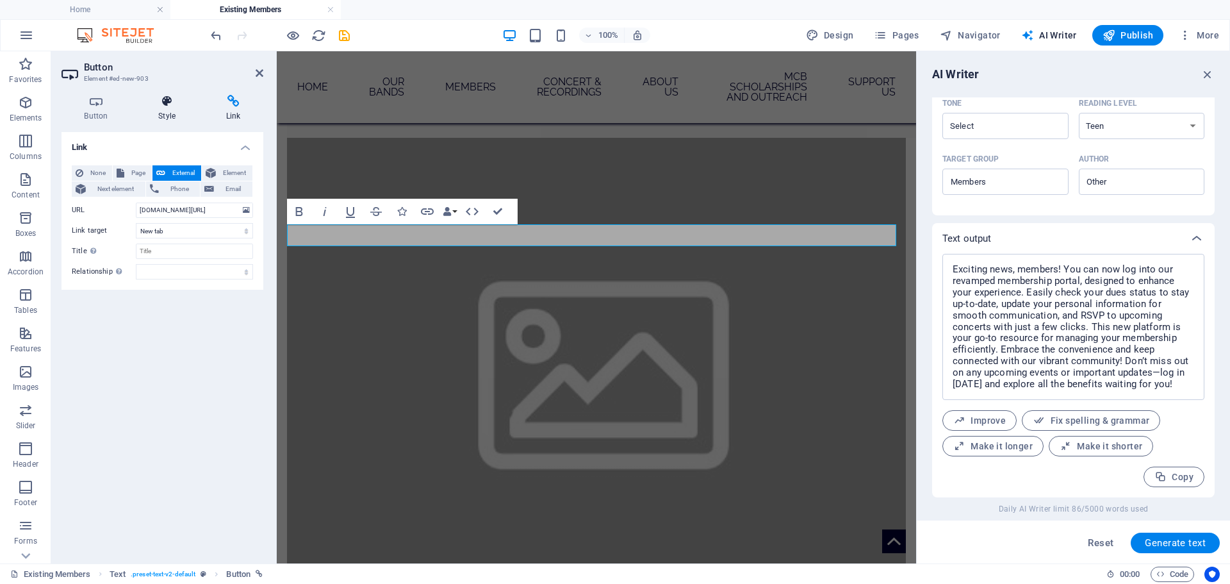
click at [152, 96] on icon at bounding box center [167, 101] width 63 height 13
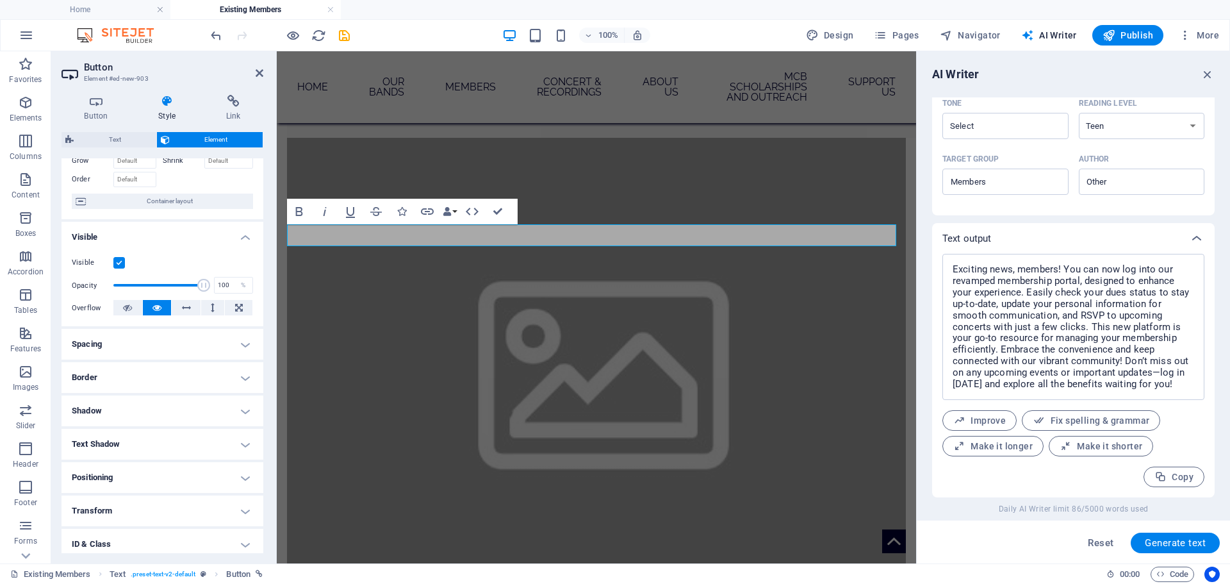
scroll to position [128, 0]
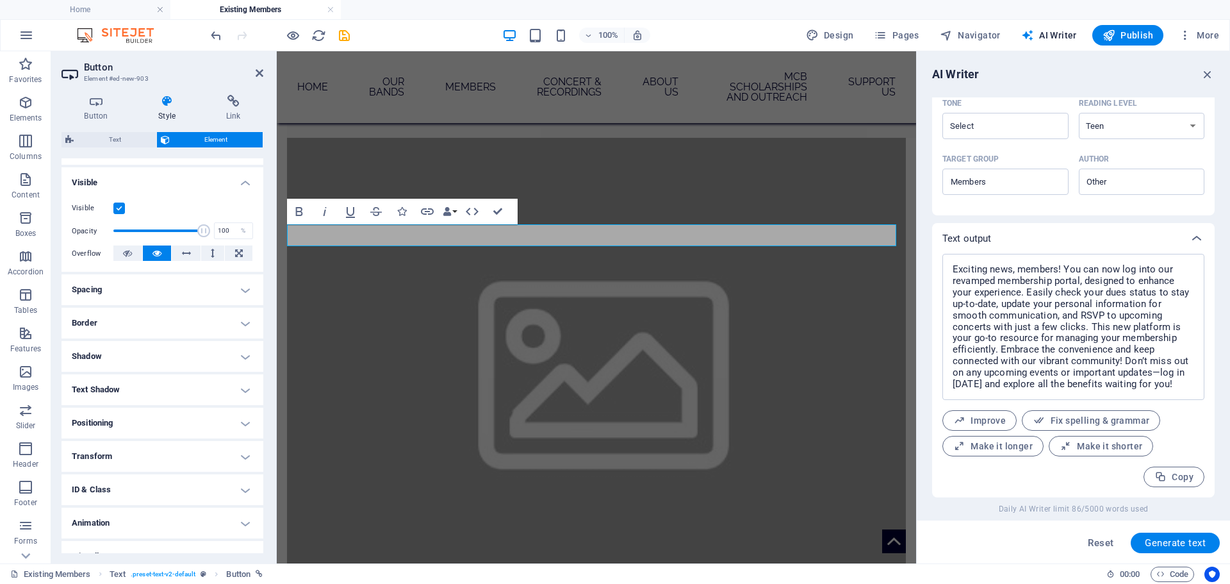
click at [133, 288] on h4 "Spacing" at bounding box center [163, 289] width 202 height 31
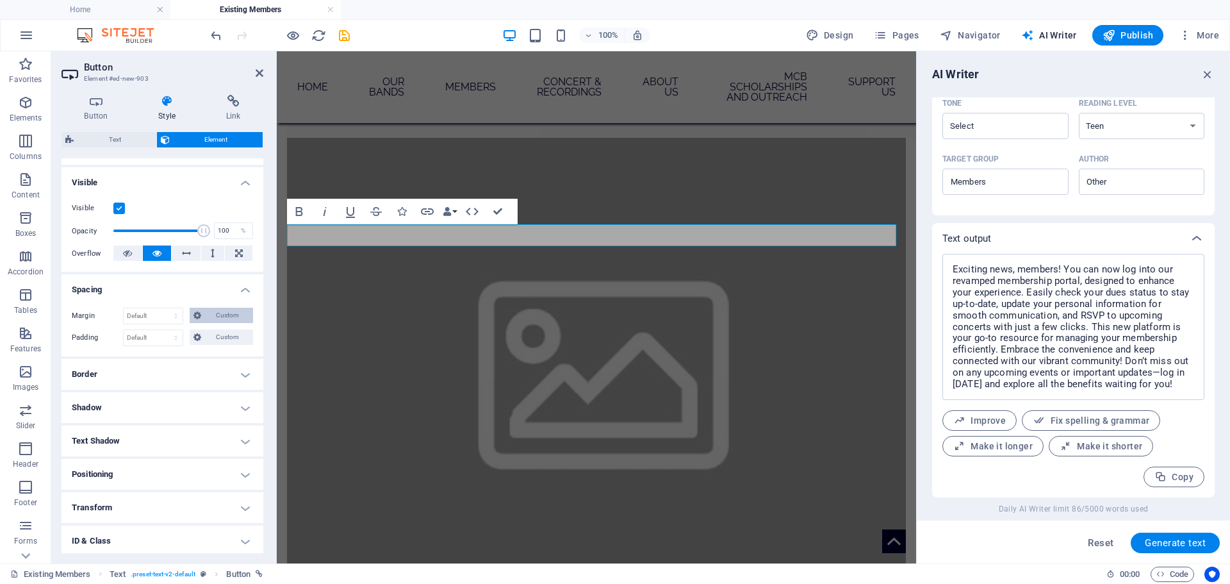
click at [221, 309] on span "Custom" at bounding box center [227, 315] width 44 height 15
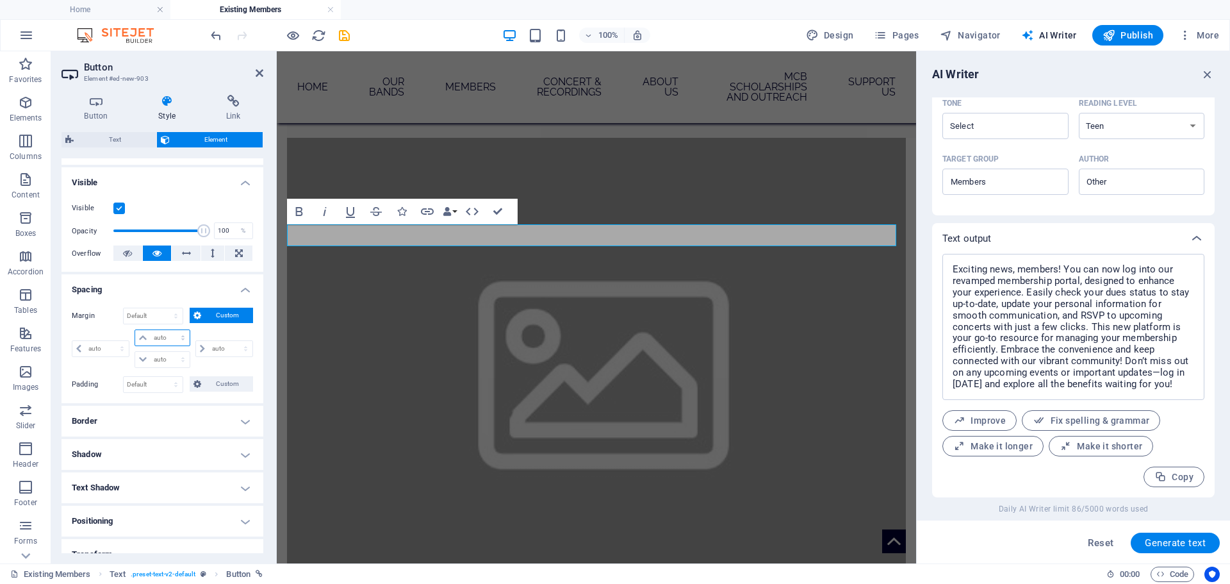
click at [148, 333] on select "auto px % rem vw vh" at bounding box center [162, 337] width 54 height 15
click at [170, 330] on select "auto px % rem vw vh" at bounding box center [162, 337] width 54 height 15
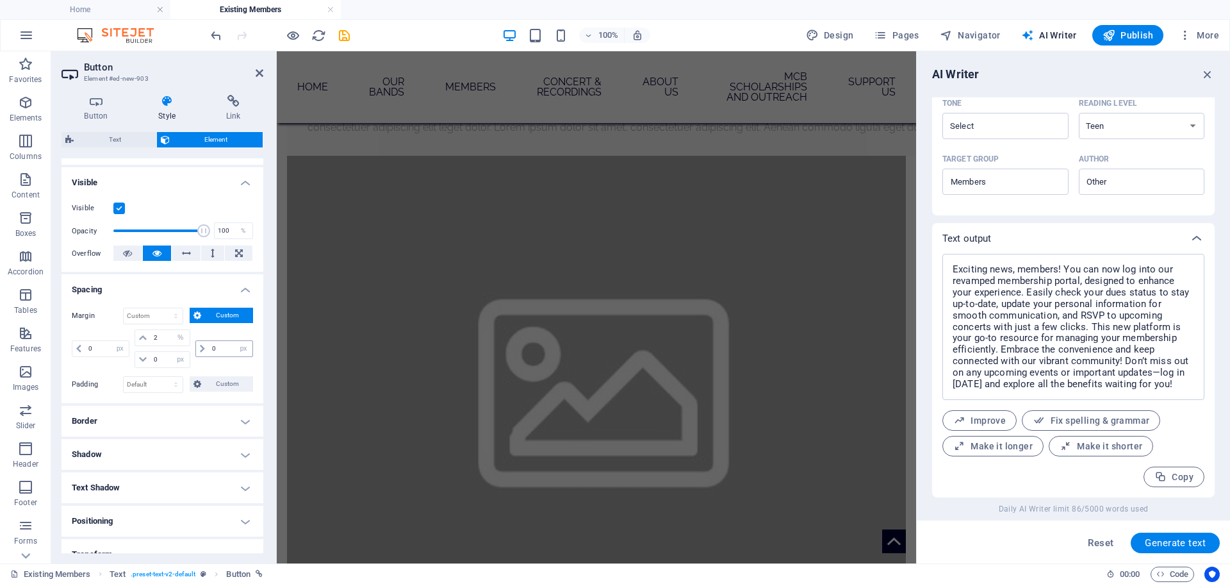
scroll to position [999, 0]
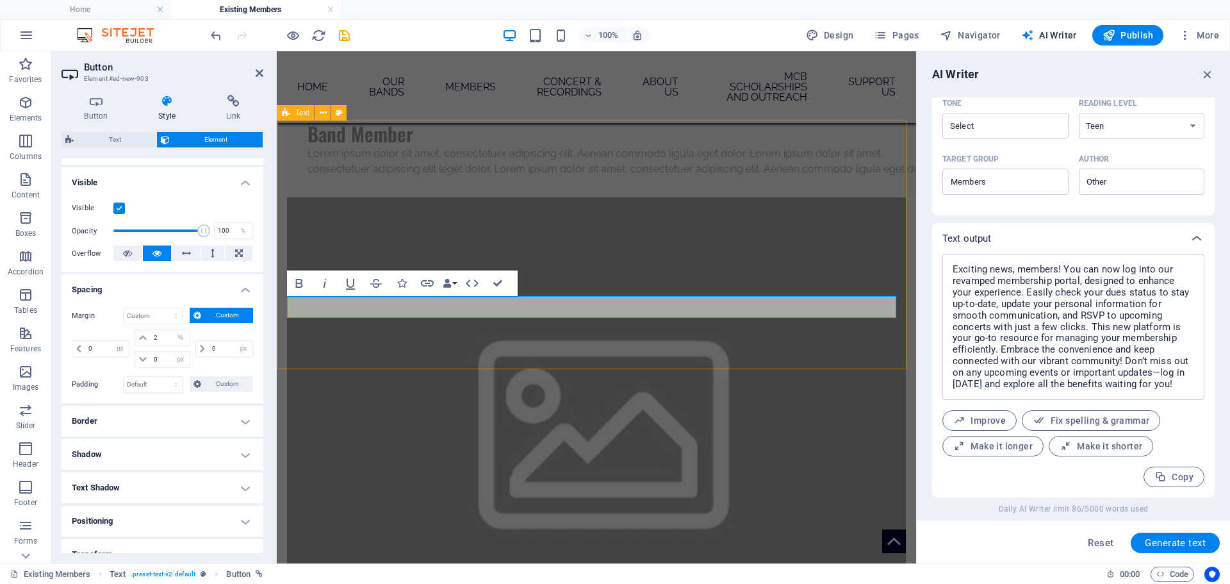
drag, startPoint x: 675, startPoint y: 326, endPoint x: 561, endPoint y: 366, distance: 121.6
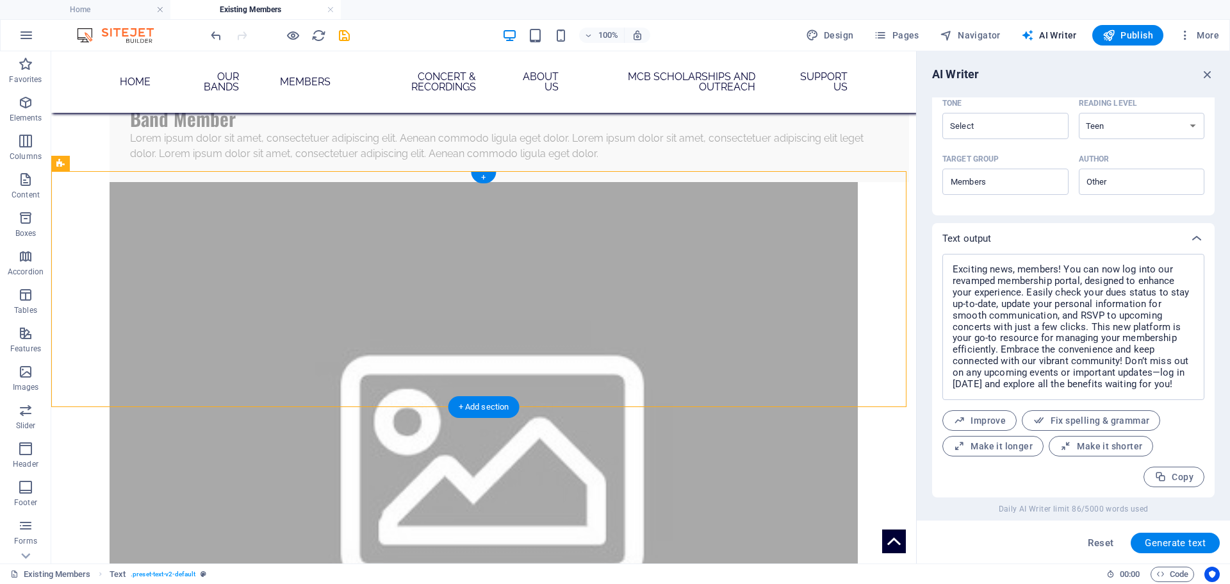
scroll to position [984, 0]
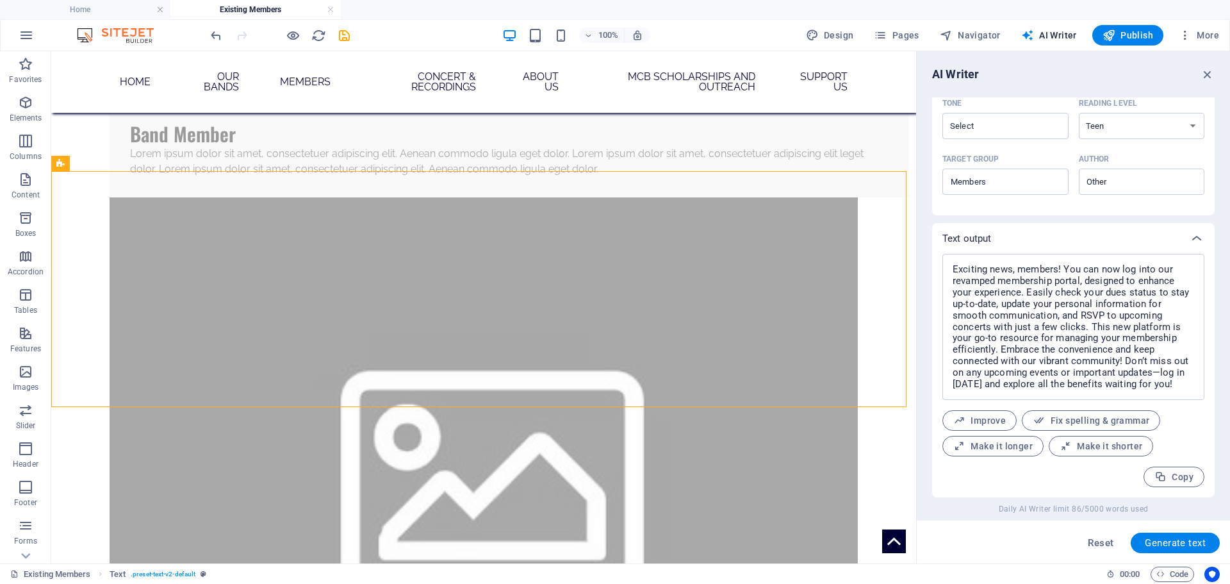
click at [578, 35] on div "100%" at bounding box center [576, 35] width 148 height 21
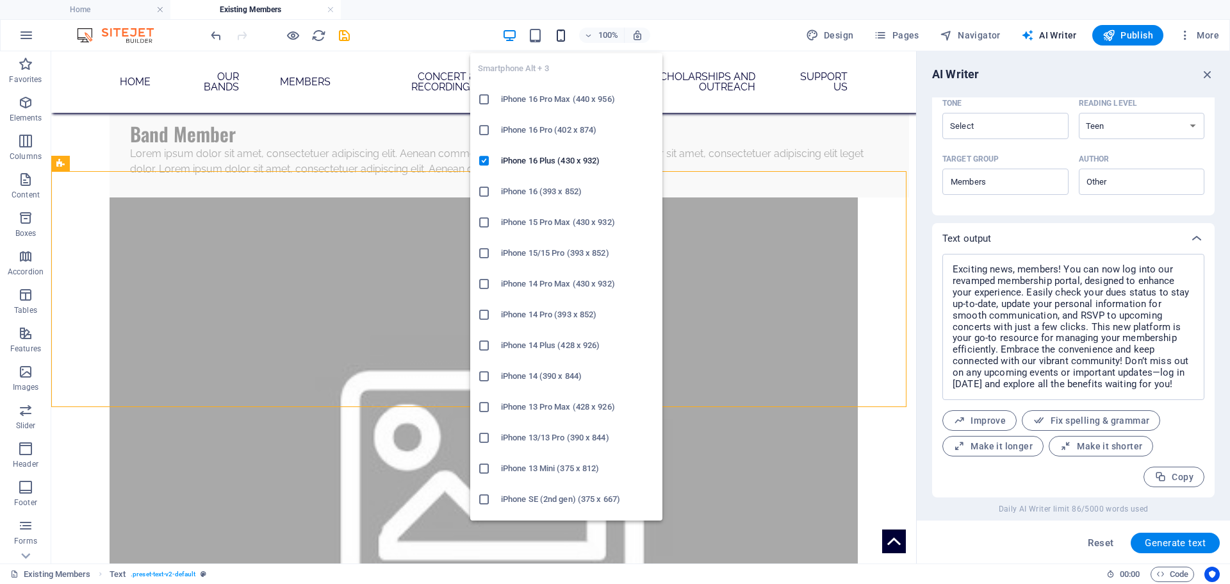
click at [566, 33] on icon "button" at bounding box center [561, 35] width 15 height 15
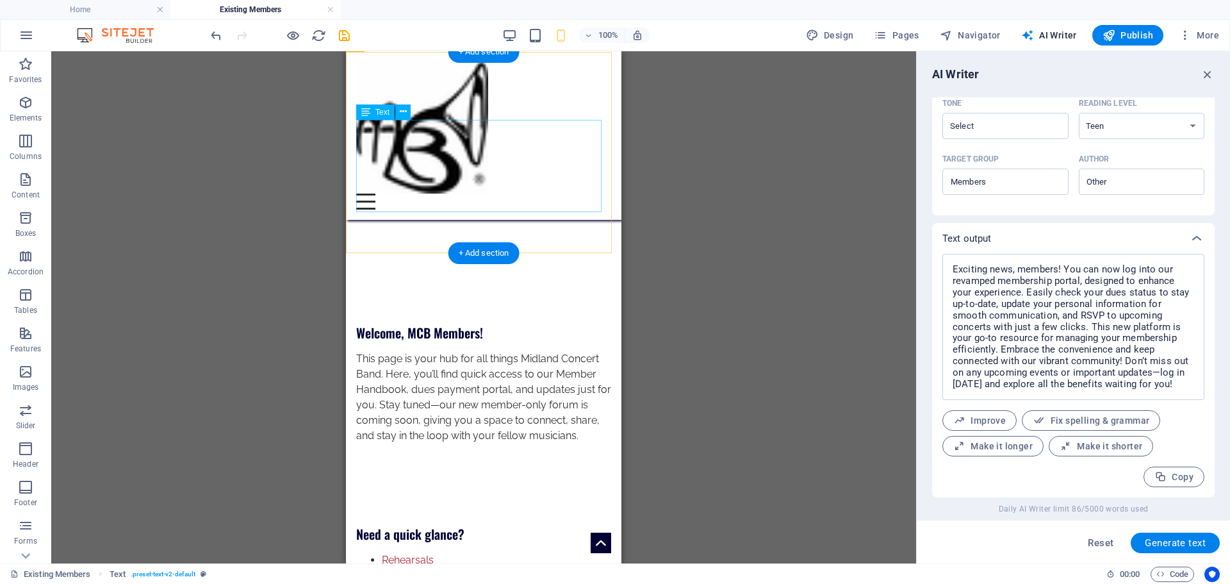
scroll to position [72, 0]
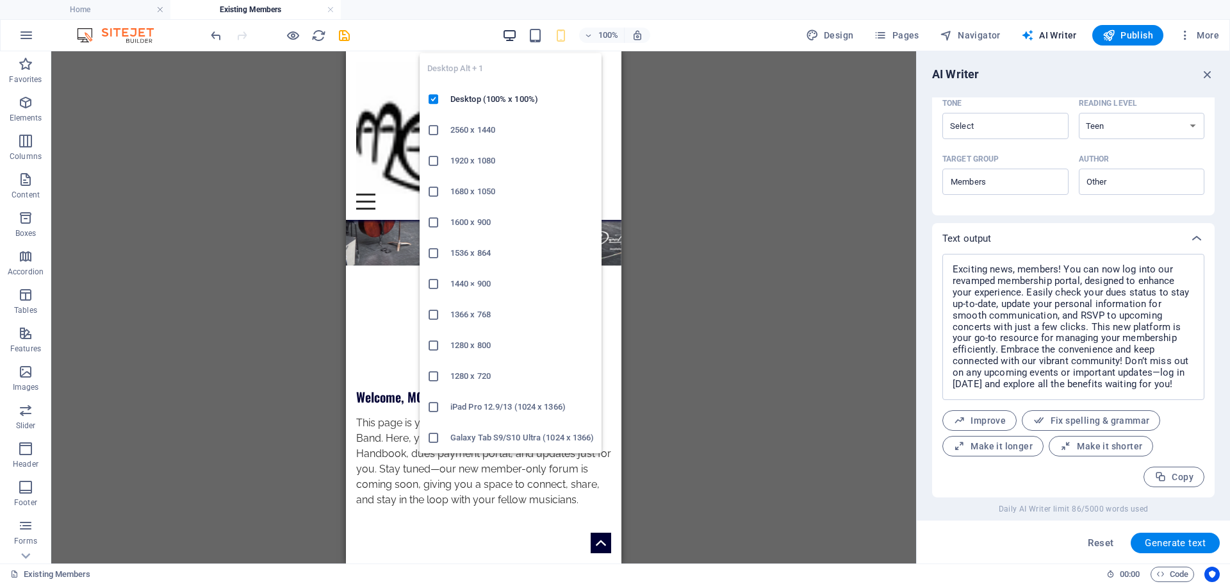
click at [509, 34] on icon "button" at bounding box center [509, 35] width 15 height 15
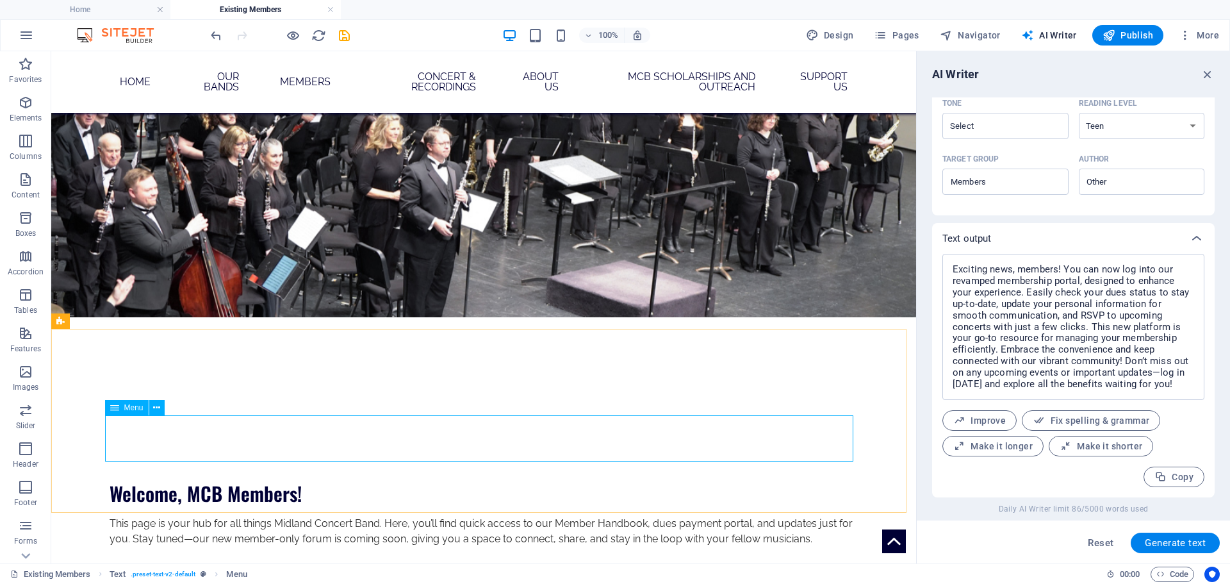
click at [117, 411] on icon at bounding box center [114, 407] width 9 height 15
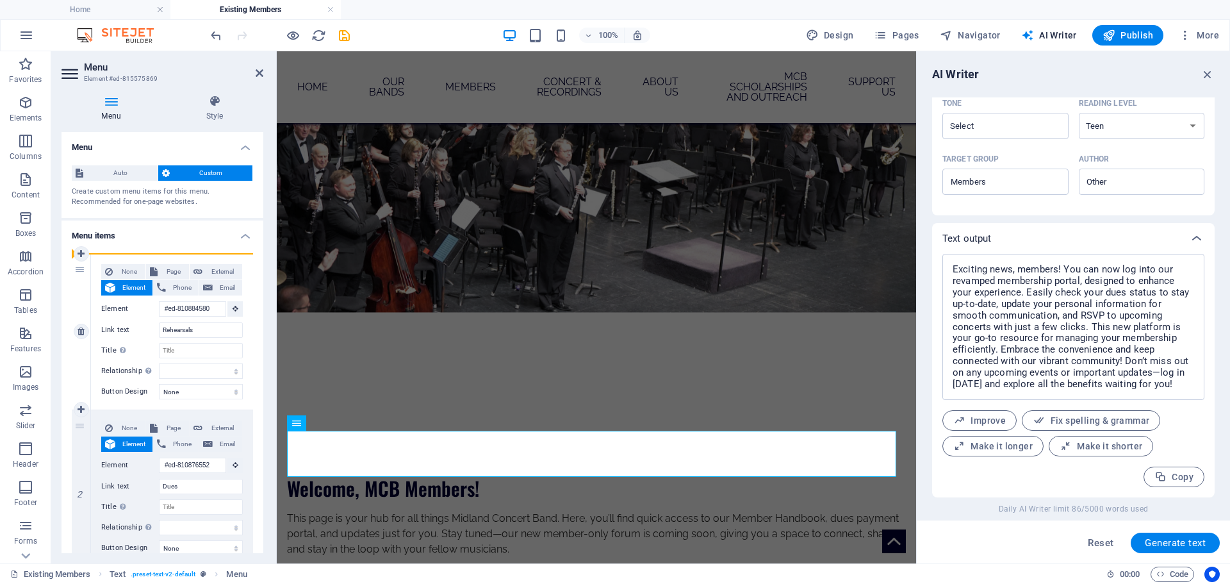
click at [90, 255] on div "1" at bounding box center [81, 332] width 19 height 156
click at [83, 252] on icon at bounding box center [81, 253] width 7 height 9
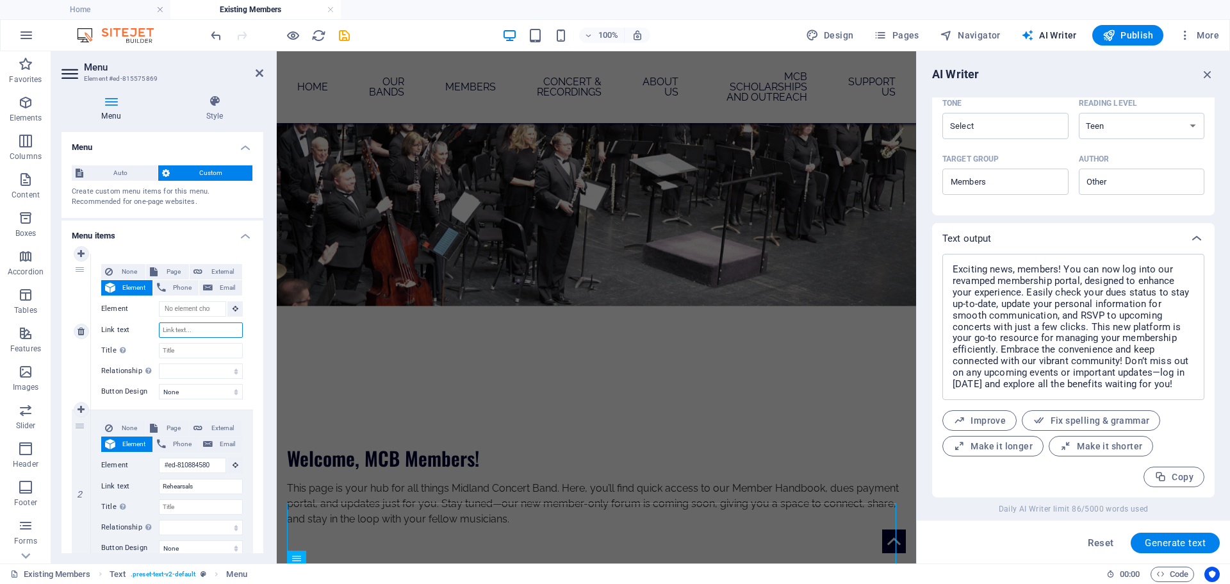
scroll to position [135, 0]
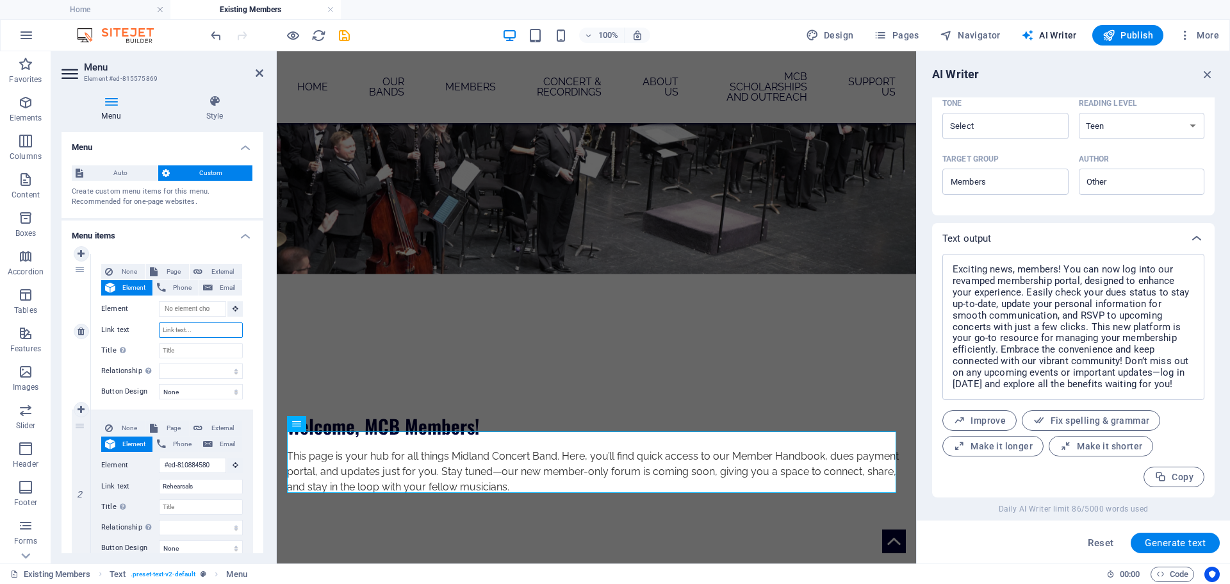
click at [170, 327] on input "Link text" at bounding box center [201, 329] width 84 height 15
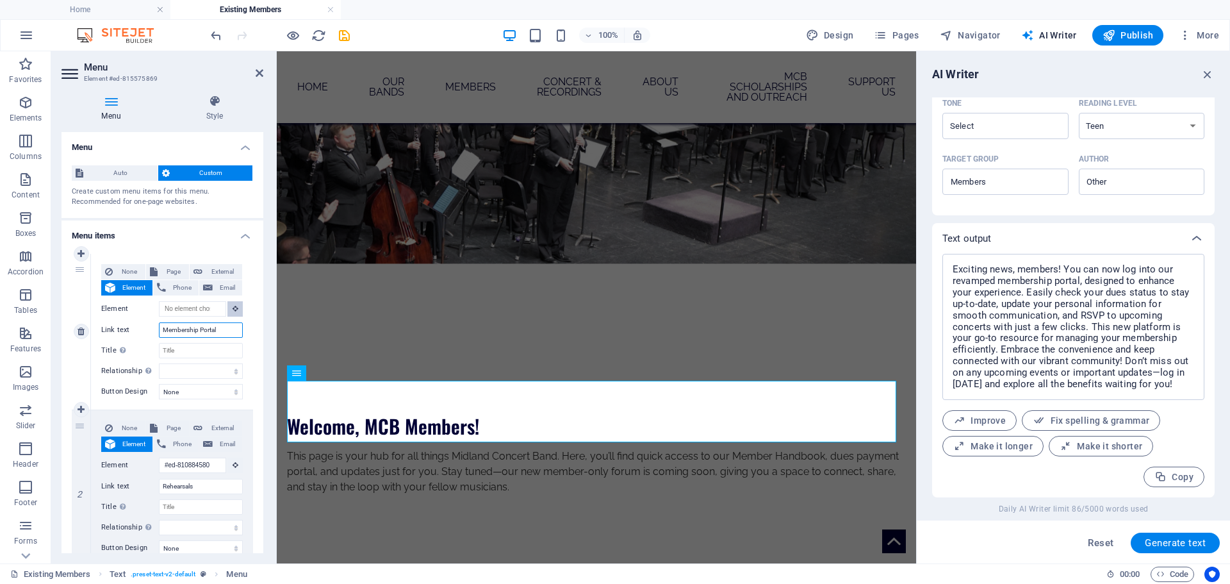
scroll to position [83, 0]
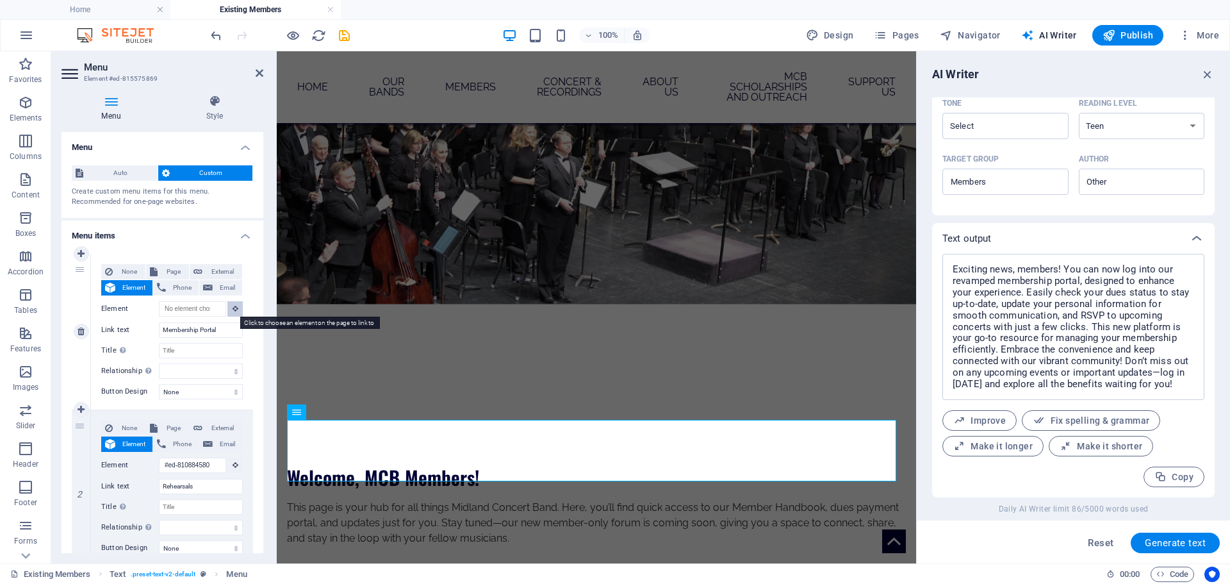
click at [234, 308] on icon at bounding box center [236, 308] width 6 height 6
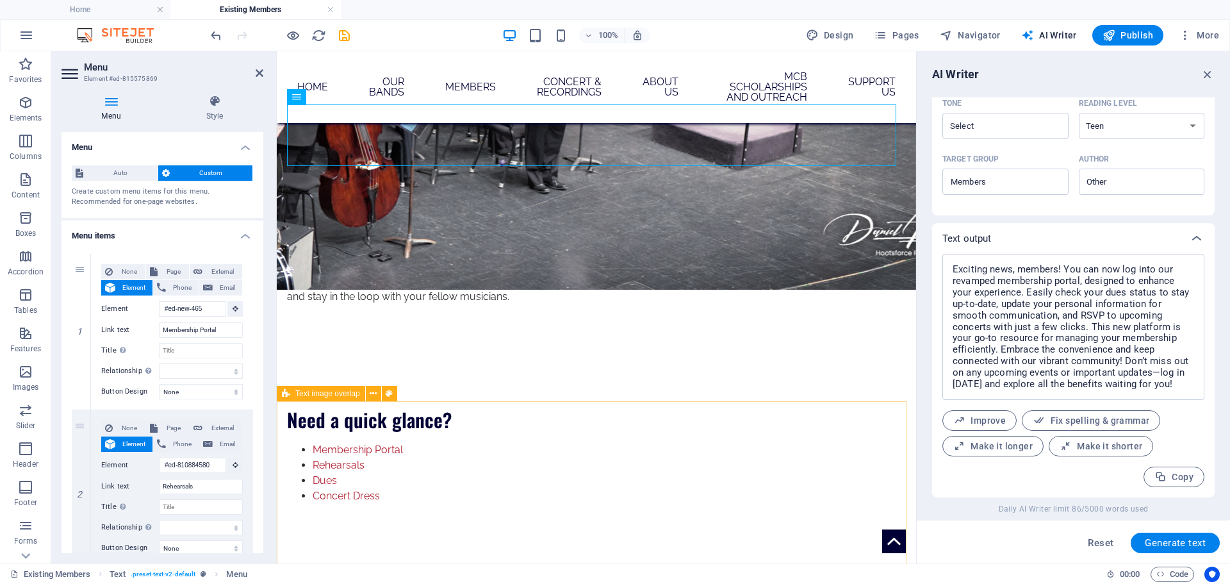
scroll to position [227, 0]
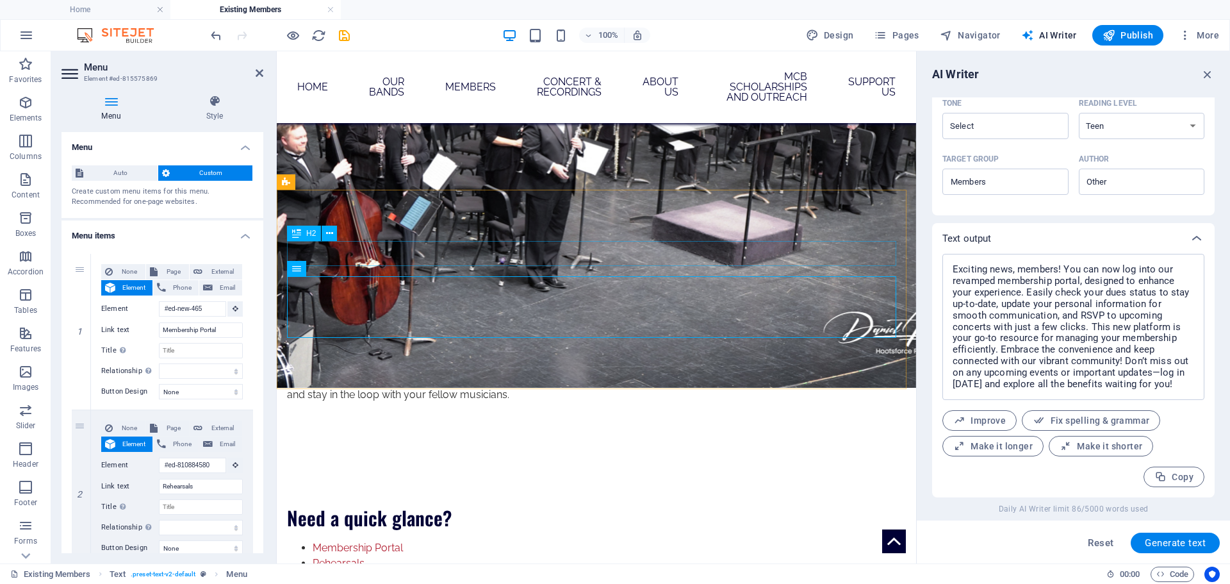
click at [555, 505] on div "Need a quick glance?" at bounding box center [596, 517] width 619 height 25
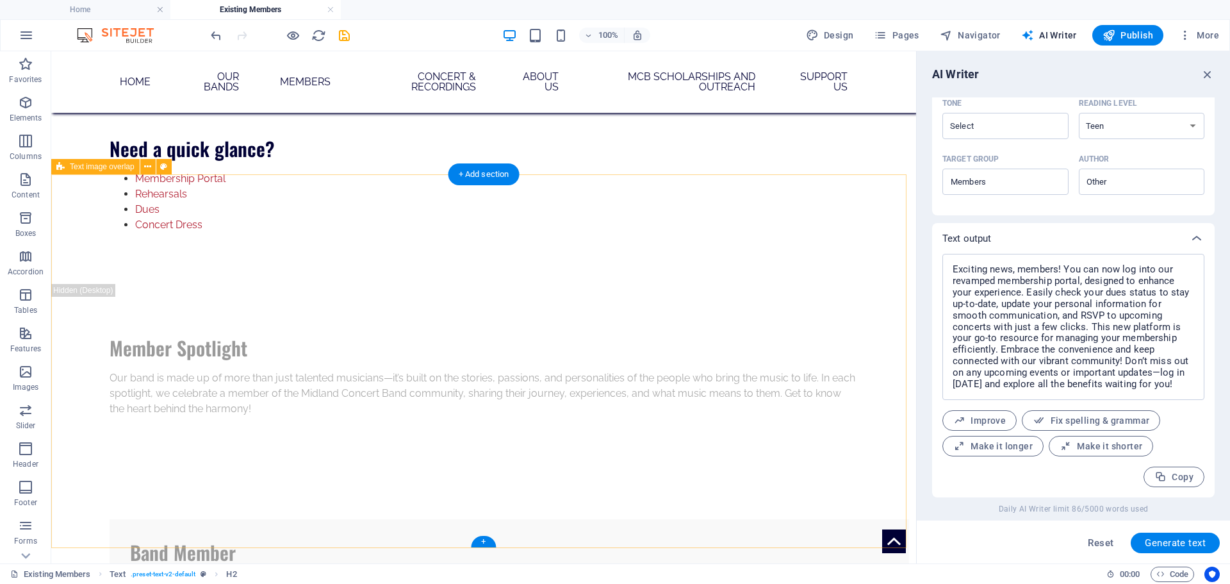
scroll to position [611, 0]
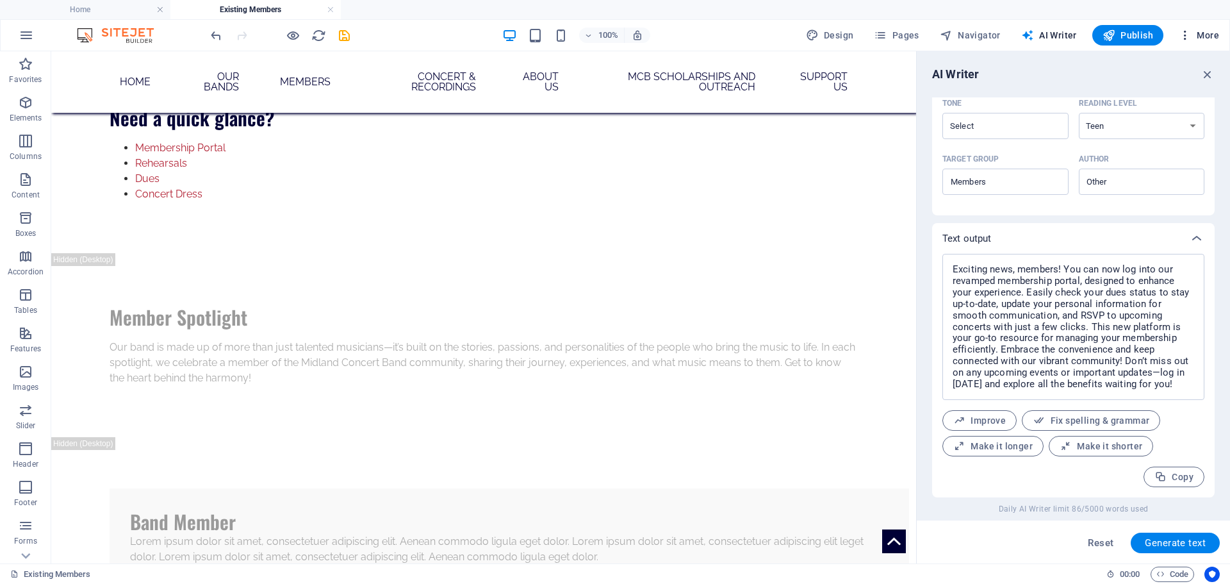
click at [1209, 30] on span "More" at bounding box center [1199, 35] width 40 height 13
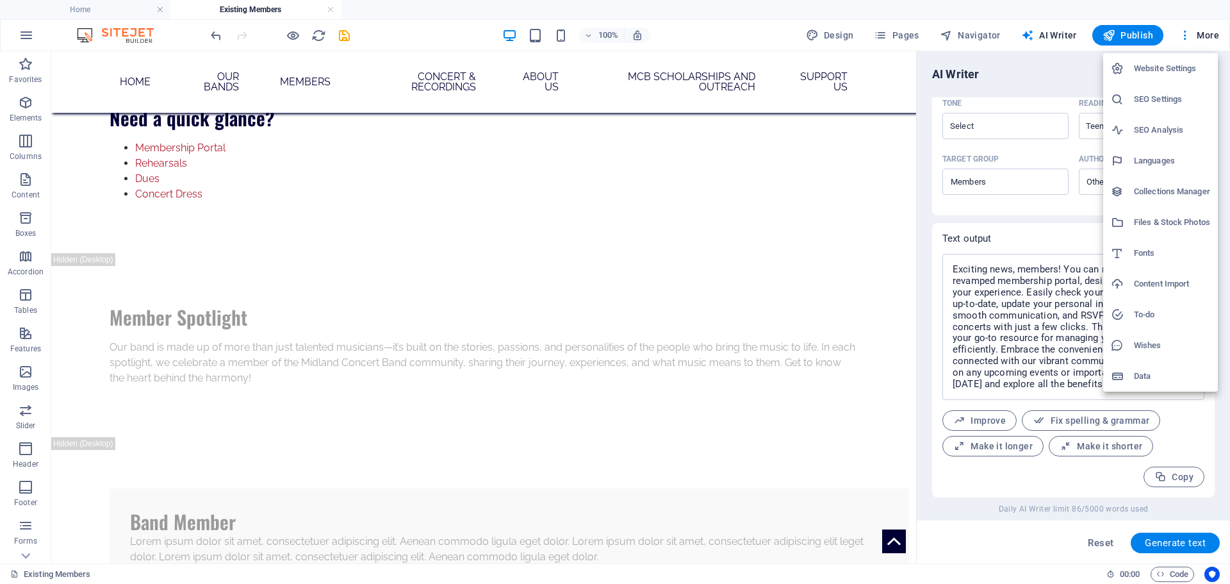
click at [832, 42] on div at bounding box center [615, 292] width 1230 height 584
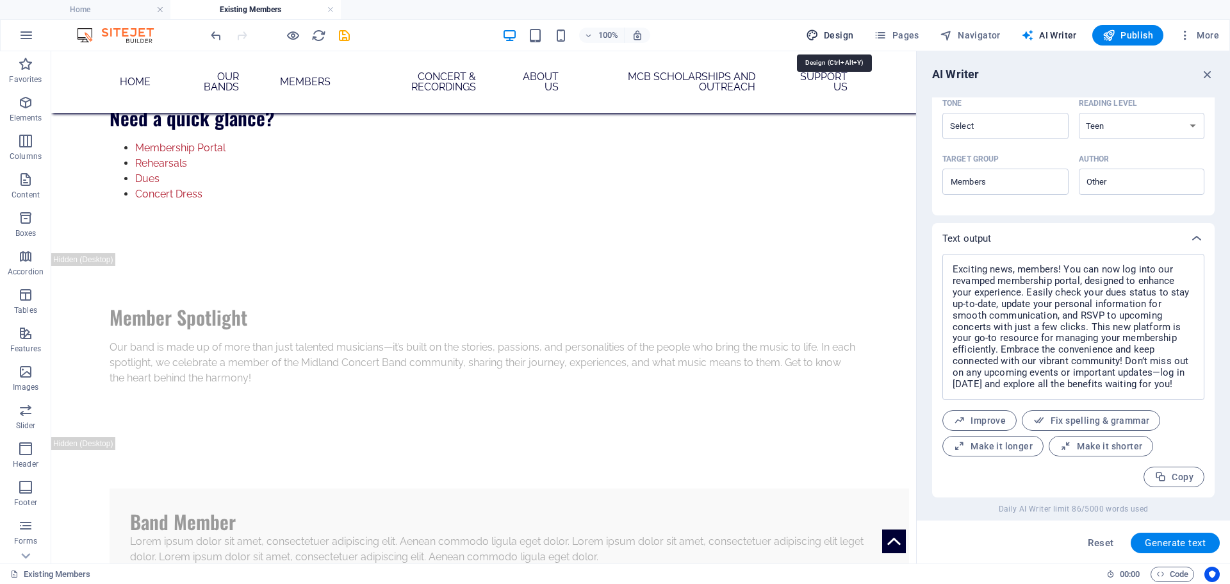
click at [829, 31] on span "Design" at bounding box center [830, 35] width 48 height 13
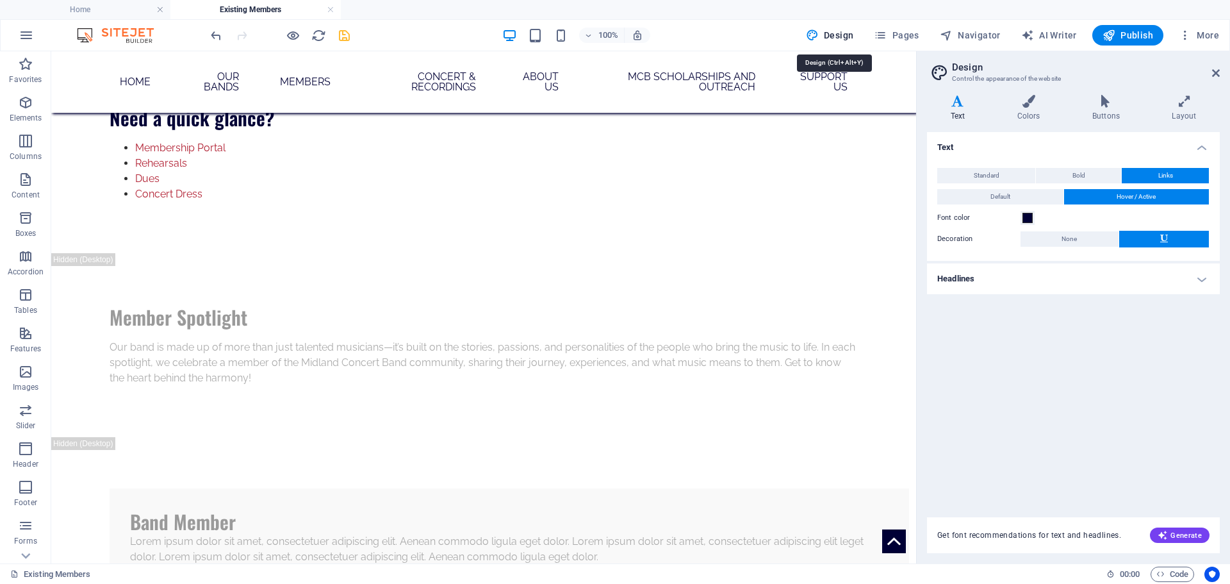
click at [342, 38] on icon "save" at bounding box center [344, 35] width 15 height 15
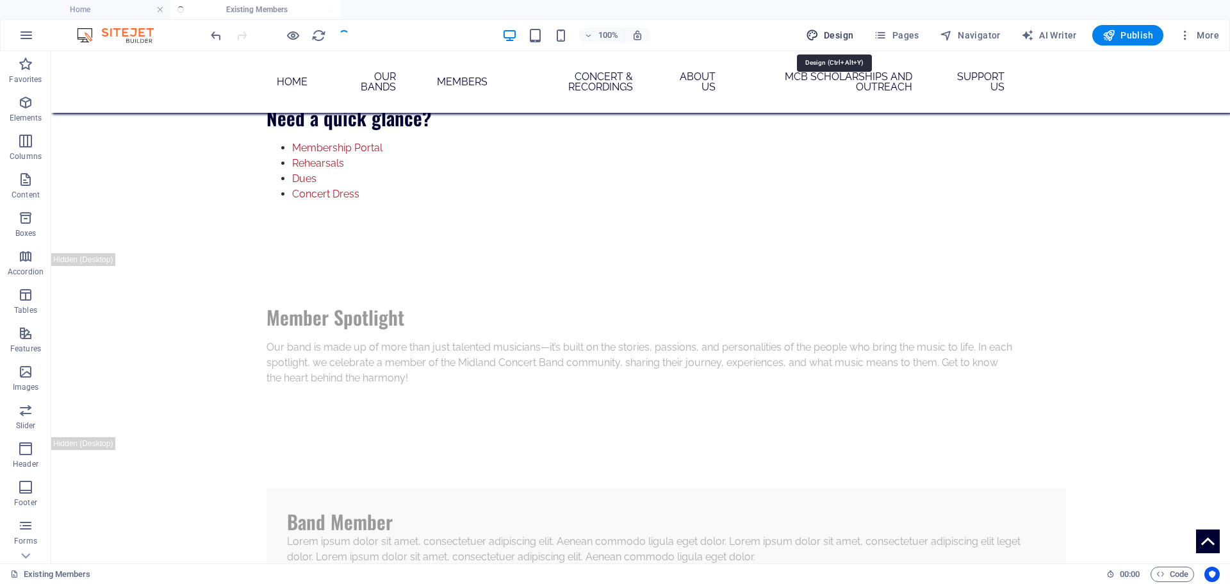
click at [814, 28] on button "Design" at bounding box center [830, 35] width 58 height 21
click at [812, 40] on icon "button" at bounding box center [812, 35] width 13 height 13
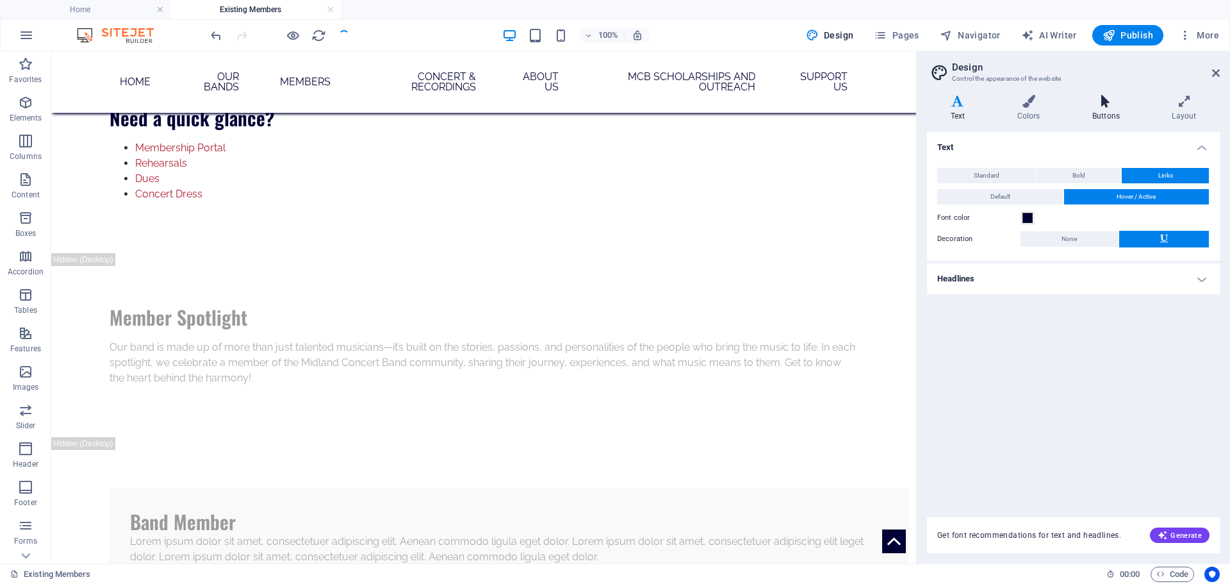
click at [1101, 115] on h4 "Buttons" at bounding box center [1108, 108] width 79 height 27
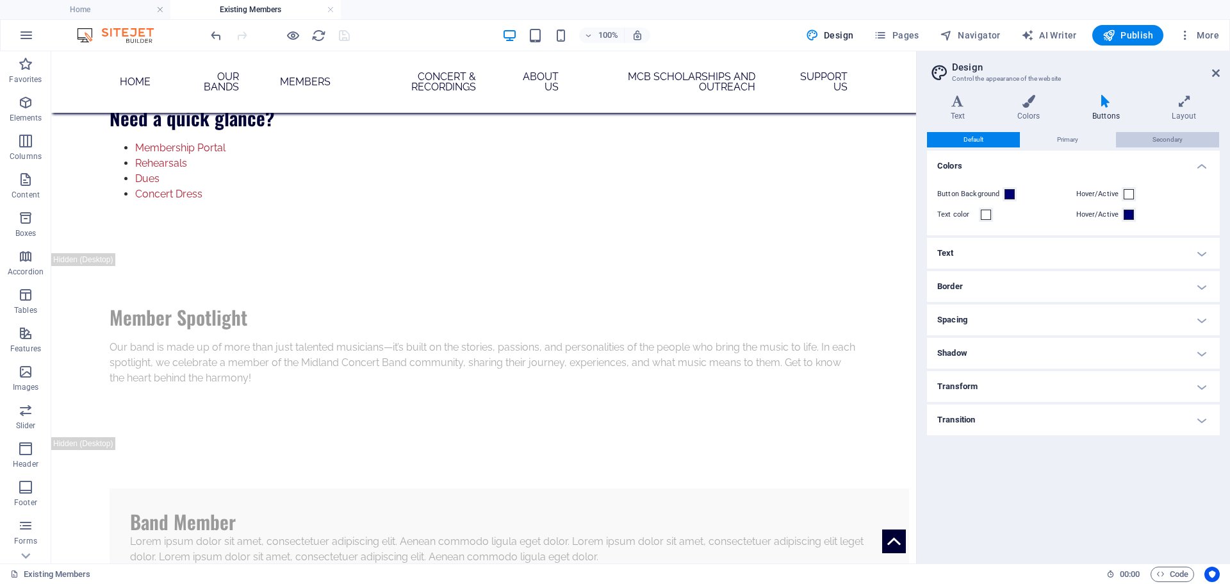
click at [1148, 138] on button "Secondary" at bounding box center [1167, 139] width 103 height 15
click at [976, 287] on h4 "Border" at bounding box center [1073, 286] width 293 height 31
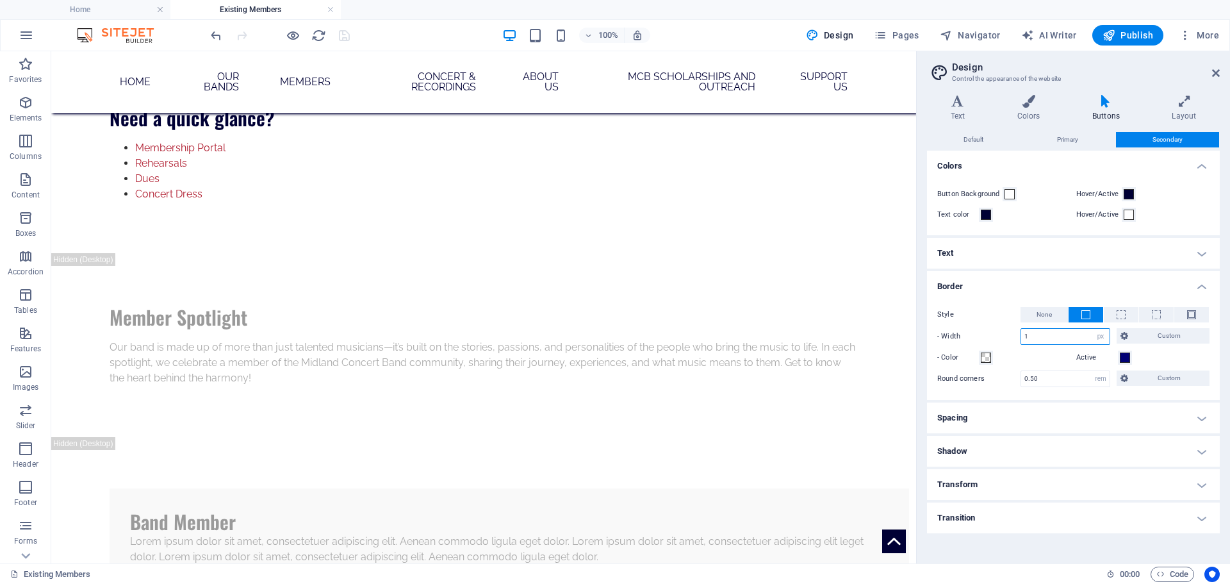
click at [1069, 334] on input "1" at bounding box center [1065, 336] width 88 height 15
click at [980, 354] on button "- Color" at bounding box center [986, 358] width 14 height 14
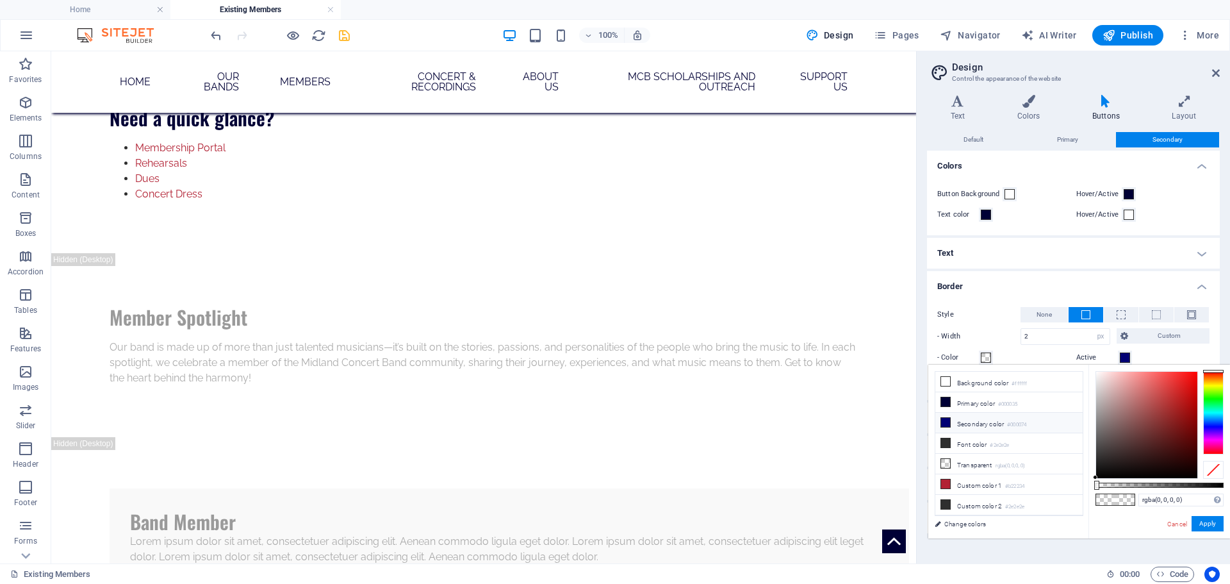
click at [999, 419] on li "Secondary color #000074" at bounding box center [1009, 423] width 147 height 21
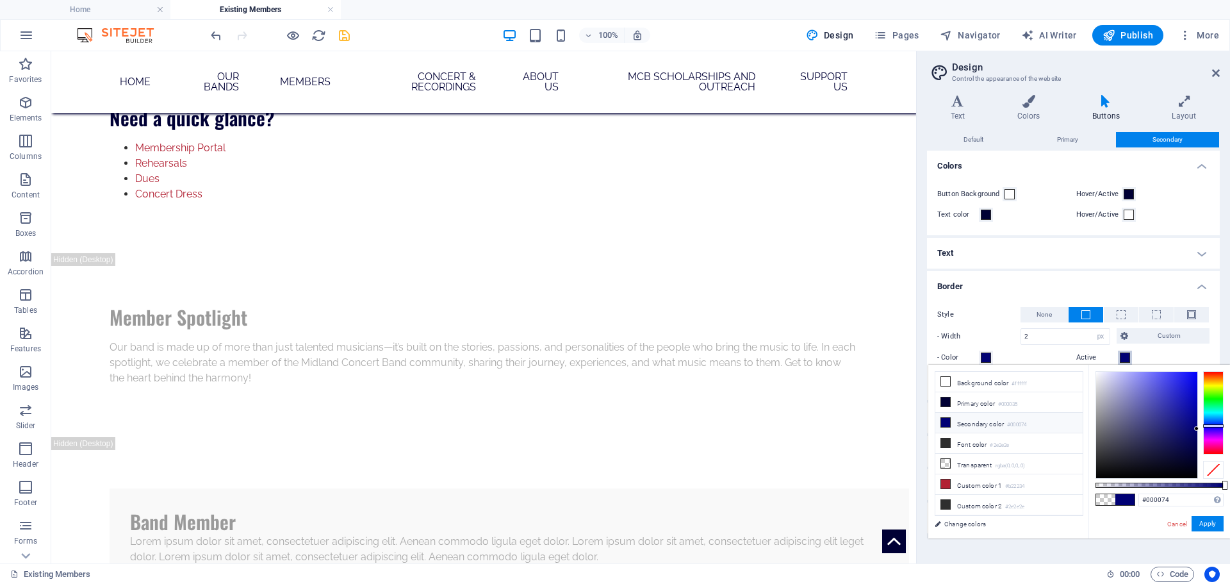
click at [1125, 363] on button "Active" at bounding box center [1125, 358] width 14 height 14
drag, startPoint x: 1196, startPoint y: 439, endPoint x: 1203, endPoint y: 468, distance: 29.5
click at [1200, 466] on div at bounding box center [1160, 425] width 128 height 108
click at [1206, 525] on button "Apply" at bounding box center [1208, 523] width 32 height 15
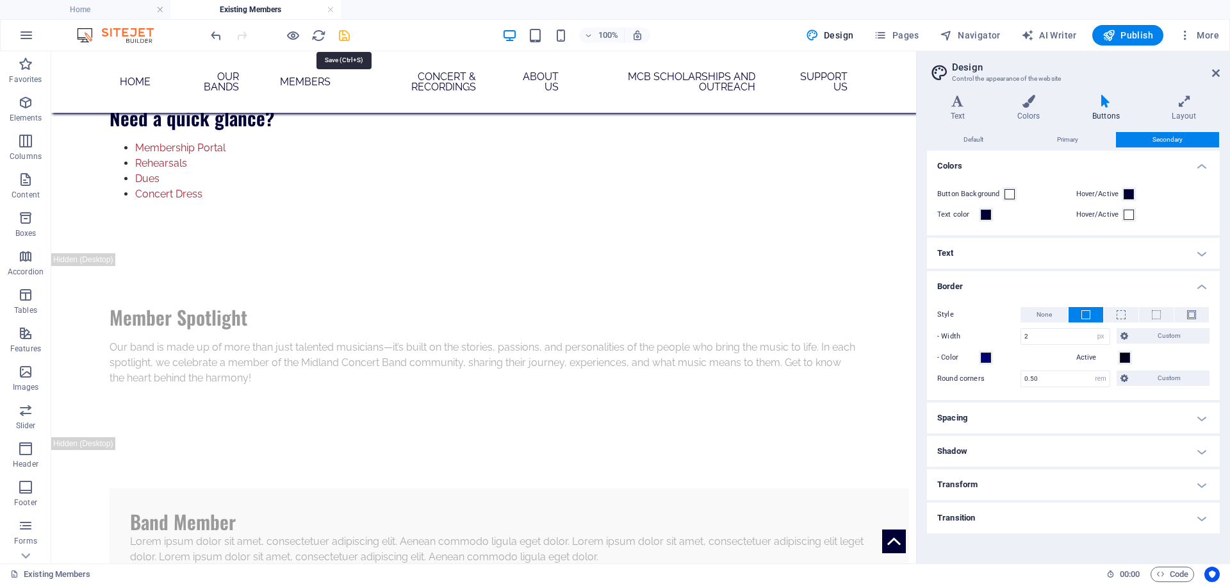
click at [351, 38] on icon "save" at bounding box center [344, 35] width 15 height 15
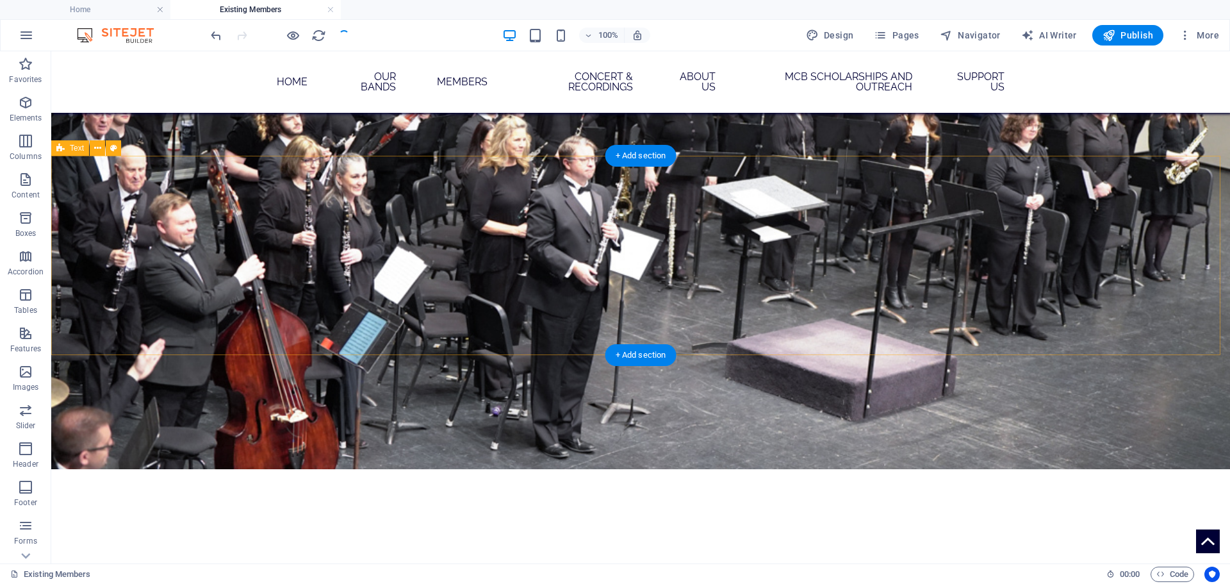
scroll to position [0, 0]
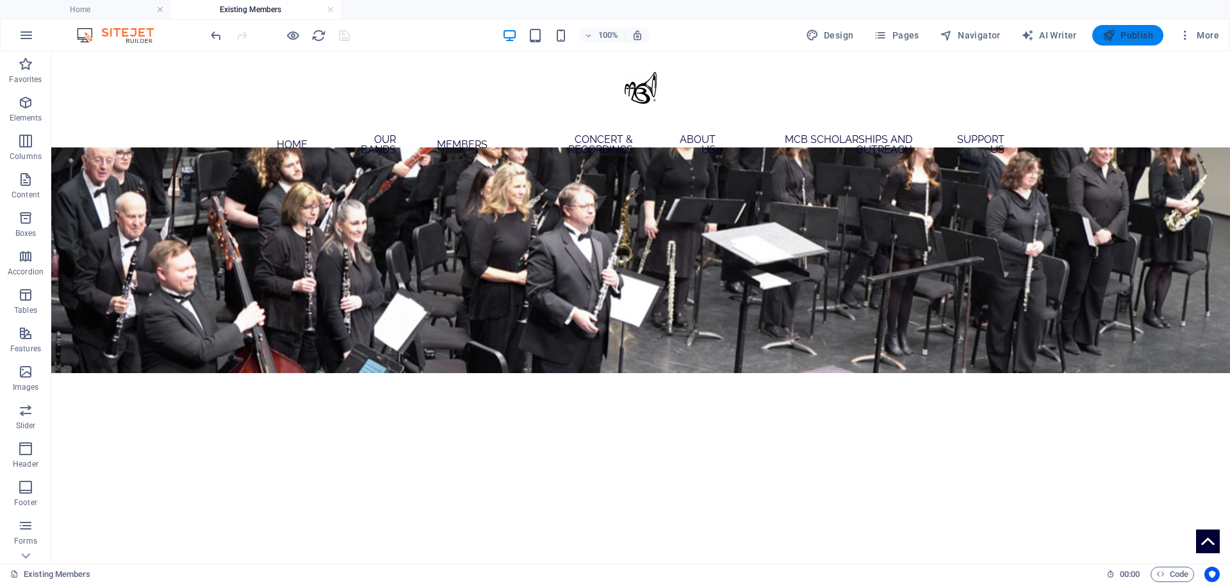
click at [1147, 37] on span "Publish" at bounding box center [1128, 35] width 51 height 13
